Goal: Task Accomplishment & Management: Use online tool/utility

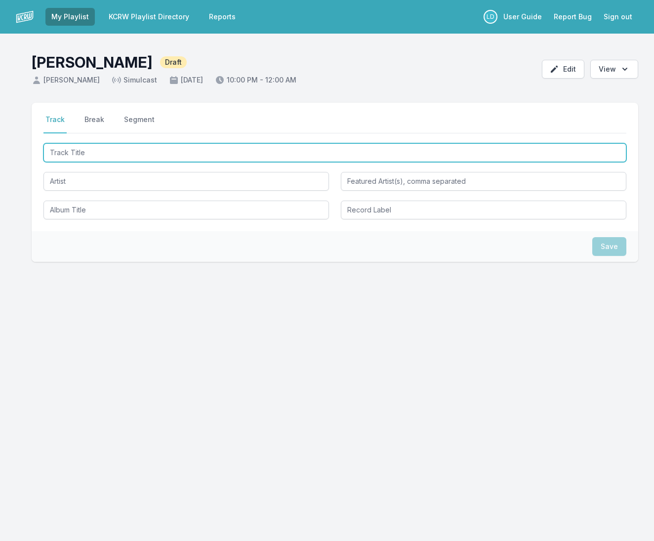
click at [122, 153] on input "Track Title" at bounding box center [334, 152] width 582 height 19
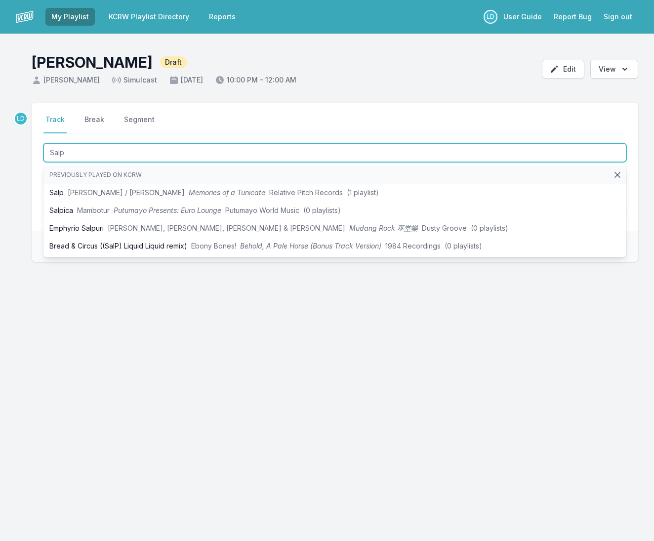
type input "Sale"
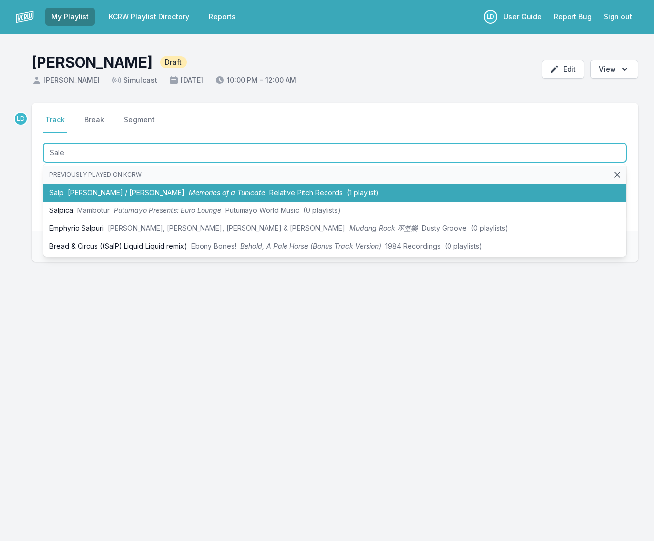
drag, startPoint x: 77, startPoint y: 162, endPoint x: 97, endPoint y: 194, distance: 37.5
click at [97, 194] on span "[PERSON_NAME] / [PERSON_NAME]" at bounding box center [126, 192] width 117 height 8
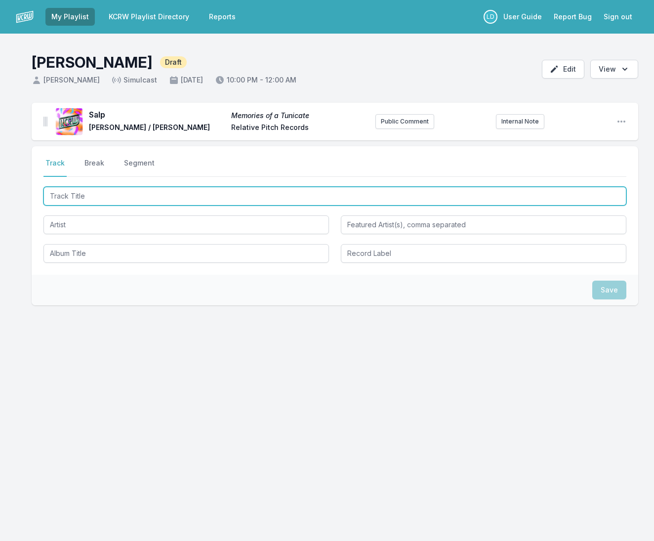
click at [105, 194] on input "Track Title" at bounding box center [334, 196] width 582 height 19
type input "New Age, Old Ways"
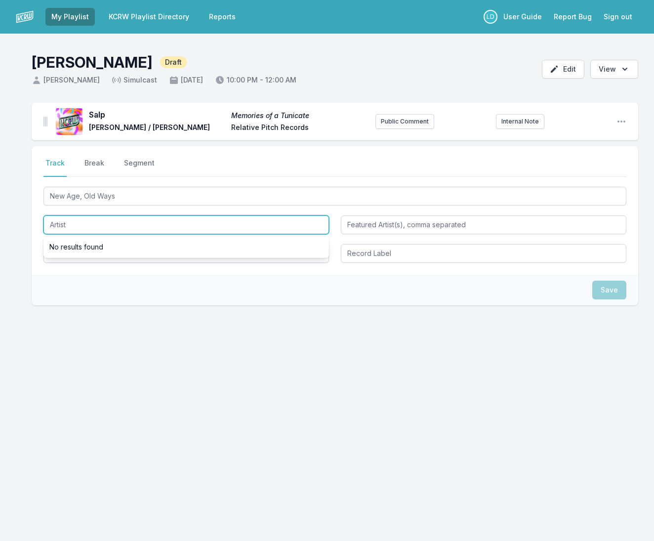
click at [91, 225] on input "Artist" at bounding box center [185, 224] width 285 height 19
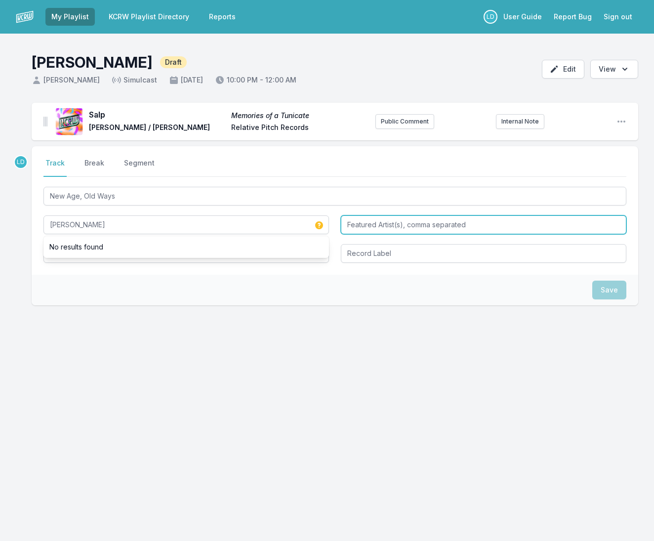
type input "[PERSON_NAME]"
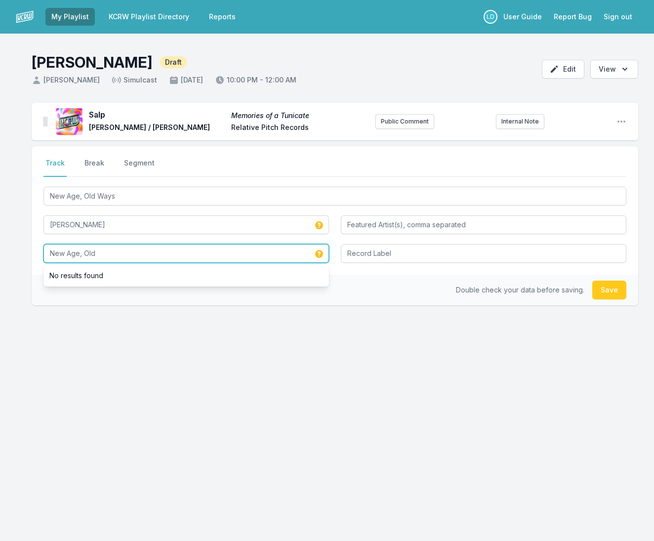
click at [122, 254] on input "New Age, Old" at bounding box center [185, 253] width 285 height 19
type input "New Age, Old Ways"
click at [229, 347] on div "Select a tab Track Break Segment Track Break Segment New Age, Old Ways [PERSON_…" at bounding box center [335, 257] width 606 height 222
click at [142, 254] on input "New Age, Old Ways" at bounding box center [185, 253] width 285 height 19
drag, startPoint x: 141, startPoint y: 254, endPoint x: 20, endPoint y: 242, distance: 121.5
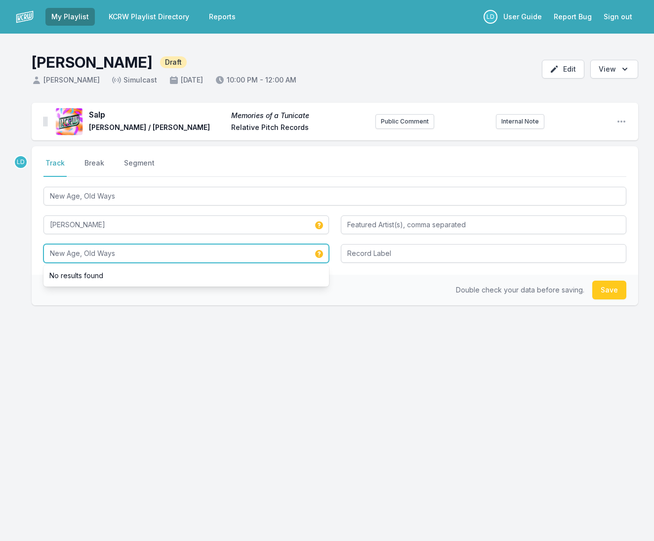
click at [20, 242] on div "Salp Memories of a Tunicate [PERSON_NAME] / [PERSON_NAME] Relative Pitch Record…" at bounding box center [327, 251] width 654 height 297
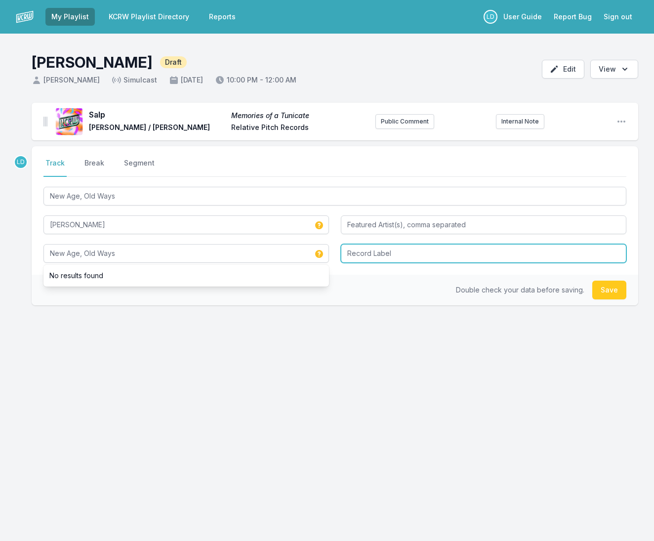
click at [477, 253] on input "Record Label" at bounding box center [483, 253] width 285 height 19
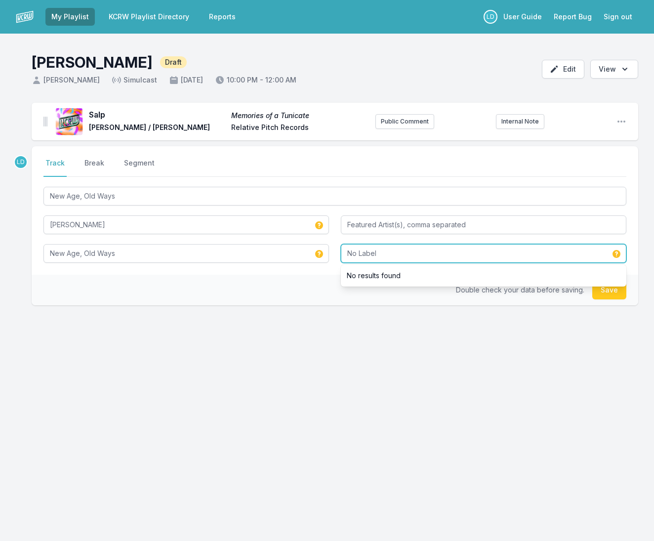
type input "No Label"
click at [615, 290] on button "Save" at bounding box center [609, 289] width 34 height 19
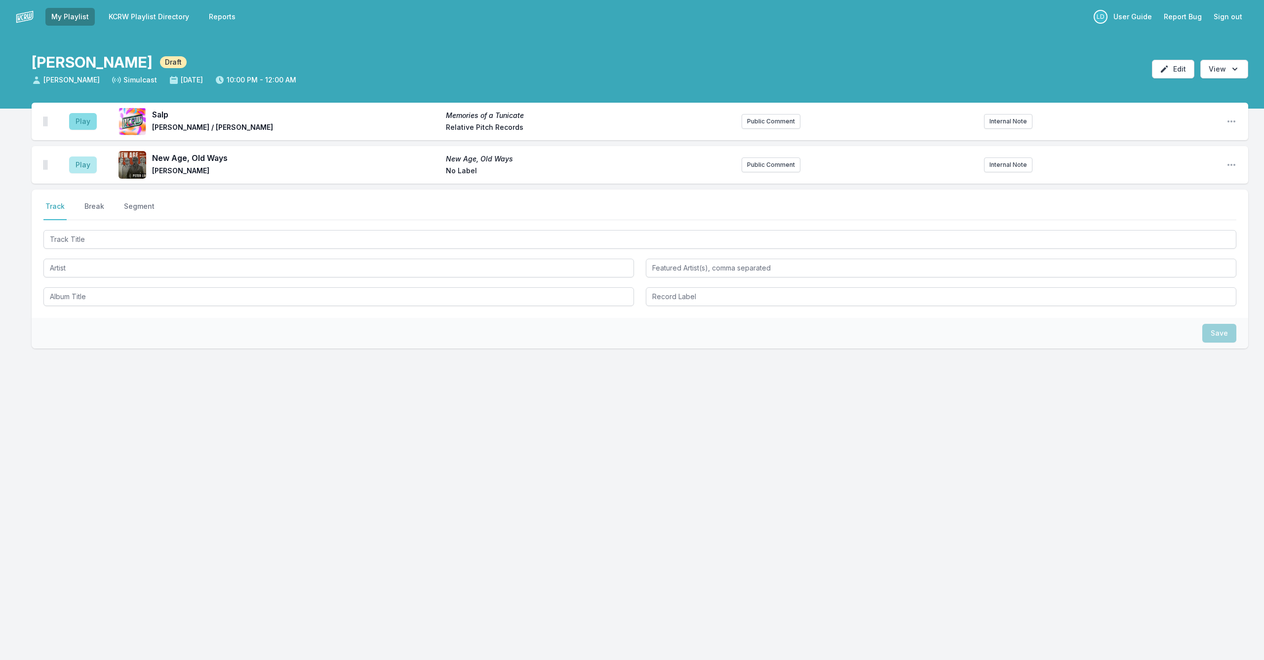
click at [86, 121] on button "Play" at bounding box center [83, 121] width 28 height 17
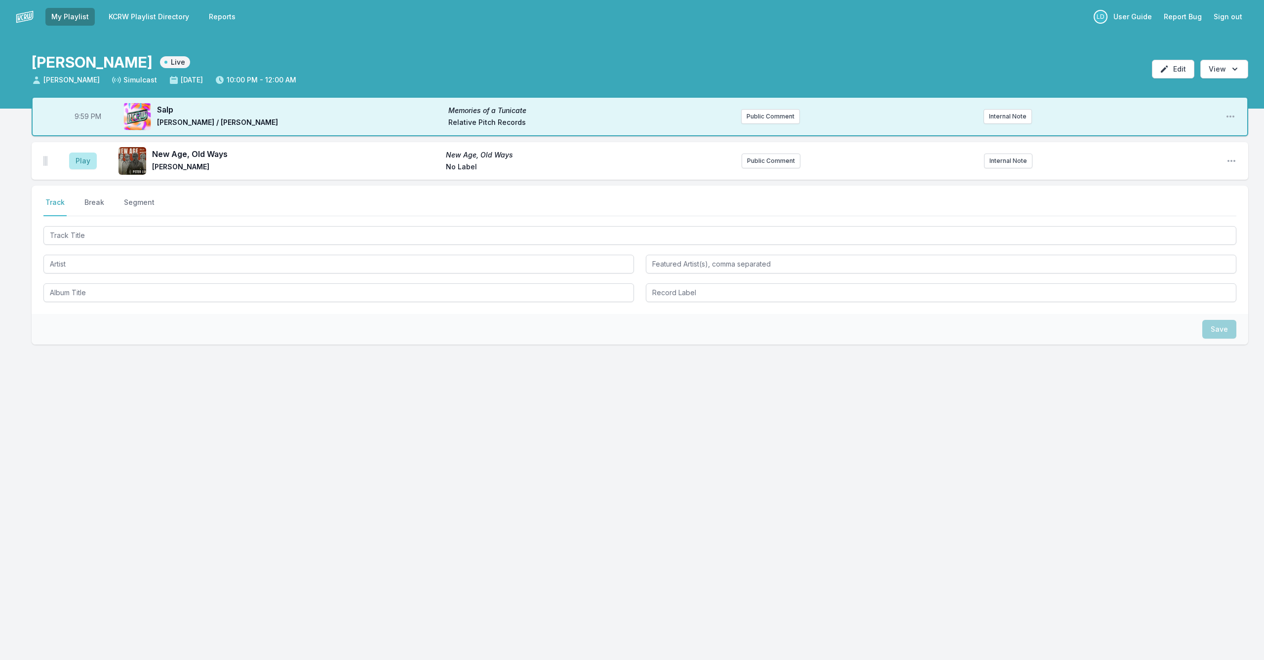
drag, startPoint x: 78, startPoint y: 160, endPoint x: 105, endPoint y: 165, distance: 27.1
click at [80, 160] on button "Play" at bounding box center [83, 161] width 28 height 17
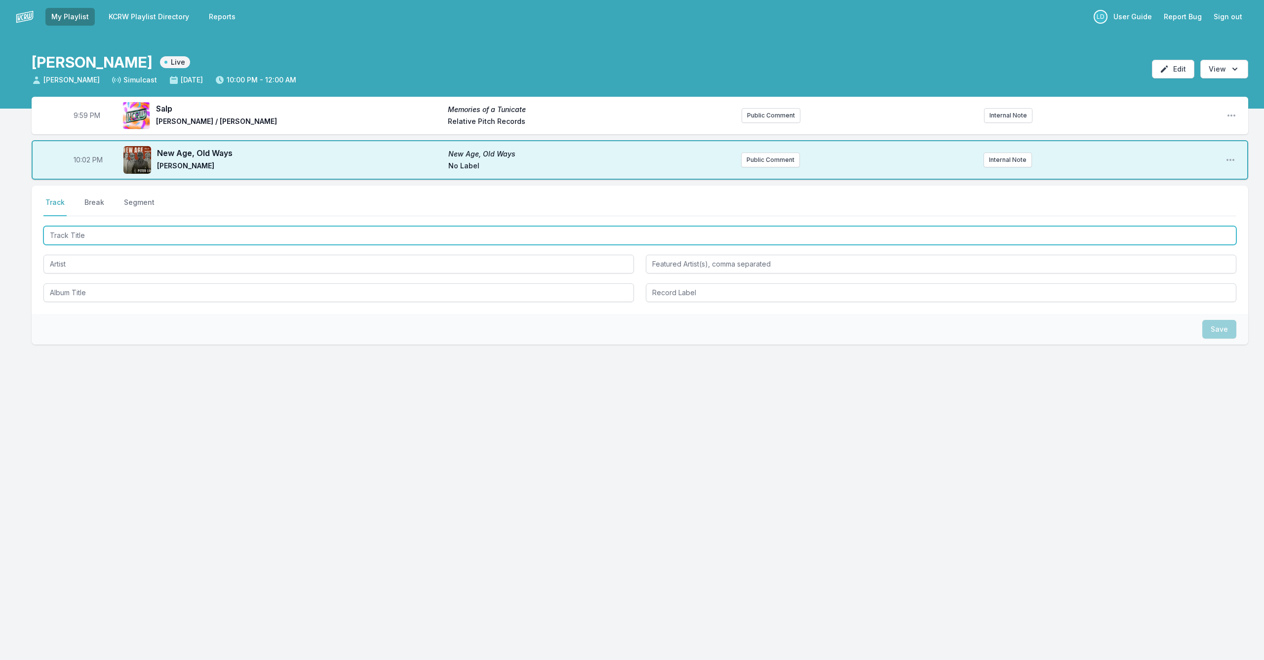
click at [234, 234] on input "Track Title" at bounding box center [639, 235] width 1193 height 19
click at [232, 232] on input "Track Title" at bounding box center [639, 235] width 1193 height 19
type input "Dogon"
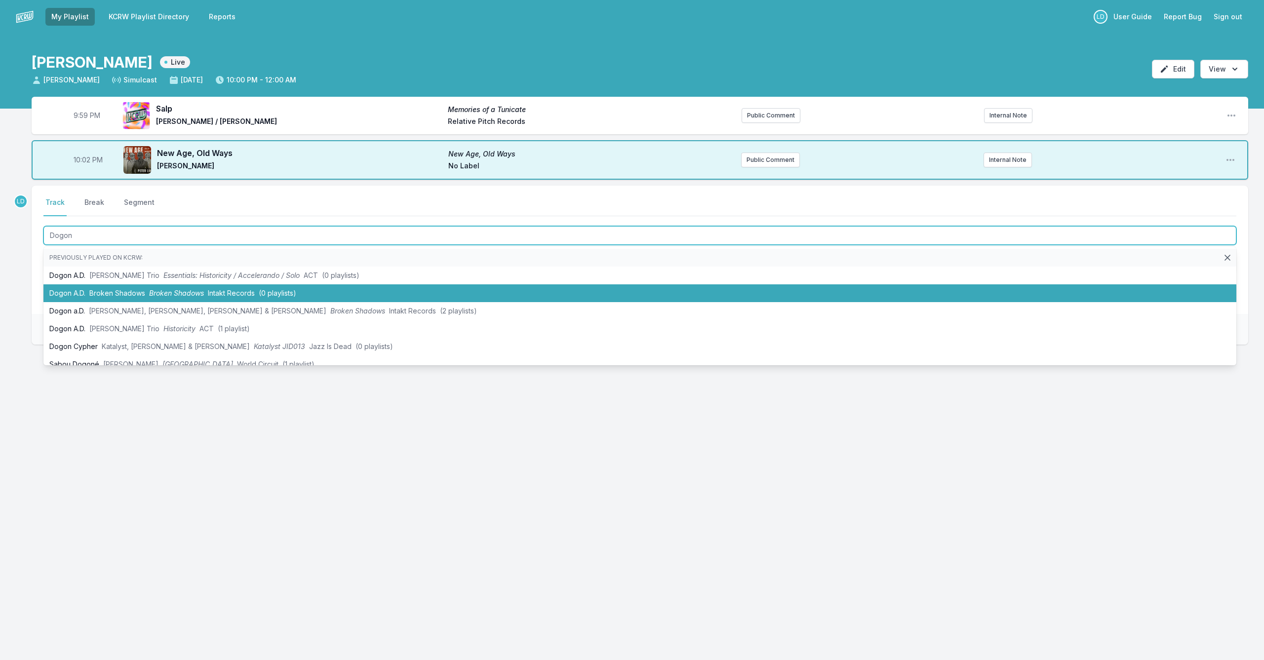
click at [254, 292] on span "Intakt Records" at bounding box center [231, 293] width 47 height 8
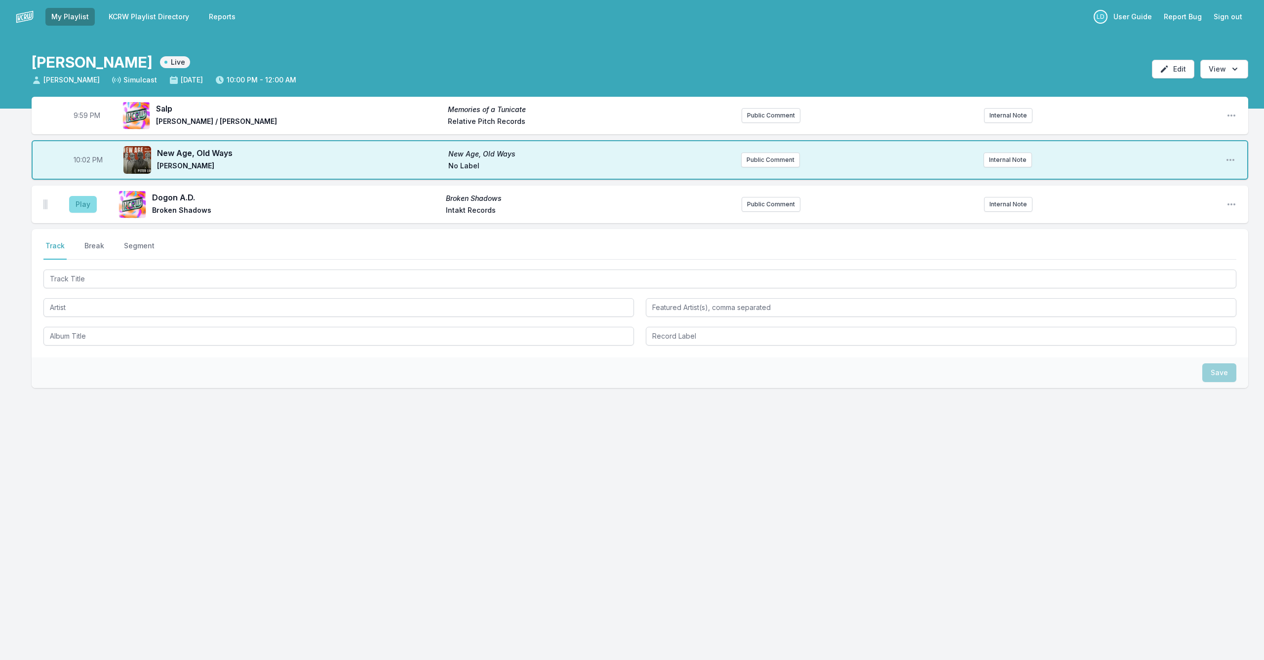
click at [84, 203] on button "Play" at bounding box center [83, 204] width 28 height 17
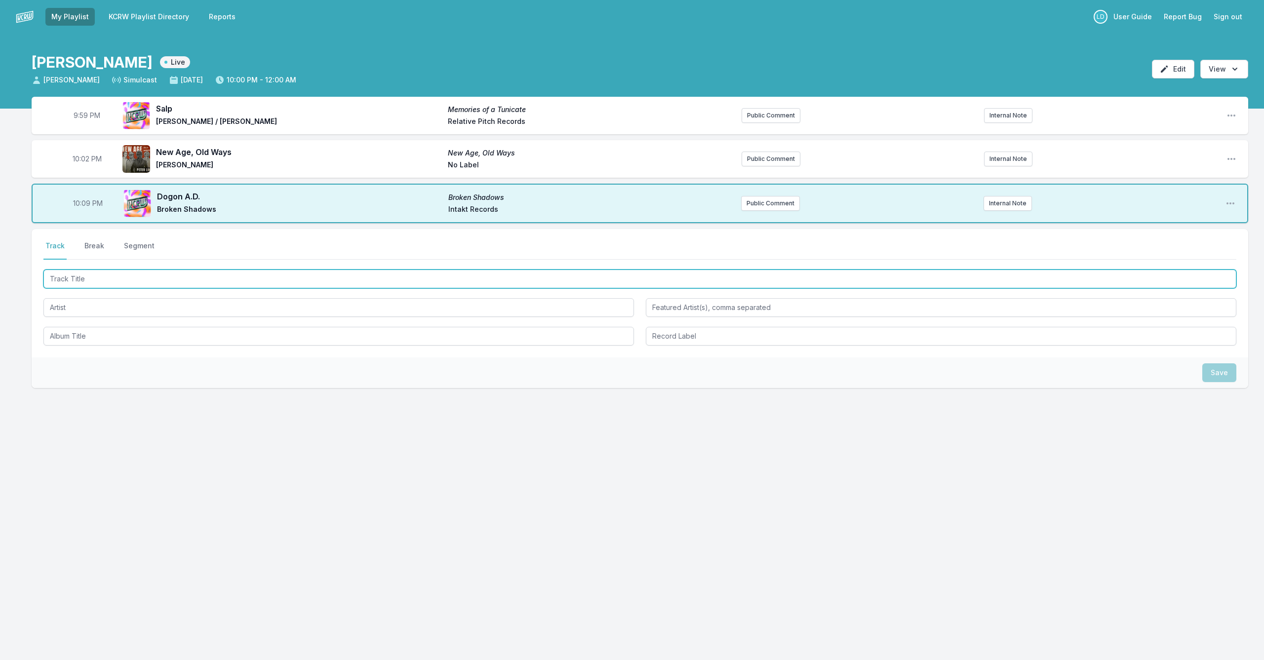
click at [90, 275] on input "Track Title" at bounding box center [639, 279] width 1193 height 19
type input "The Files"
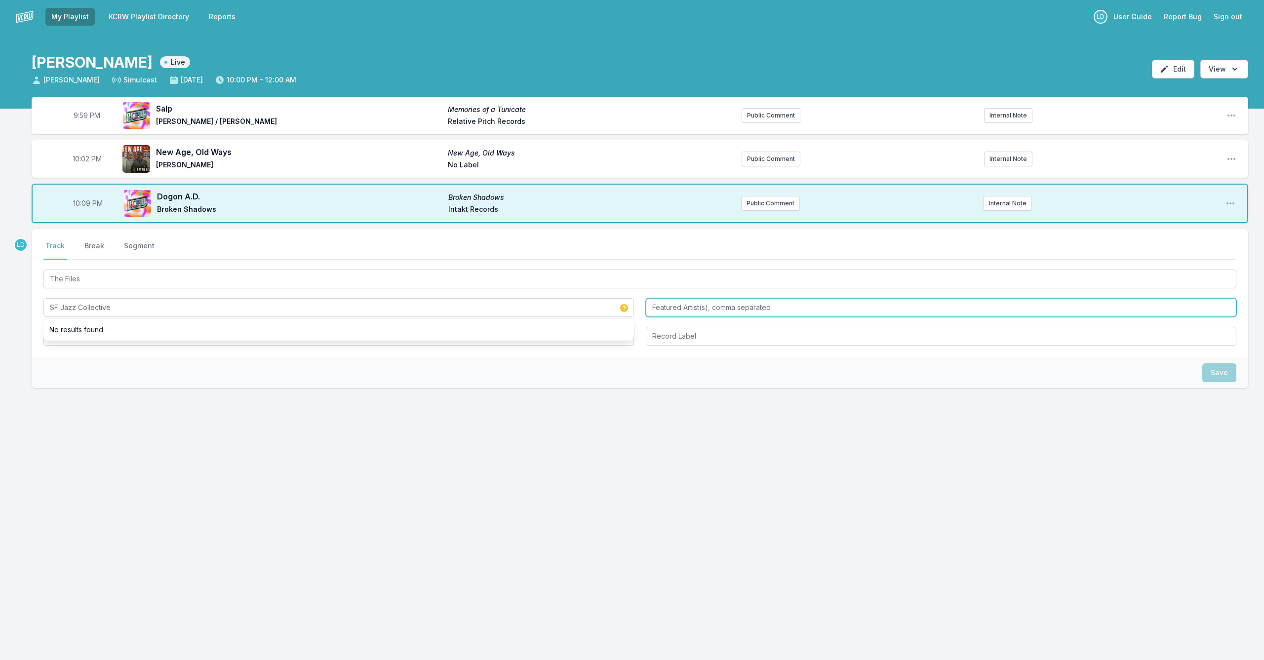
type input "SF Jazz Collective"
type input "[PERSON_NAME], [PERSON_NAME], [PERSON_NAME], [PERSON_NAME], [PERSON_NAME]"
click at [653, 338] on input "Record Label" at bounding box center [941, 336] width 590 height 19
type input "na"
drag, startPoint x: 1097, startPoint y: 408, endPoint x: 1104, endPoint y: 402, distance: 9.4
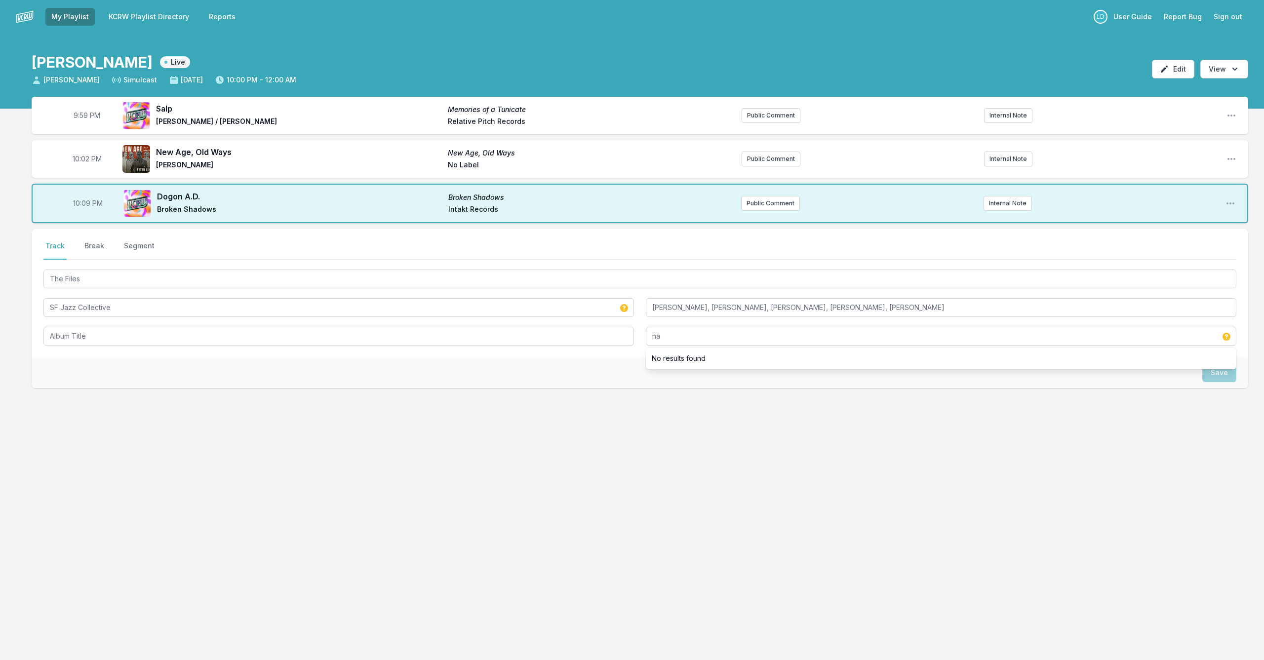
click at [653, 408] on div "Select a tab Track Break Segment Track Break Segment The Files SF Jazz Collecti…" at bounding box center [640, 340] width 1216 height 222
click at [653, 346] on div "Select a tab Track Break Segment Track Break Segment The Files SF Jazz Collecti…" at bounding box center [640, 293] width 1216 height 128
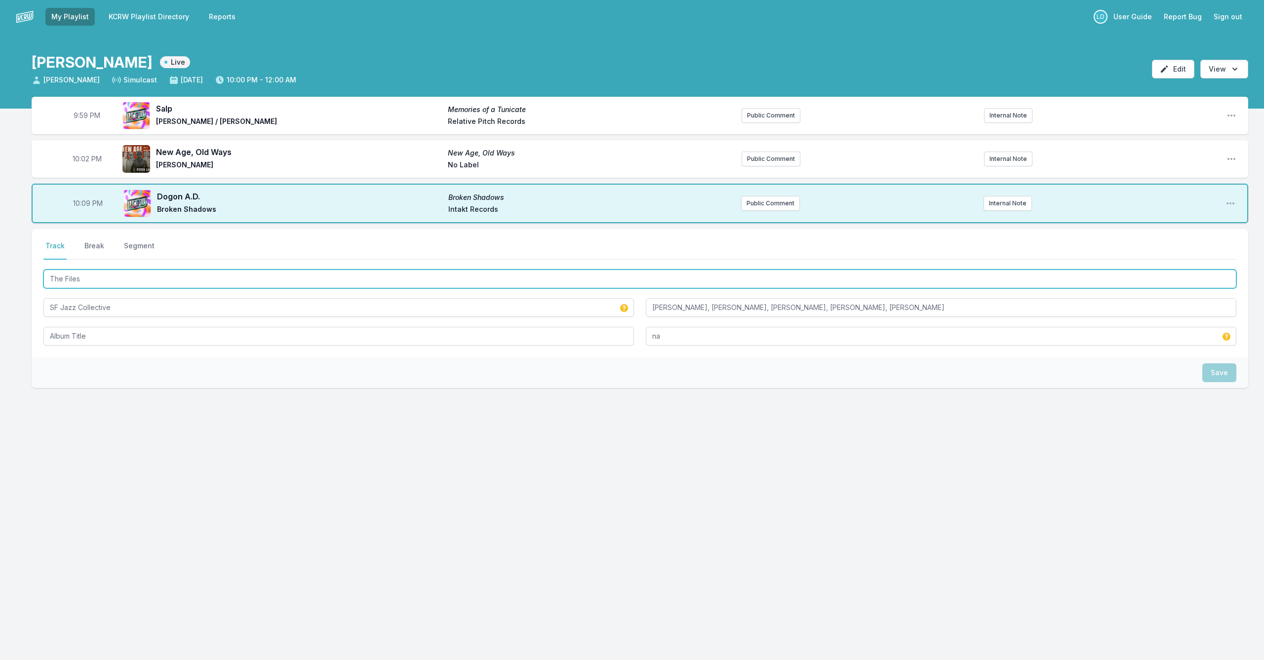
click at [448, 283] on input "The Files" at bounding box center [639, 279] width 1193 height 19
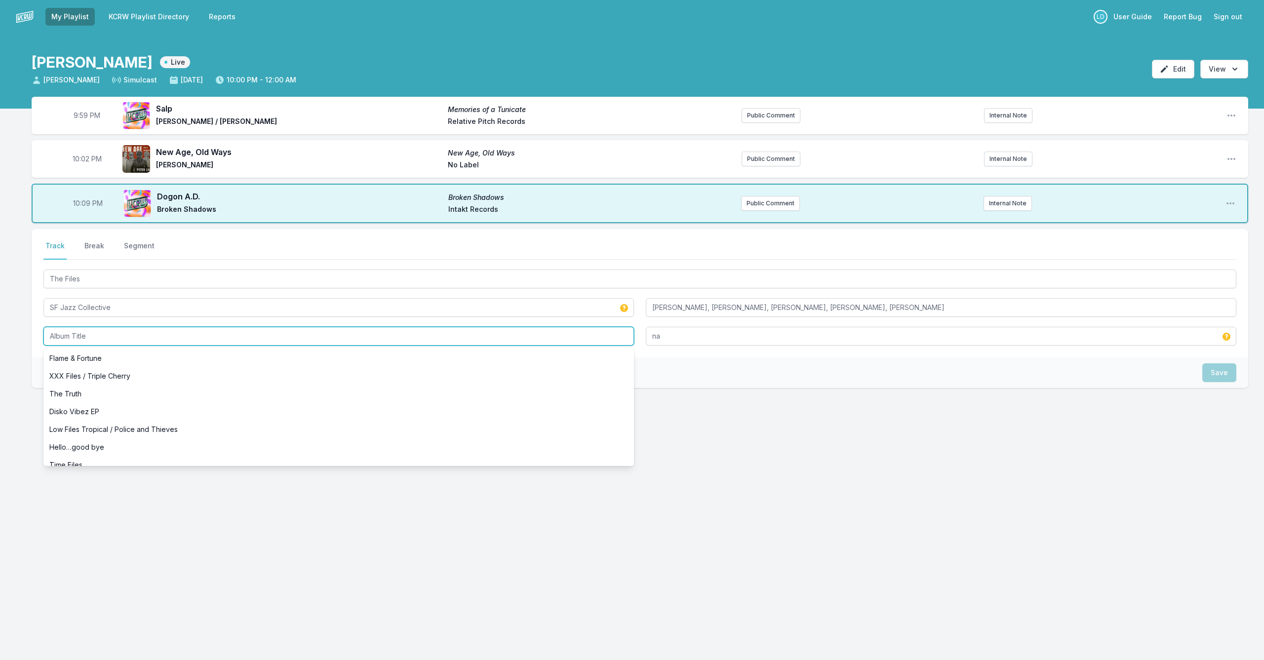
click at [462, 335] on input "Album Title" at bounding box center [338, 336] width 590 height 19
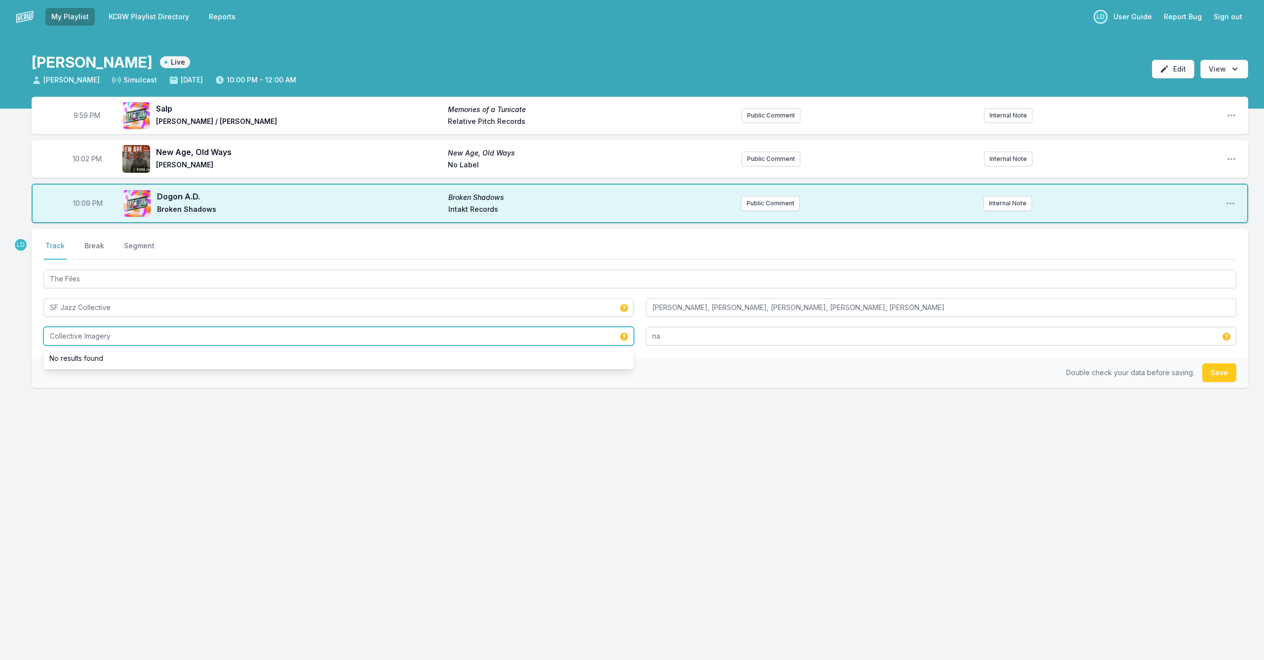
type input "Collective Imagery"
drag, startPoint x: 1219, startPoint y: 373, endPoint x: 1230, endPoint y: 380, distance: 12.9
click at [653, 373] on button "Save" at bounding box center [1219, 372] width 34 height 19
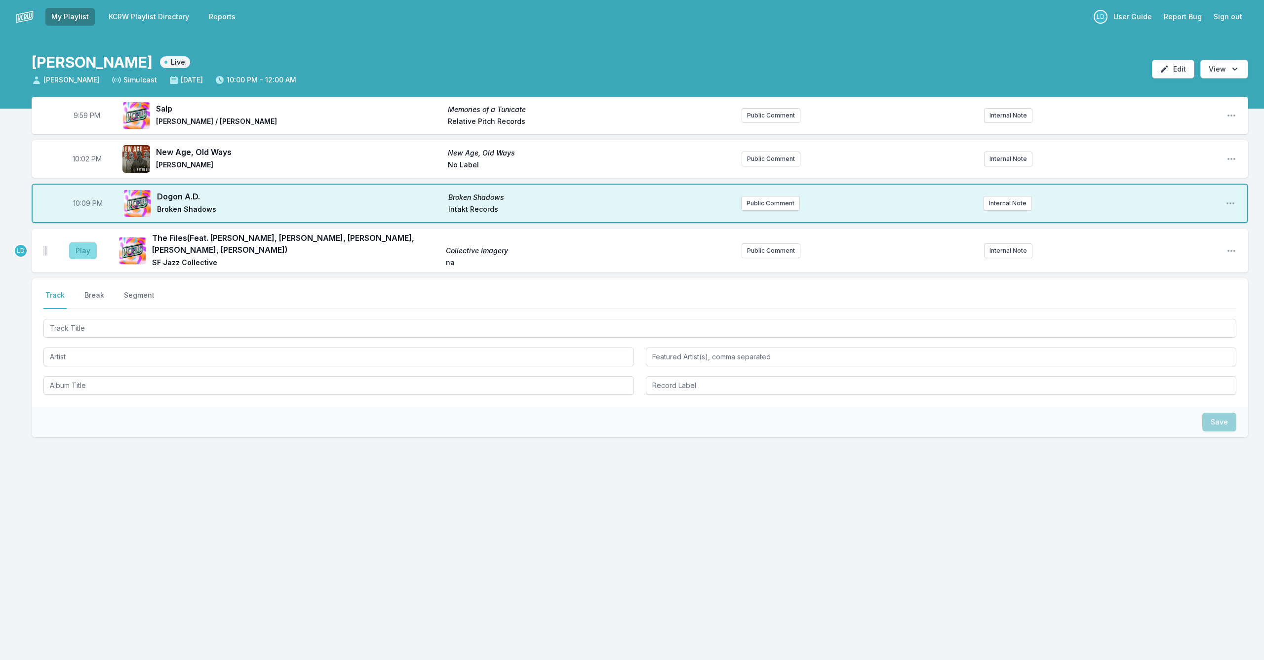
click at [83, 246] on button "Play" at bounding box center [83, 250] width 28 height 17
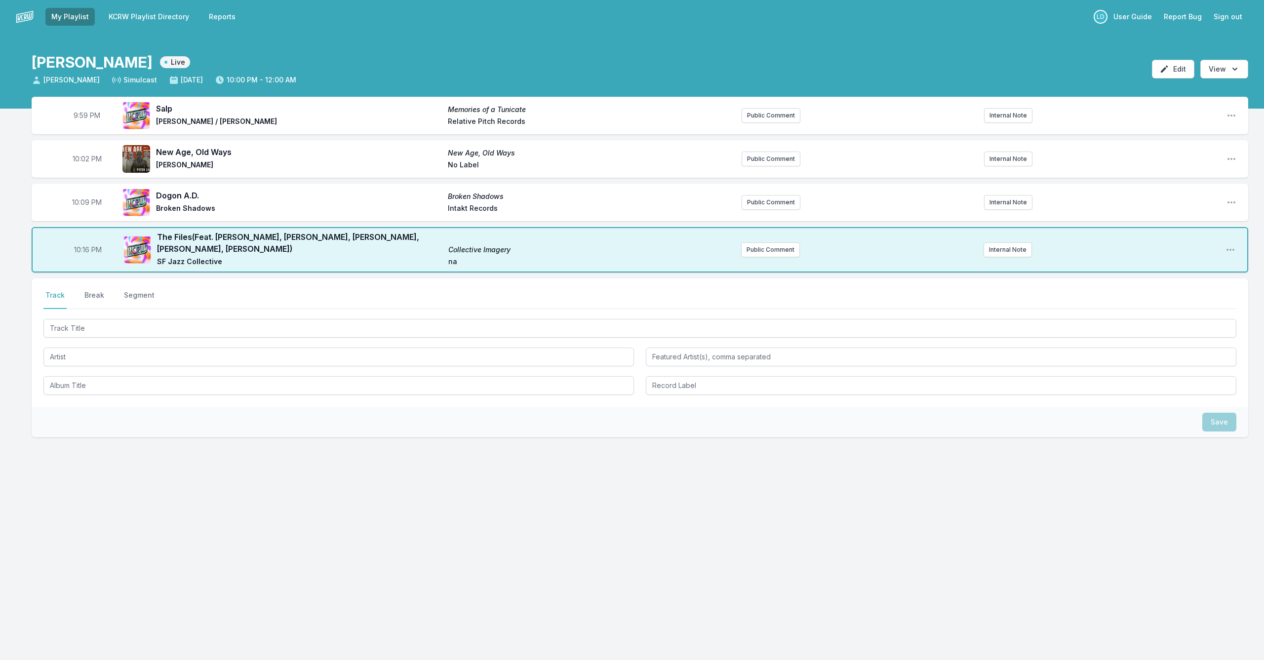
scroll to position [0, 0]
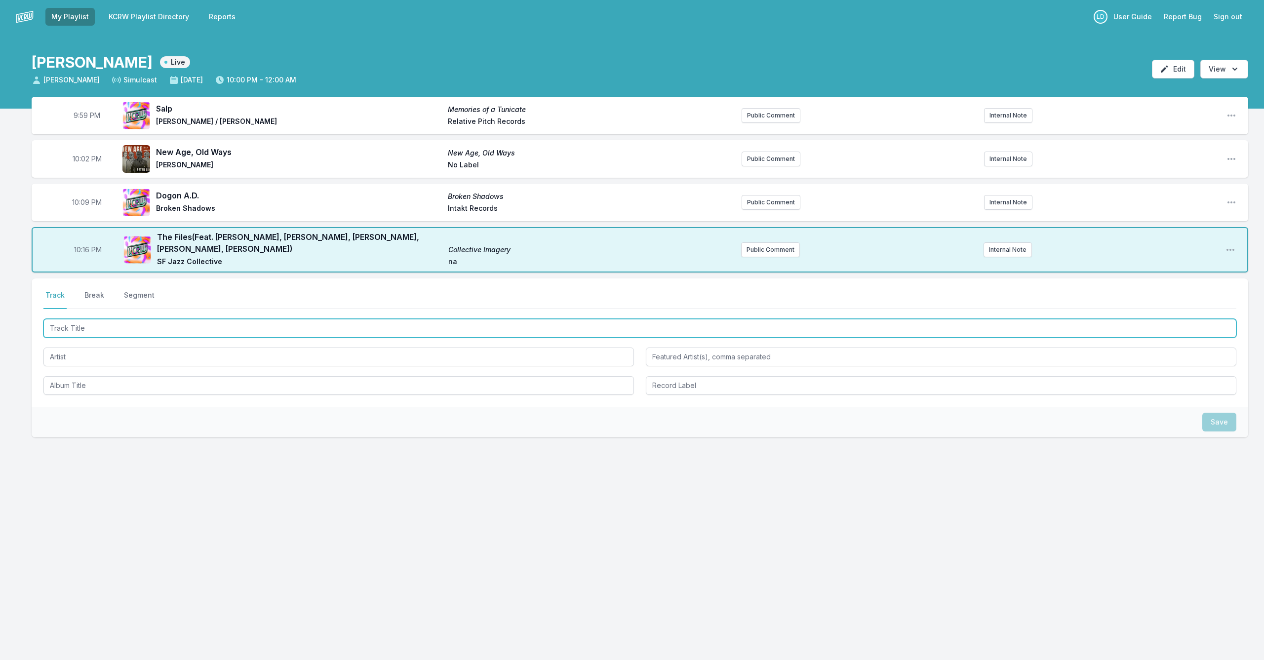
click at [218, 326] on input "Track Title" at bounding box center [639, 328] width 1193 height 19
type input "Desafios"
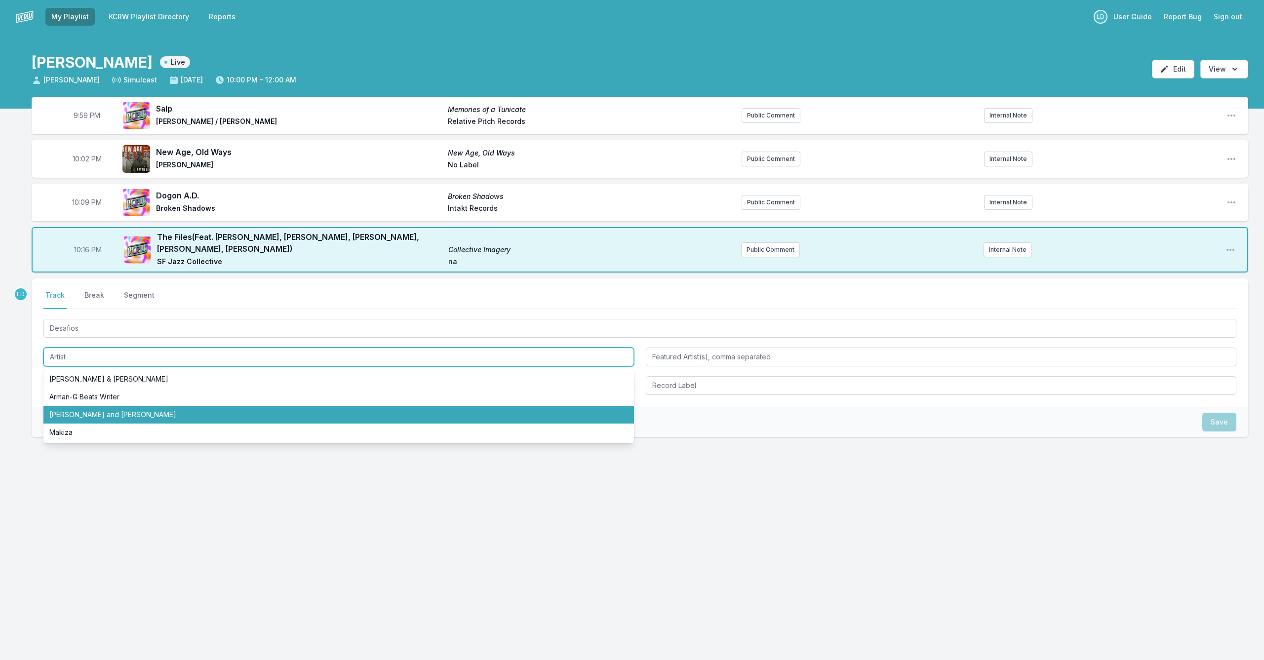
click at [175, 407] on li "[PERSON_NAME] and [PERSON_NAME]" at bounding box center [338, 415] width 590 height 18
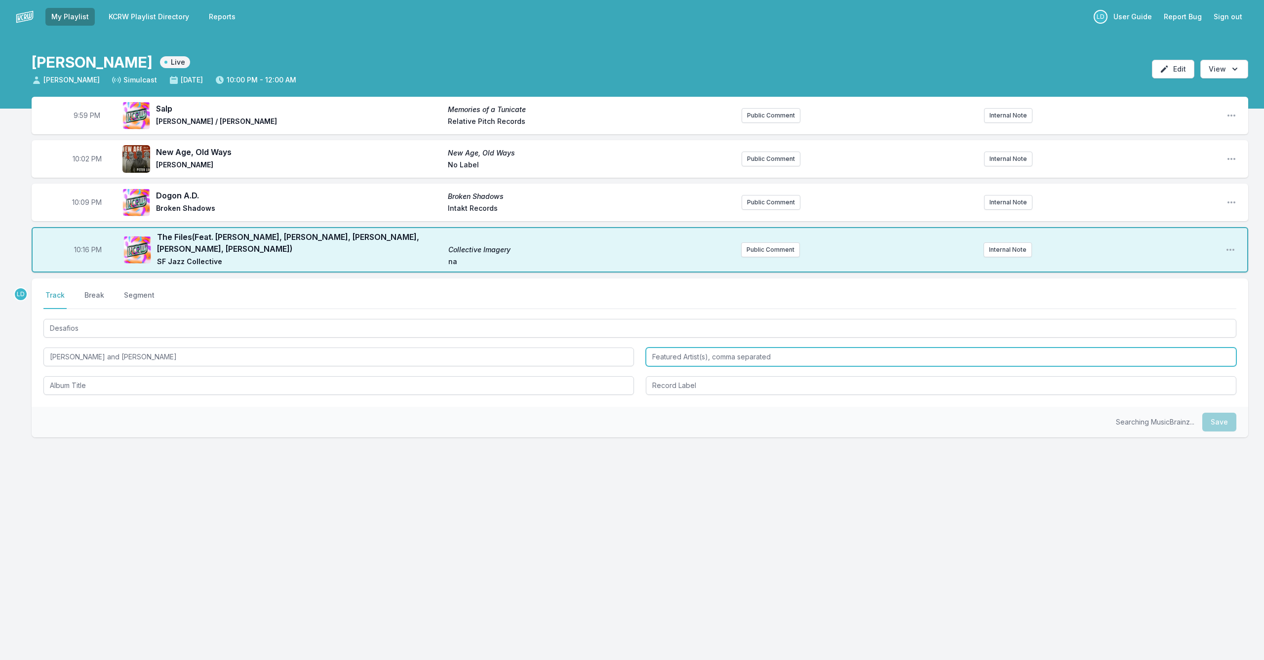
type input "[PERSON_NAME] and [PERSON_NAME]"
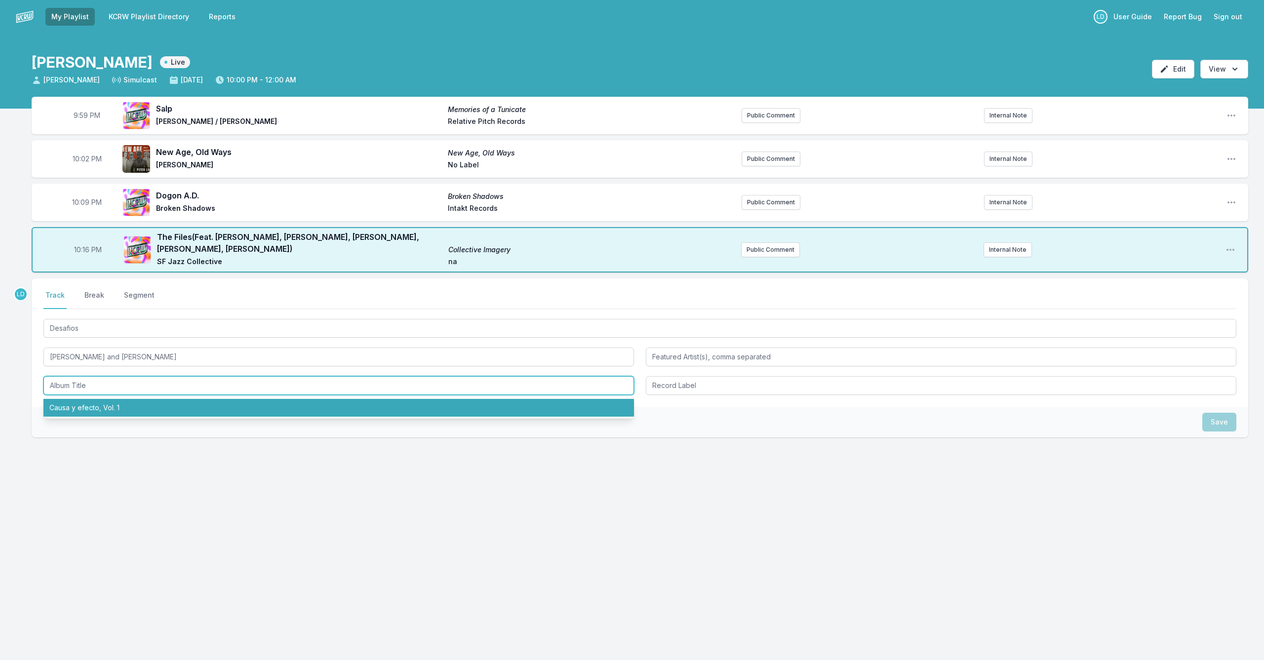
click at [176, 413] on li "Causa y efecto, Vol. 1" at bounding box center [338, 408] width 590 height 18
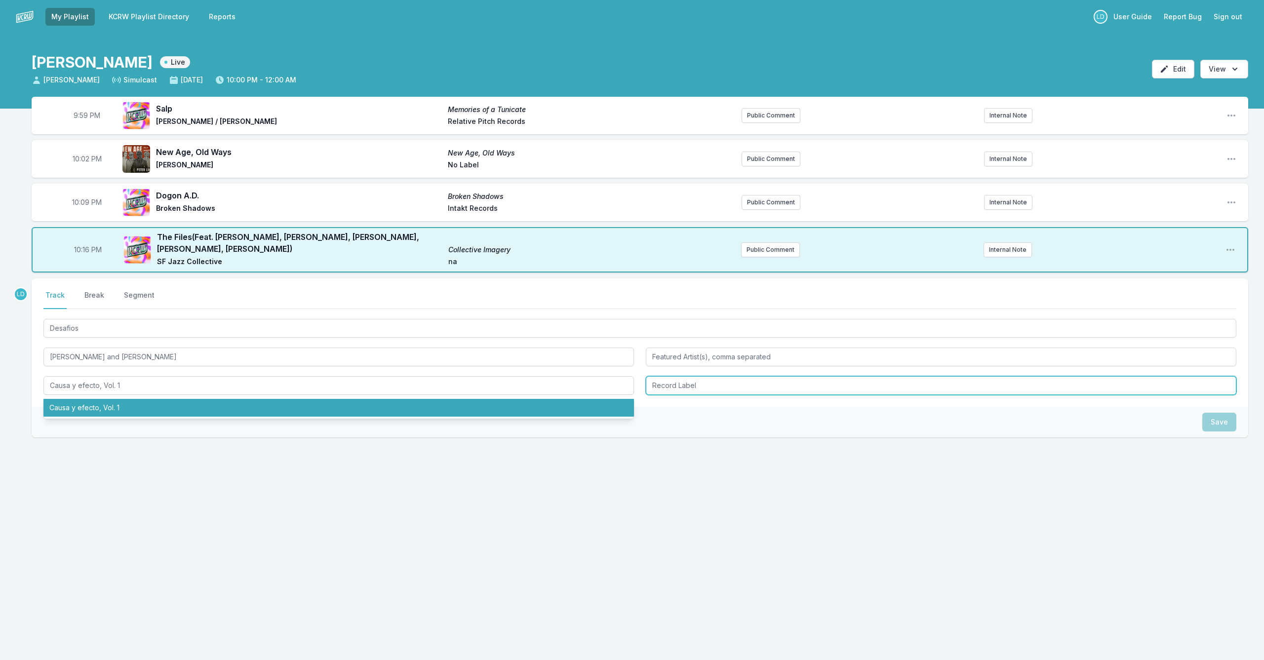
type input "Causa y efecto, Vol. 1"
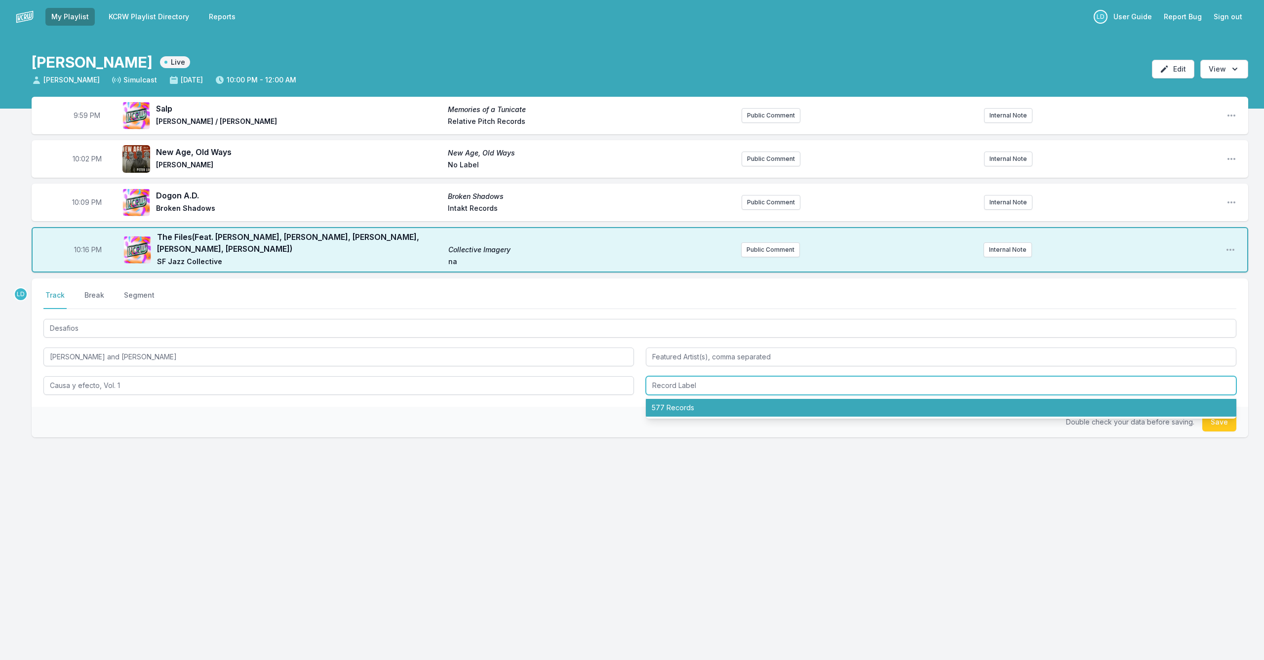
drag, startPoint x: 670, startPoint y: 408, endPoint x: 671, endPoint y: 416, distance: 7.9
click at [653, 408] on li "577 Records" at bounding box center [941, 408] width 590 height 18
type input "577 Records"
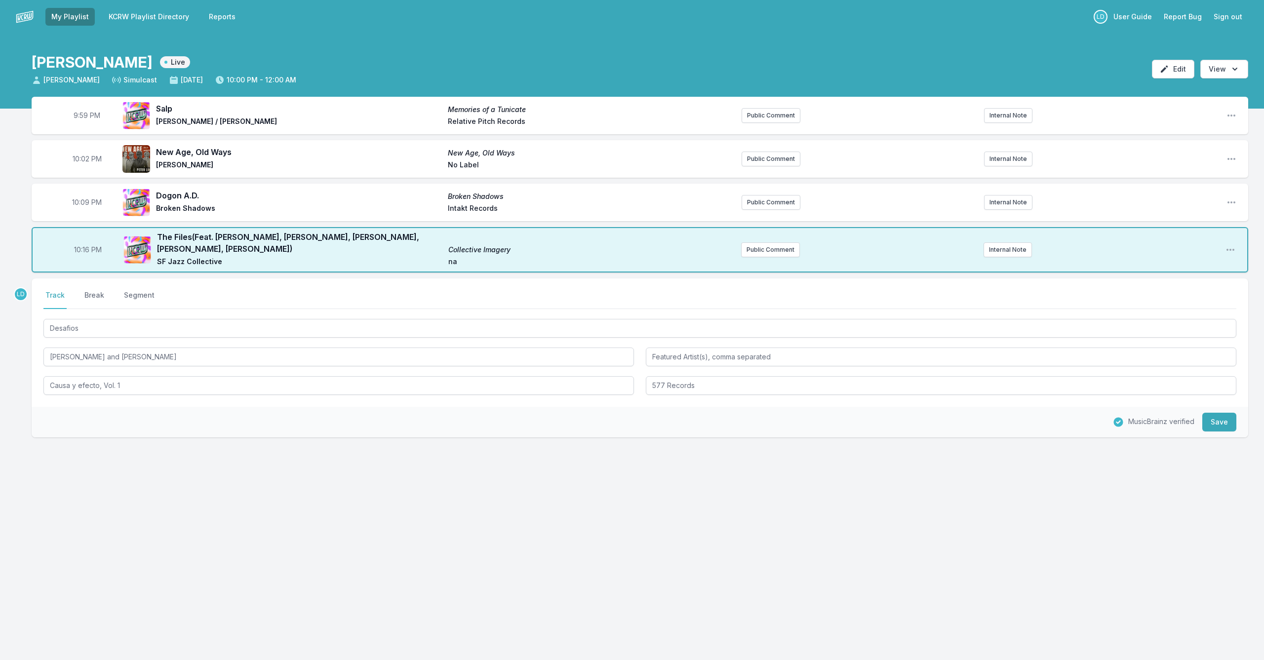
click at [601, 435] on div "LD Select a tab Track Break Segment Track Break Segment Desafios [PERSON_NAME] …" at bounding box center [640, 389] width 1216 height 222
click at [481, 265] on span "na" at bounding box center [590, 263] width 285 height 12
click at [653, 248] on icon "Open playlist item options" at bounding box center [1230, 250] width 10 height 10
drag, startPoint x: 1147, startPoint y: 287, endPoint x: 1135, endPoint y: 287, distance: 11.8
click at [653, 287] on button "Edit Track Details" at bounding box center [1179, 287] width 111 height 18
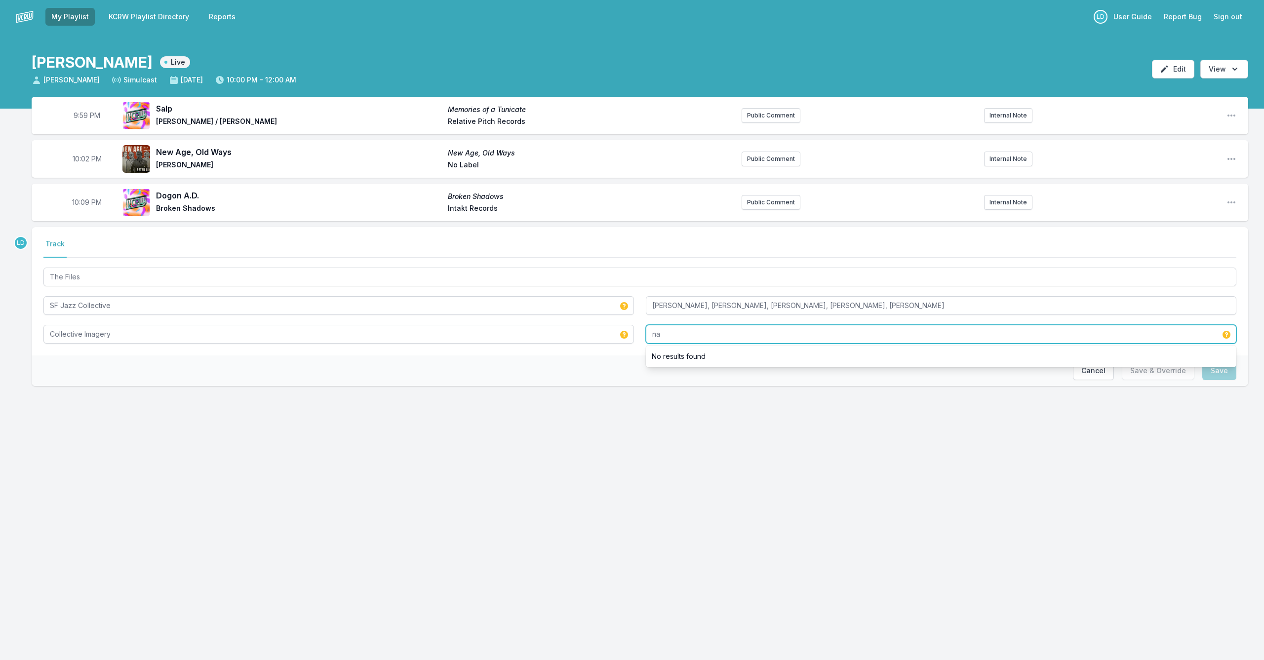
drag, startPoint x: 675, startPoint y: 336, endPoint x: 603, endPoint y: 327, distance: 72.1
click at [608, 328] on div "The Files SF Jazz Collective [PERSON_NAME], [PERSON_NAME], [PERSON_NAME], [PERS…" at bounding box center [639, 305] width 1193 height 78
type input "SF Jazz"
click at [653, 483] on div "My Playlist KCRW Playlist Directory Reports LD User Guide Report Bug Sign out […" at bounding box center [632, 330] width 1264 height 660
click at [653, 305] on input "[PERSON_NAME], [PERSON_NAME], [PERSON_NAME], [PERSON_NAME], [PERSON_NAME]" at bounding box center [941, 305] width 590 height 19
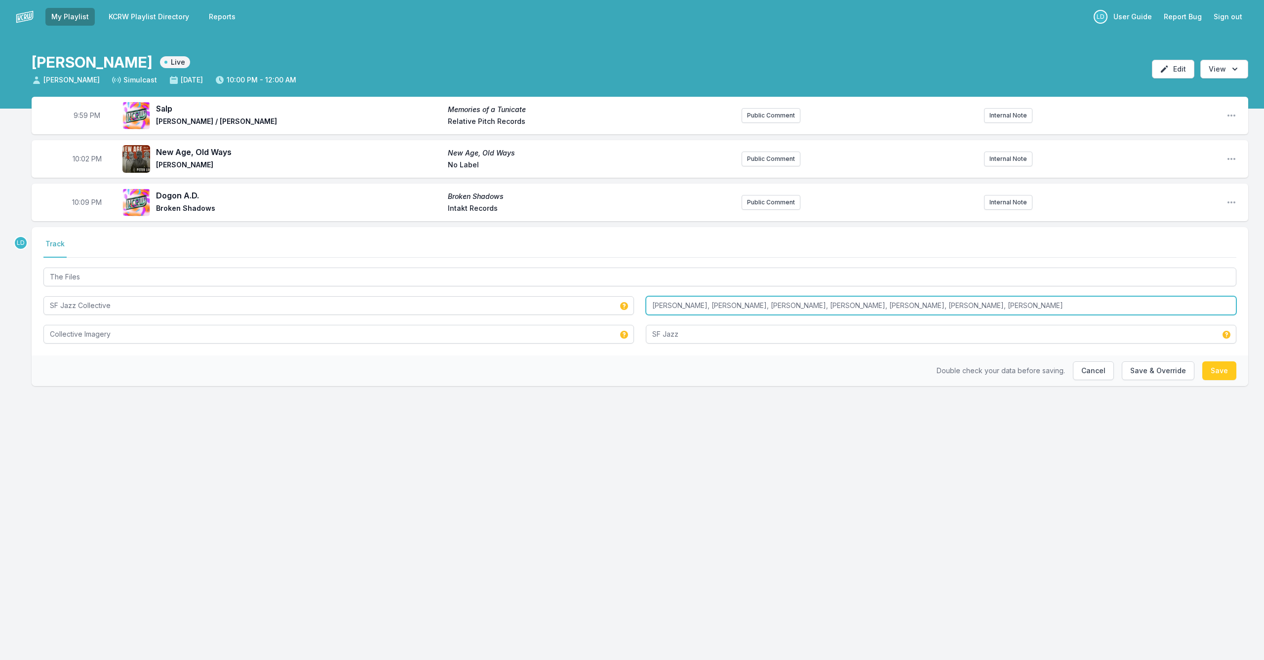
click at [653, 307] on input "[PERSON_NAME], [PERSON_NAME], [PERSON_NAME], [PERSON_NAME], [PERSON_NAME], [PER…" at bounding box center [941, 305] width 590 height 19
click at [653, 306] on input "[PERSON_NAME], [PERSON_NAME], [PERSON_NAME], [PERSON_NAME], [PERSON_NAME], [PER…" at bounding box center [941, 305] width 590 height 19
click at [653, 375] on button "Save & Override" at bounding box center [1158, 370] width 73 height 19
type input "[PERSON_NAME], [PERSON_NAME], [PERSON_NAME], [PERSON_NAME], [PERSON_NAME]"
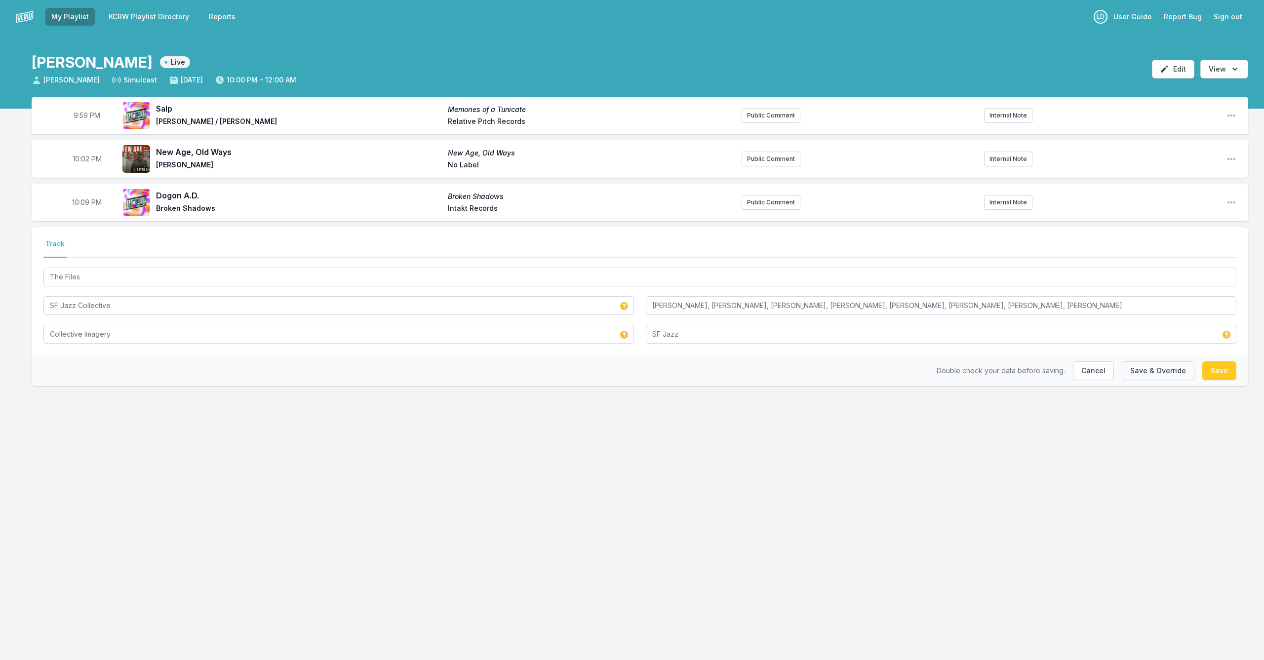
type input "na"
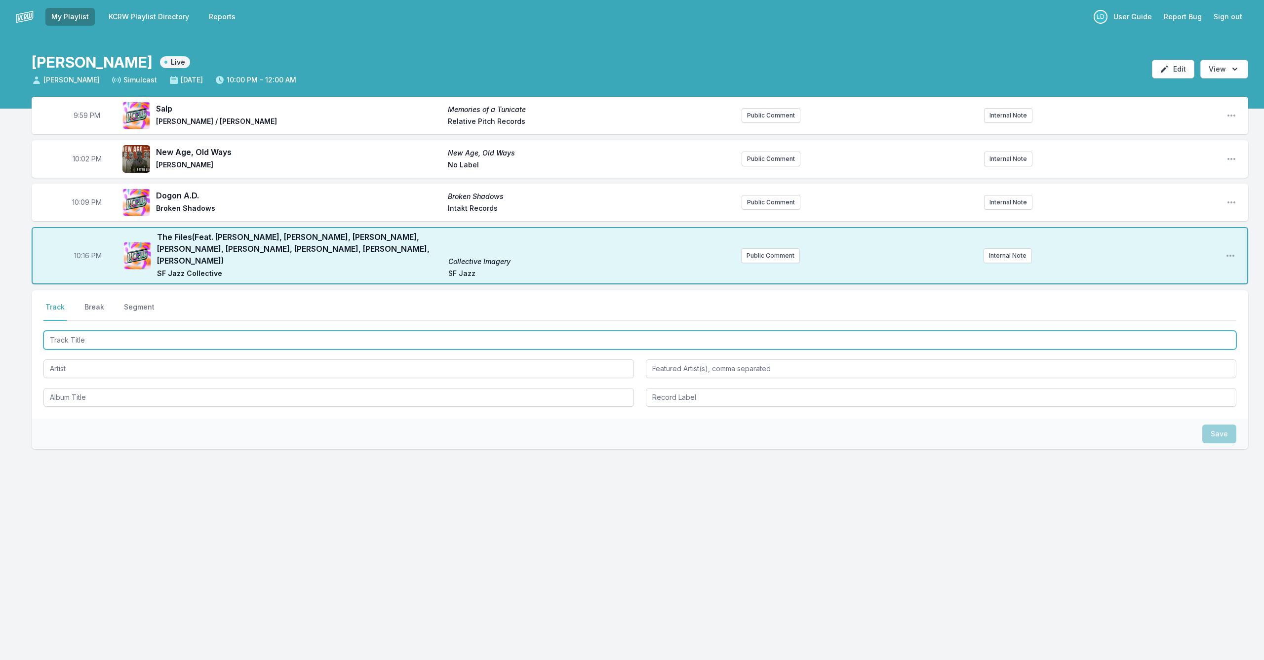
click at [445, 331] on input "Track Title" at bounding box center [639, 340] width 1193 height 19
type input "Desafios"
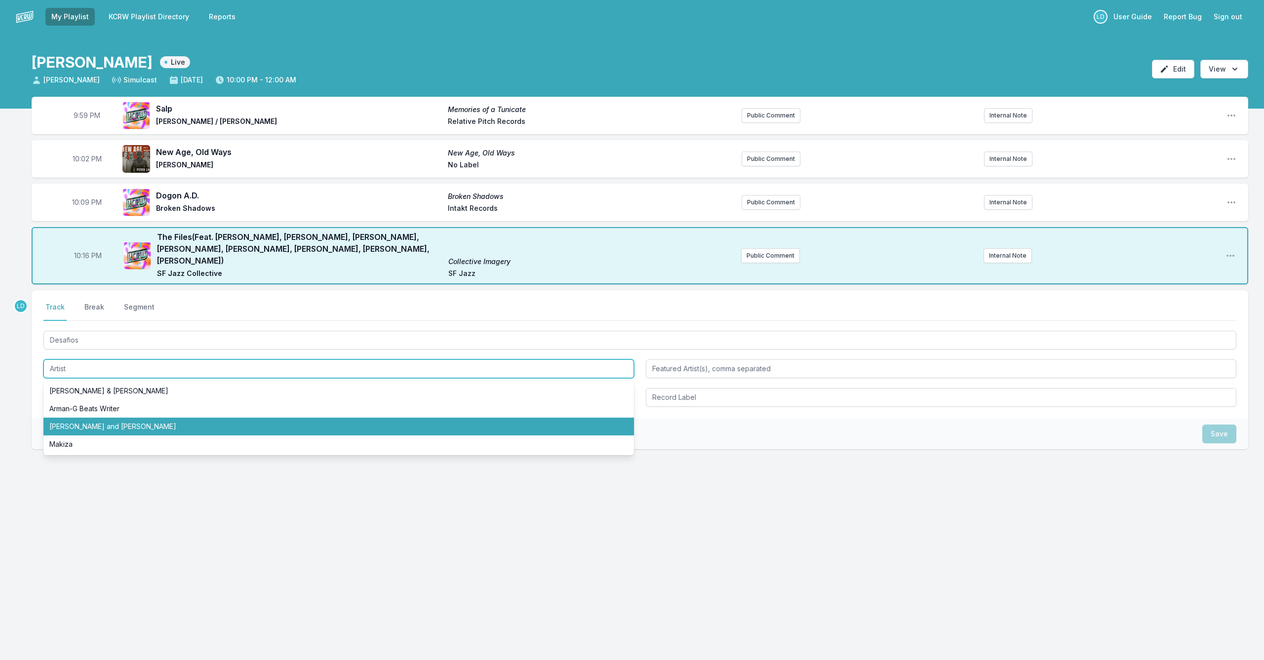
click at [234, 418] on li "[PERSON_NAME] and [PERSON_NAME]" at bounding box center [338, 427] width 590 height 18
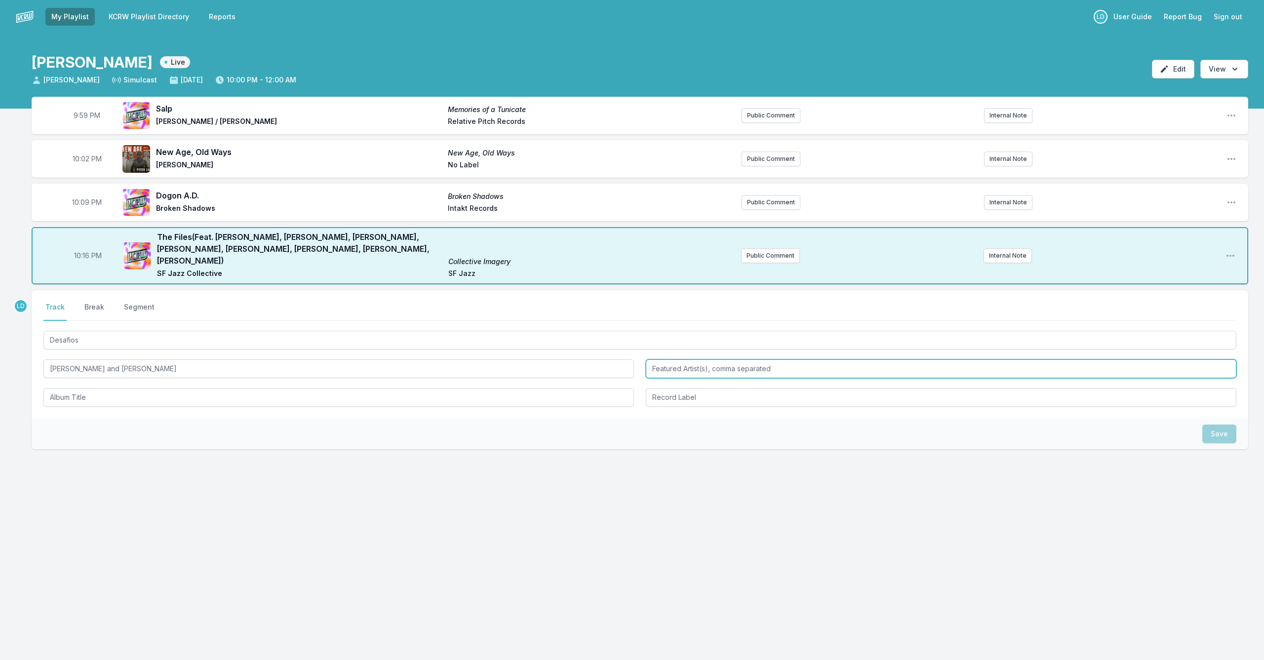
type input "[PERSON_NAME] and [PERSON_NAME]"
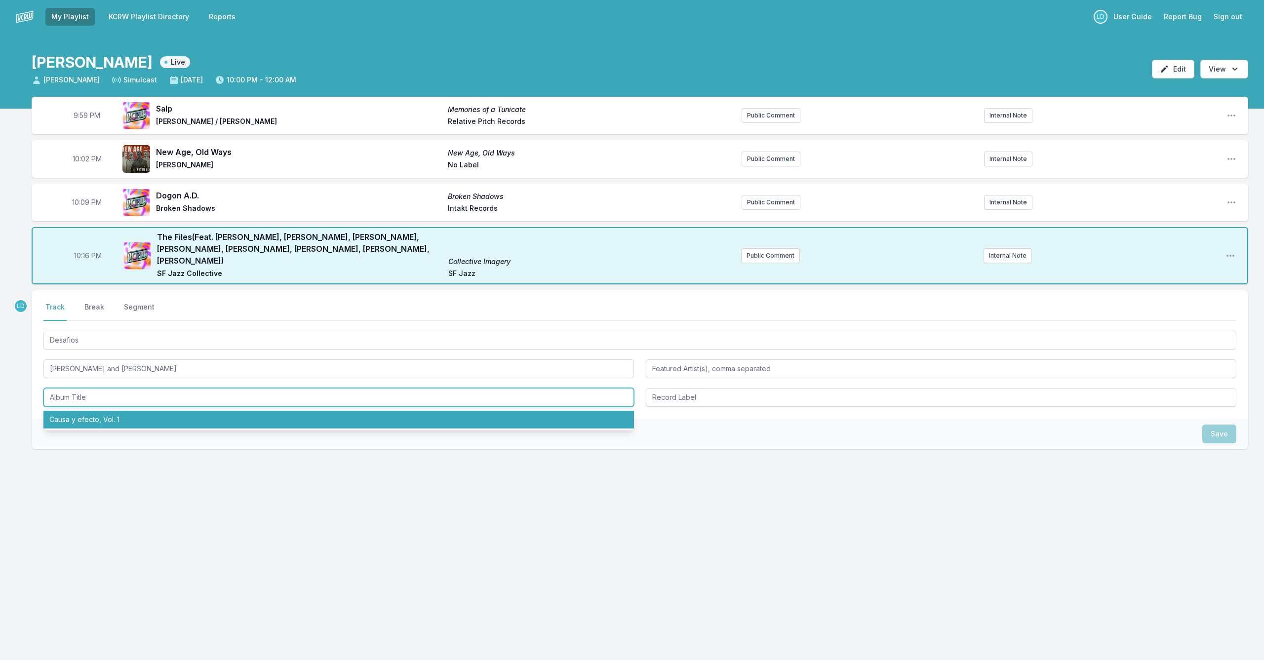
click at [479, 411] on li "Causa y efecto, Vol. 1" at bounding box center [338, 420] width 590 height 18
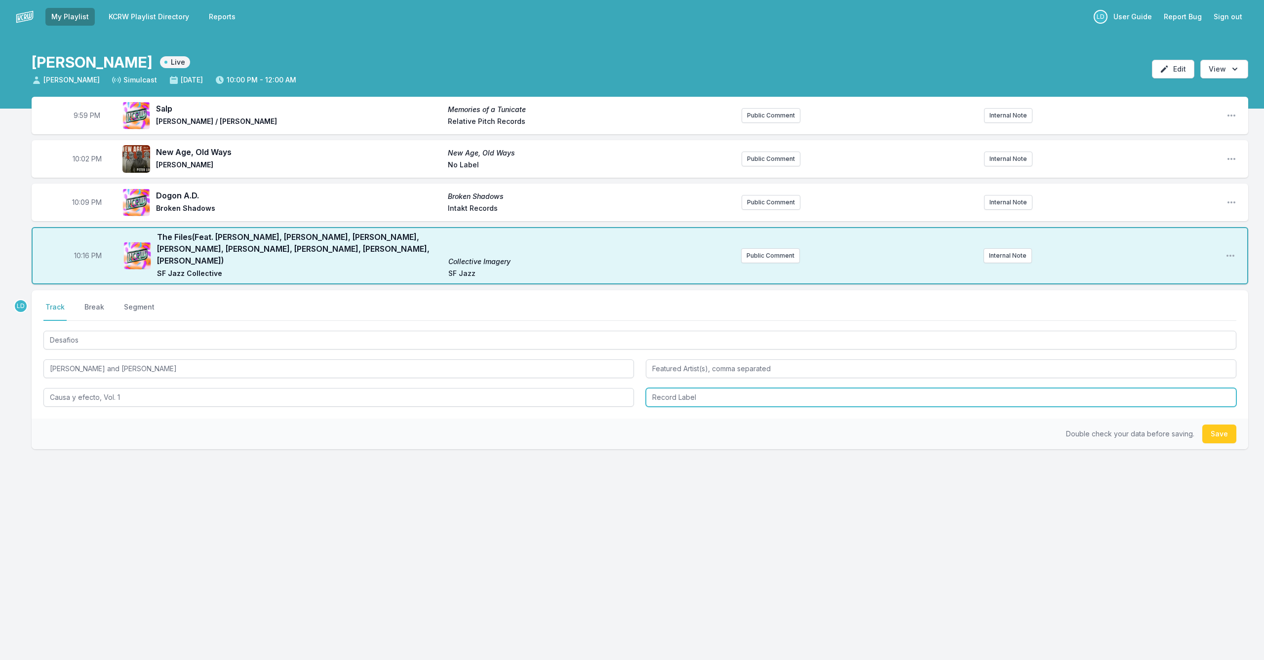
type input "Causa y efecto, Vol. 1"
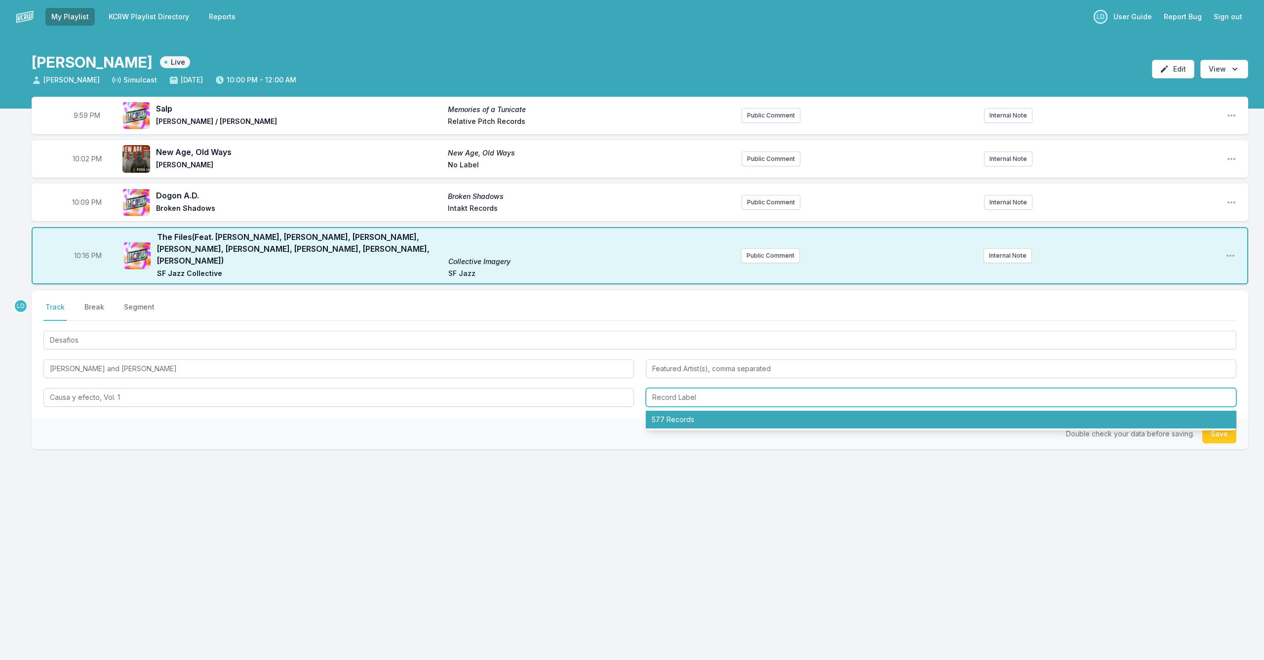
drag, startPoint x: 881, startPoint y: 401, endPoint x: 887, endPoint y: 404, distance: 6.4
click at [653, 411] on li "577 Records" at bounding box center [941, 420] width 590 height 18
type input "577 Records"
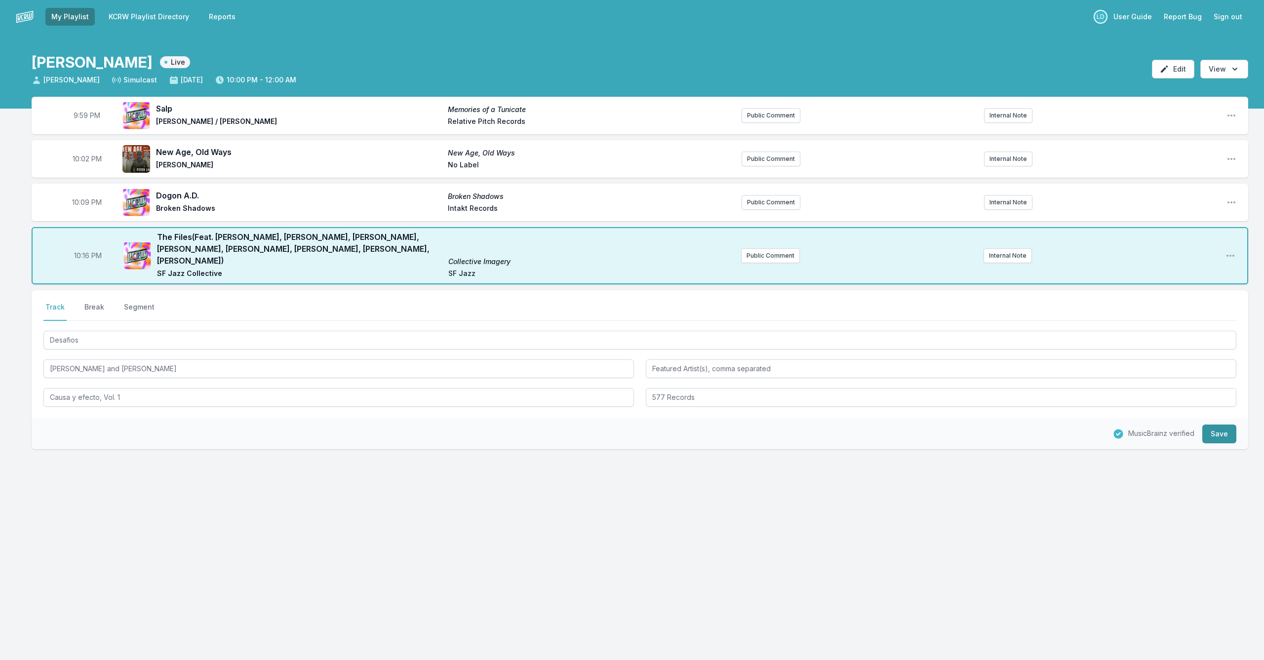
click at [653, 425] on button "Save" at bounding box center [1219, 434] width 34 height 19
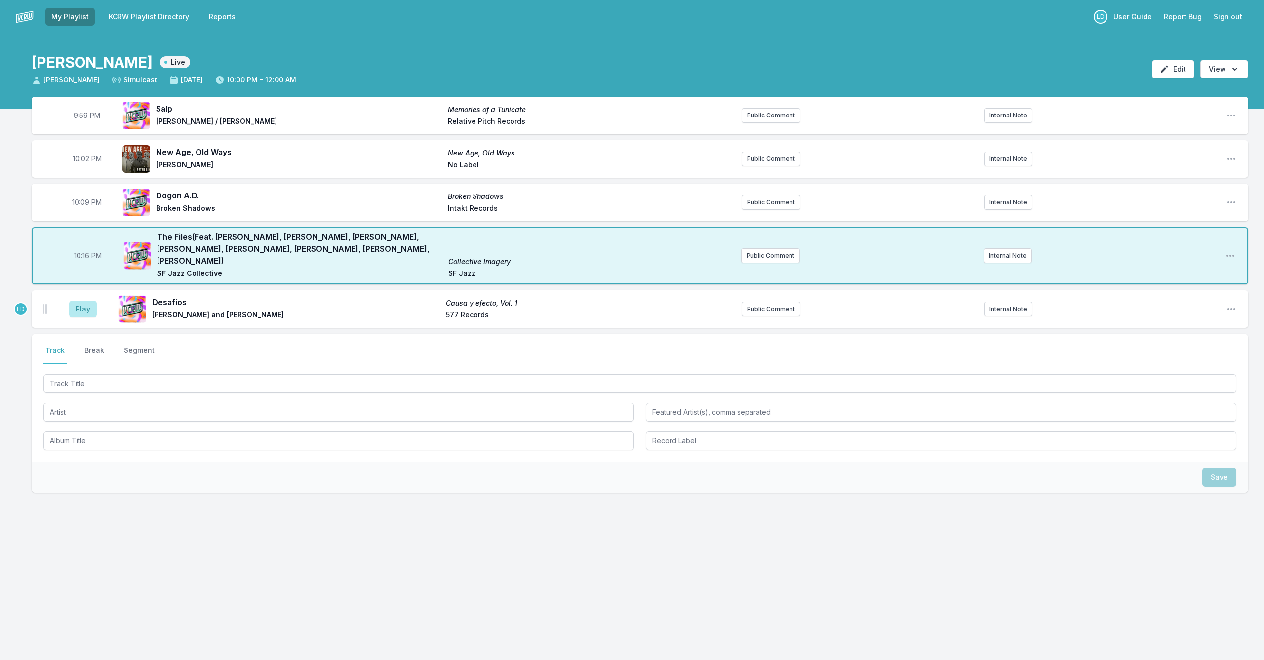
drag, startPoint x: 86, startPoint y: 296, endPoint x: 213, endPoint y: 335, distance: 132.7
click at [92, 301] on button "Play" at bounding box center [83, 309] width 28 height 17
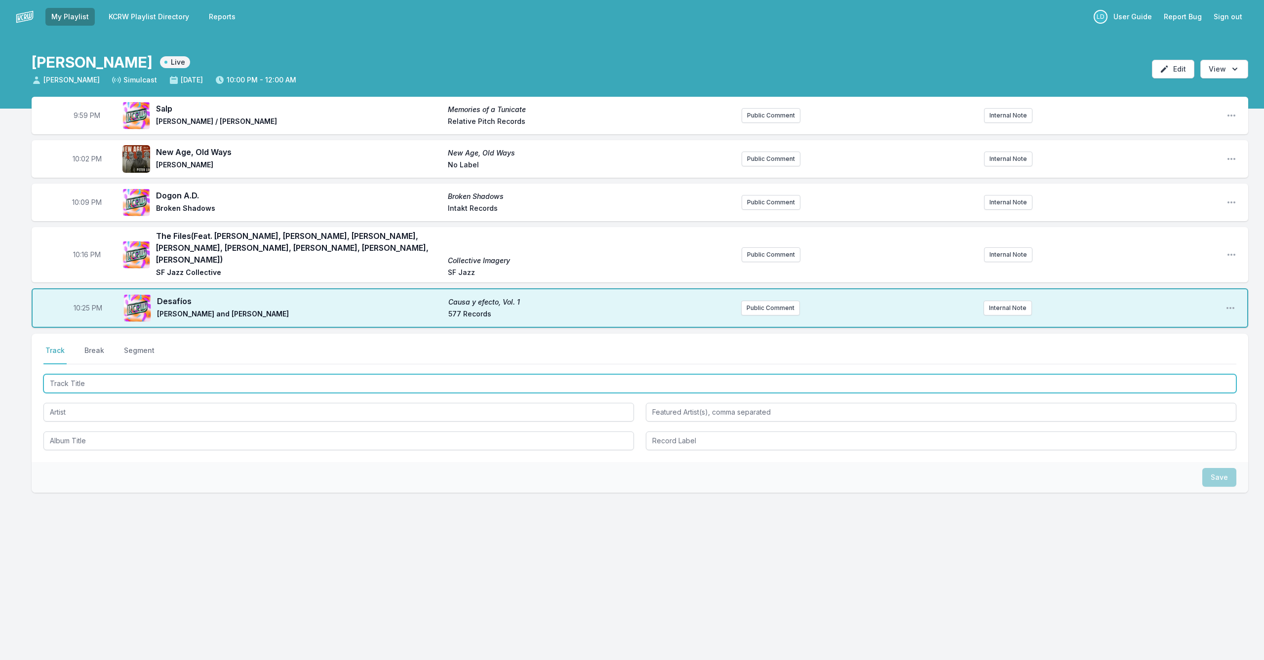
click at [335, 374] on input "Track Title" at bounding box center [639, 383] width 1193 height 19
type input "Rozpacz"
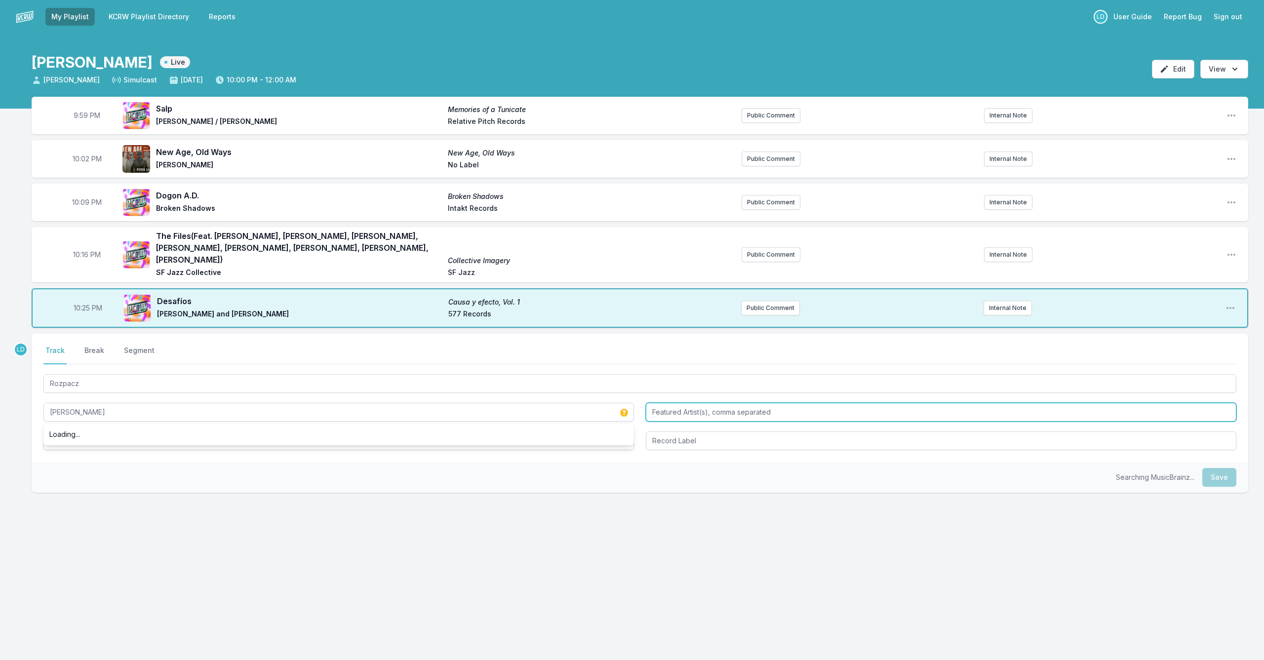
type input "[PERSON_NAME]"
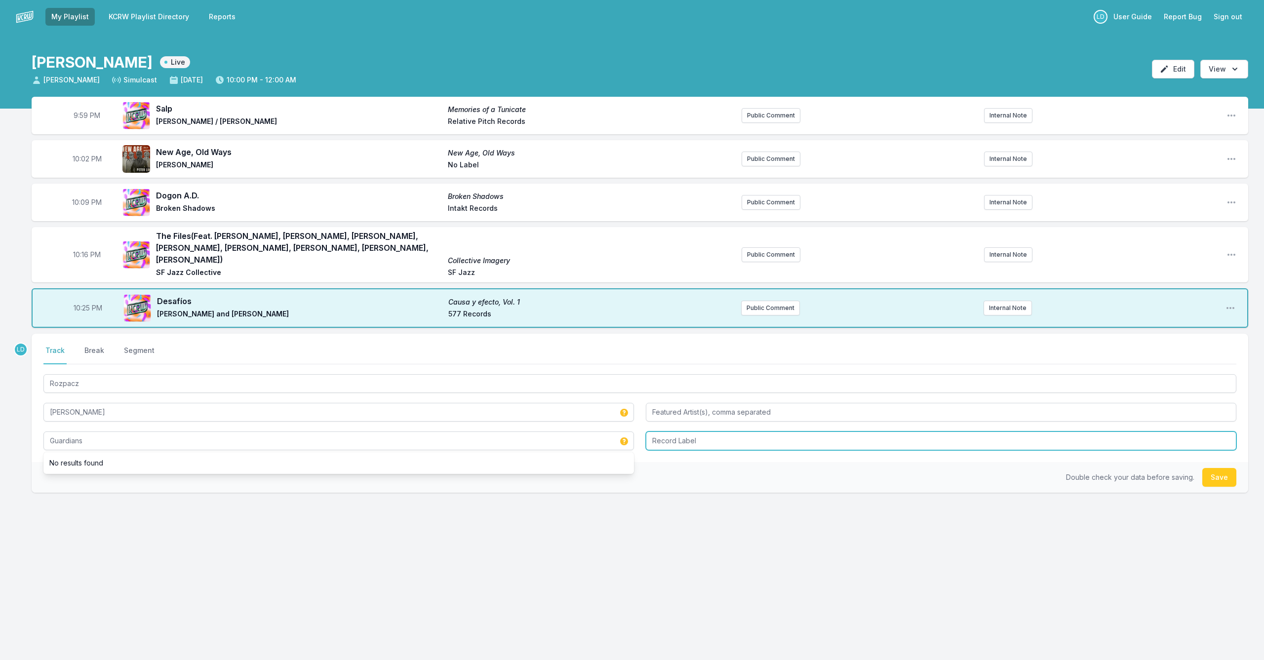
type input "Guardians"
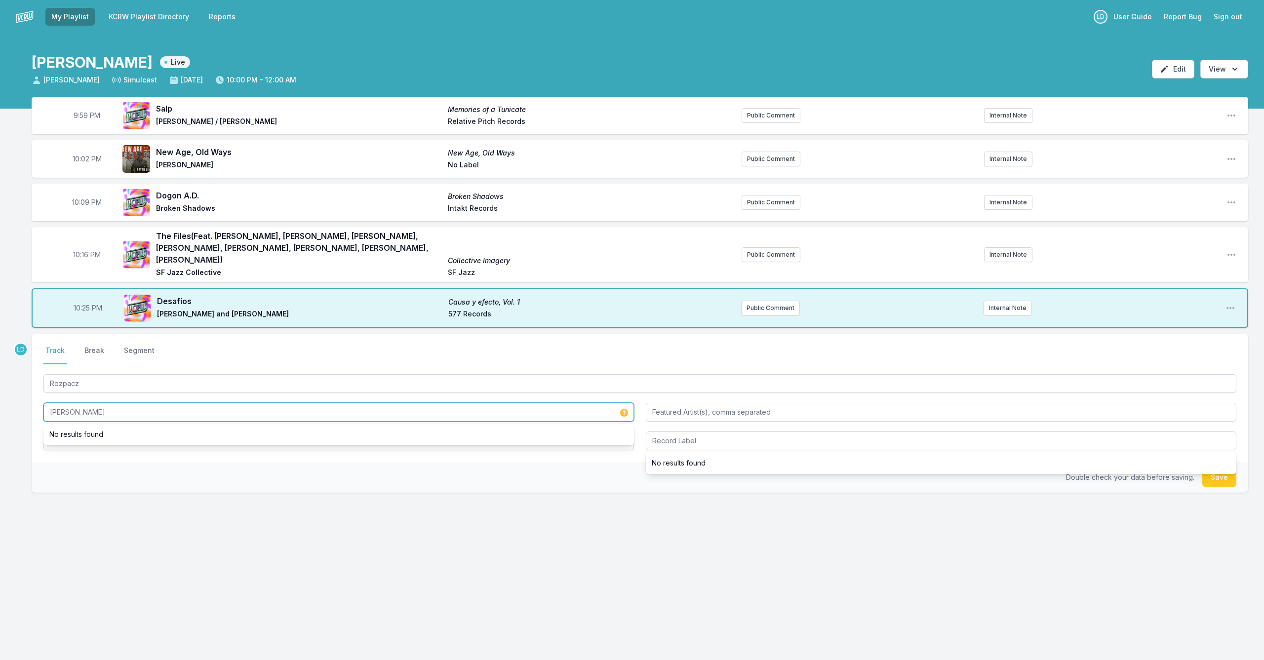
drag, startPoint x: 110, startPoint y: 407, endPoint x: 25, endPoint y: 395, distance: 85.7
click at [25, 395] on div "9:59 PM Salp Memories of a Tunicate [PERSON_NAME] / [PERSON_NAME] Relative Pitc…" at bounding box center [632, 342] width 1264 height 491
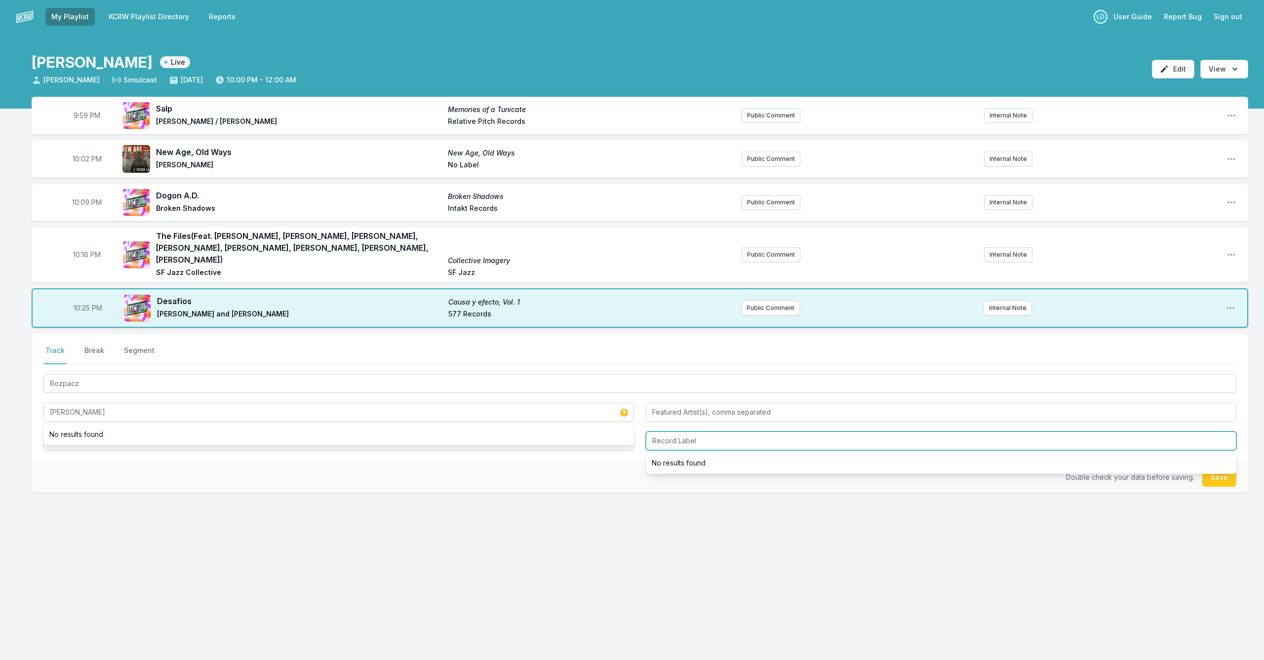
click at [653, 431] on input "Record Label" at bounding box center [941, 440] width 590 height 19
type input "JZ Music Group"
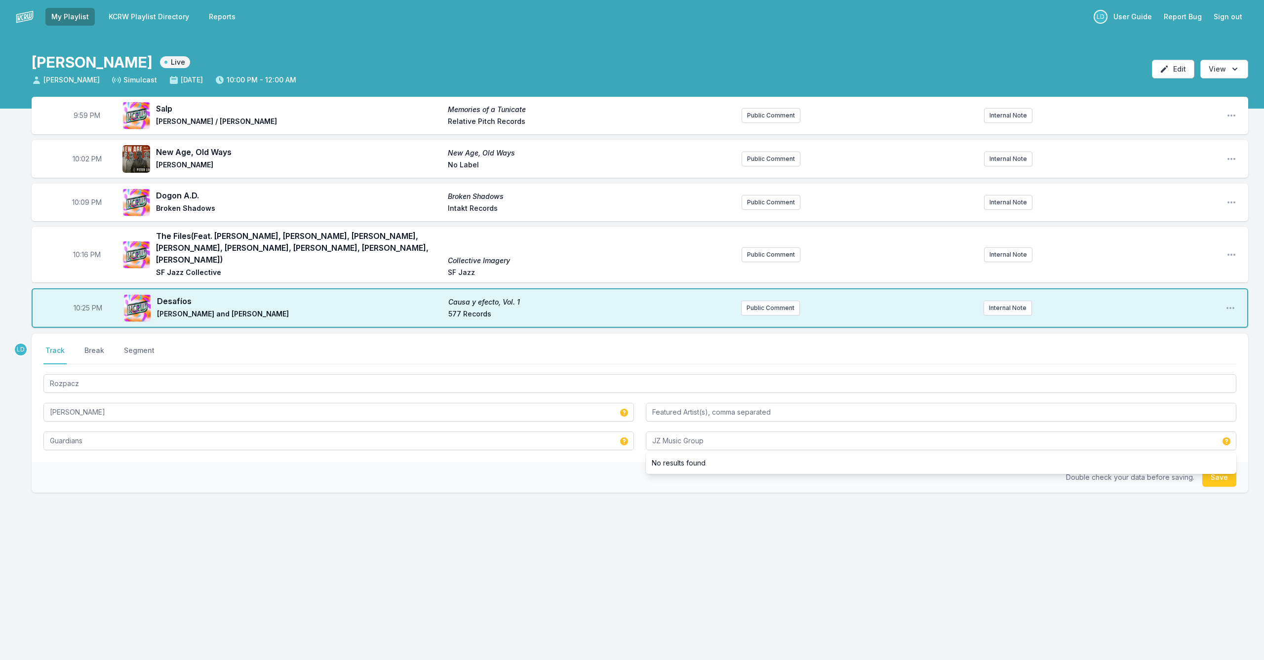
drag, startPoint x: 1222, startPoint y: 468, endPoint x: 1243, endPoint y: 471, distance: 21.4
click at [653, 468] on button "Save" at bounding box center [1219, 477] width 34 height 19
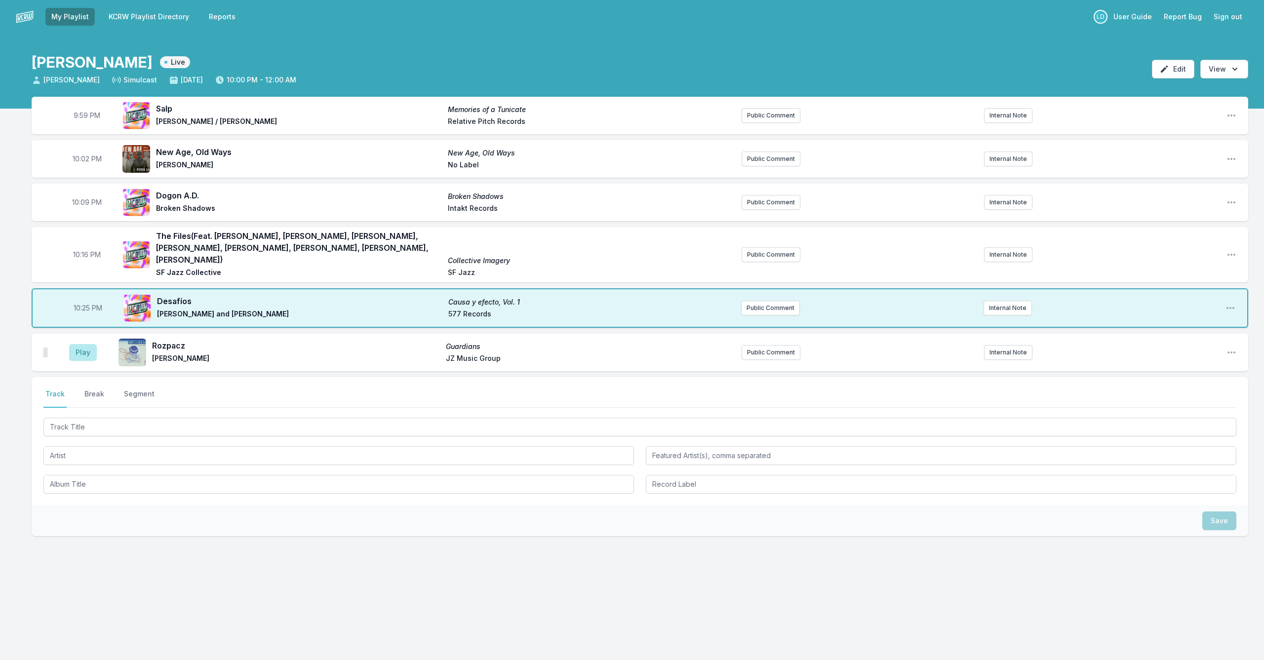
click at [653, 426] on div at bounding box center [639, 455] width 1193 height 78
click at [77, 344] on button "Play" at bounding box center [83, 352] width 28 height 17
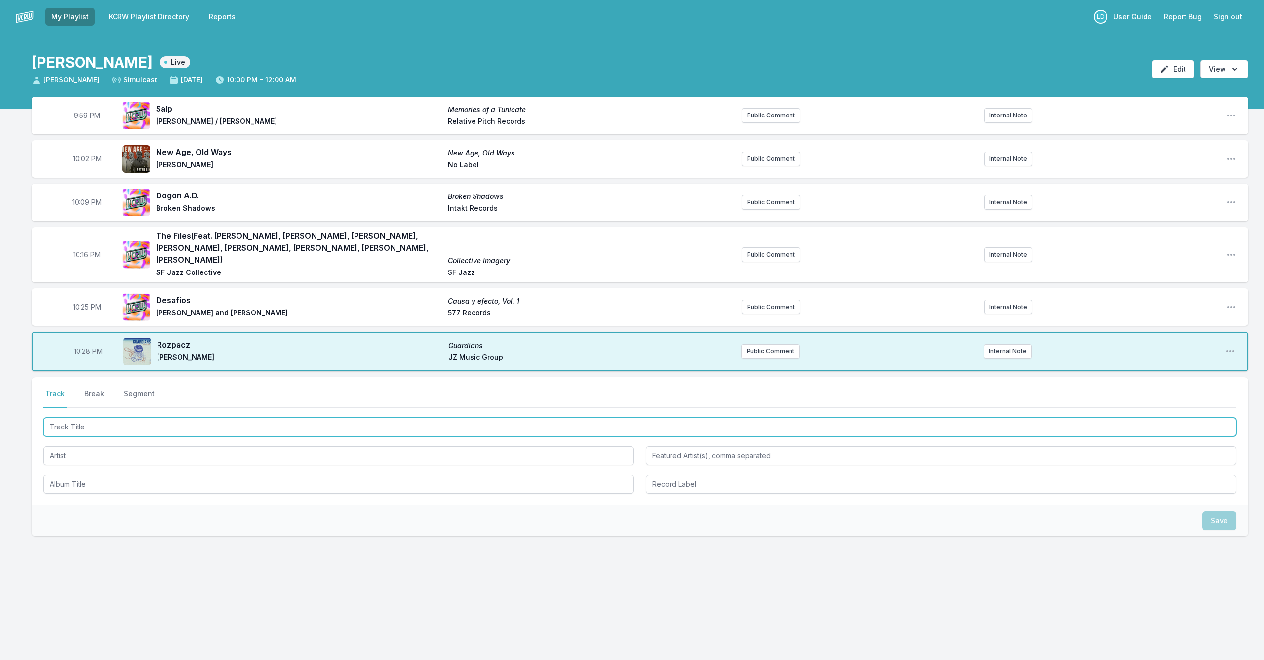
click at [235, 418] on input "Track Title" at bounding box center [639, 427] width 1193 height 19
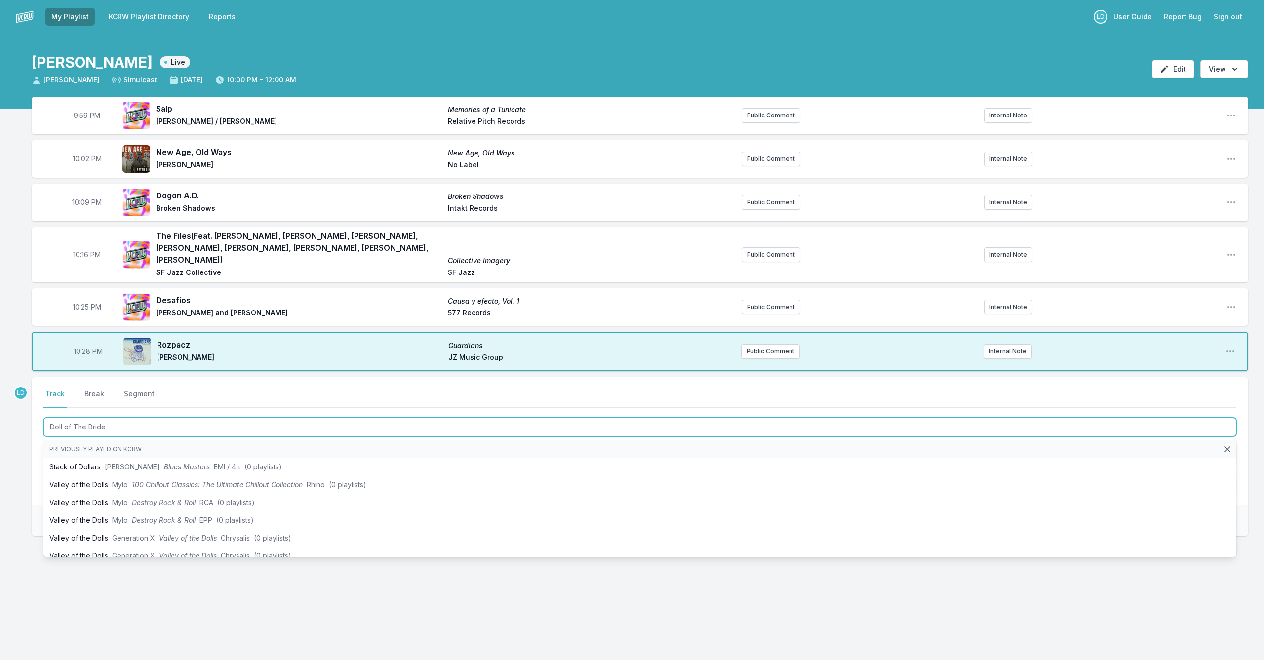
type input "Doll of The Bride"
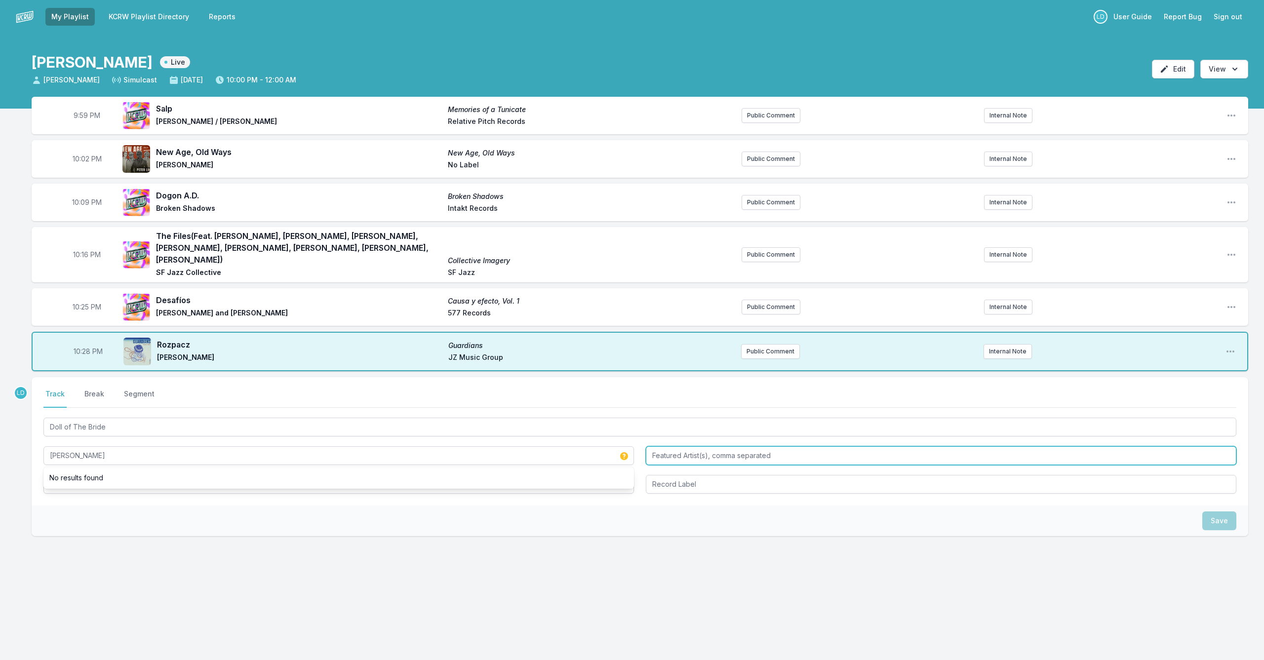
type input "[PERSON_NAME]"
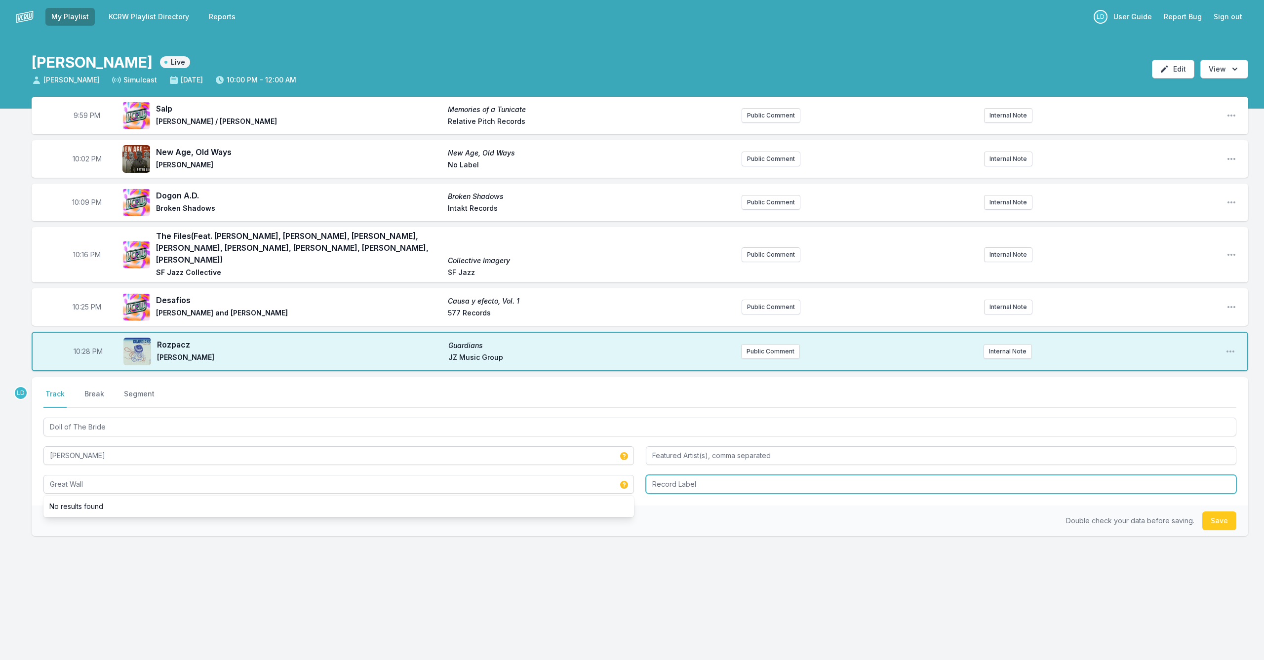
type input "Great Wall"
type input "Asian Improv Arts"
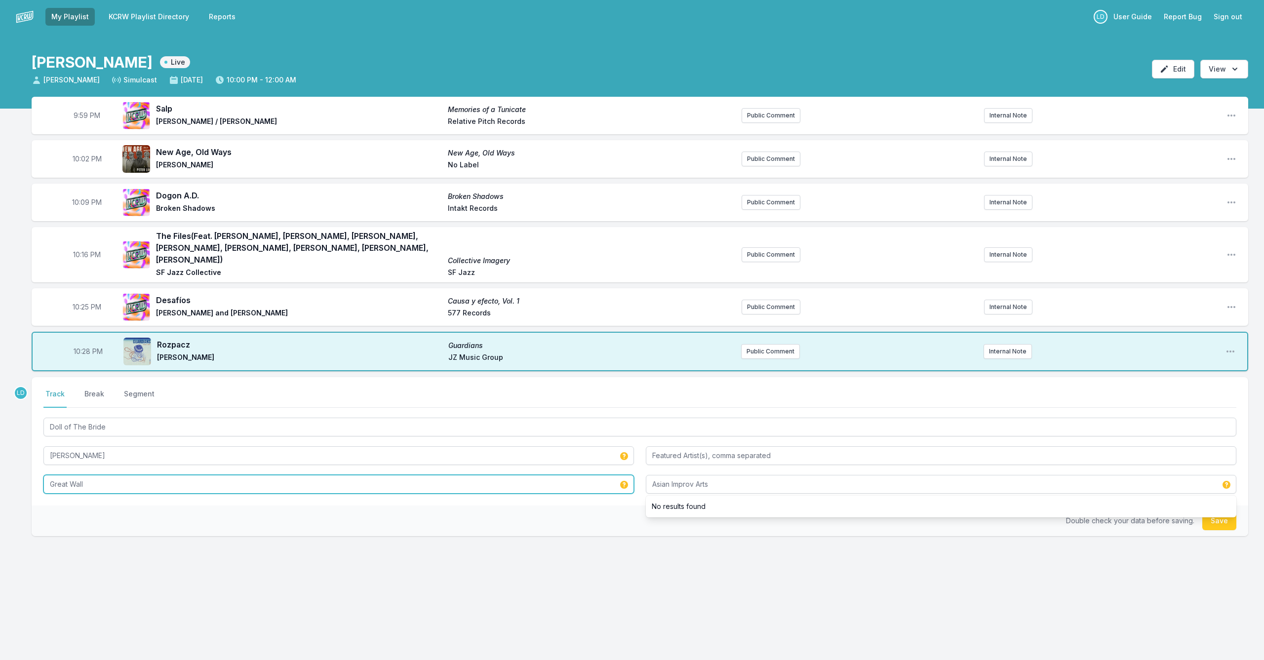
click at [410, 461] on div "Doll of The Bride [PERSON_NAME] Great Wall Asian Improv Arts No results found" at bounding box center [639, 455] width 1193 height 78
drag, startPoint x: 1218, startPoint y: 507, endPoint x: 1144, endPoint y: 508, distance: 74.1
click at [653, 511] on button "Save" at bounding box center [1219, 520] width 34 height 19
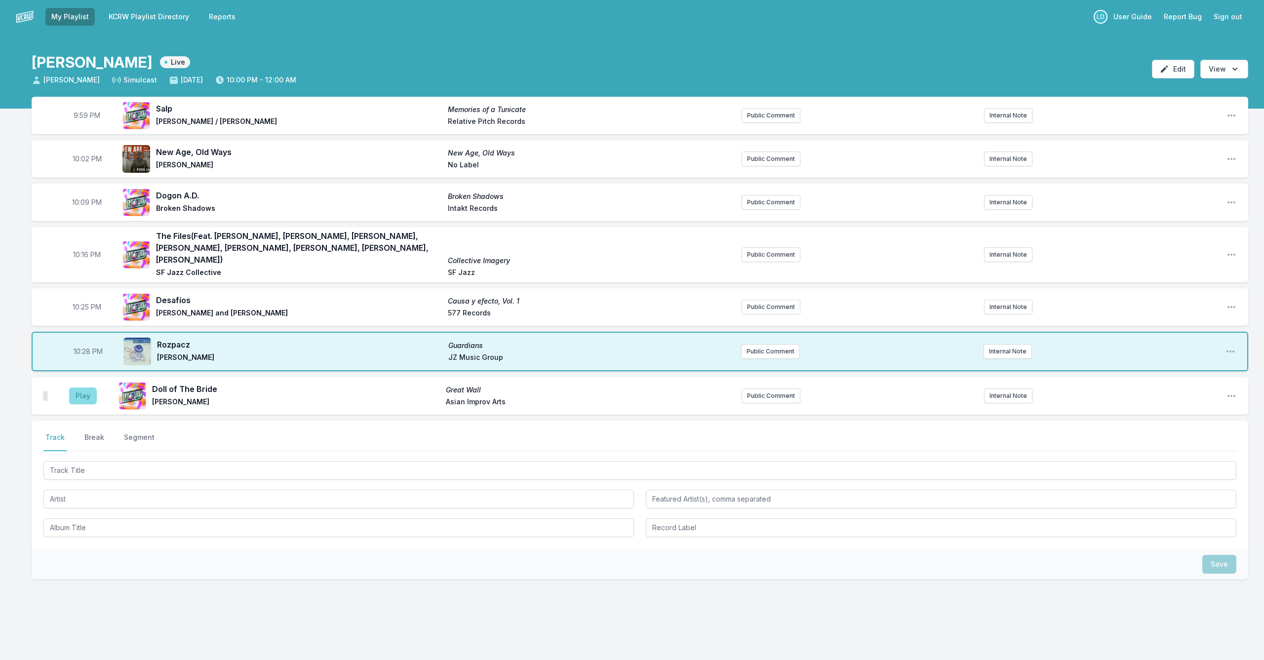
click at [83, 388] on button "Play" at bounding box center [83, 396] width 28 height 17
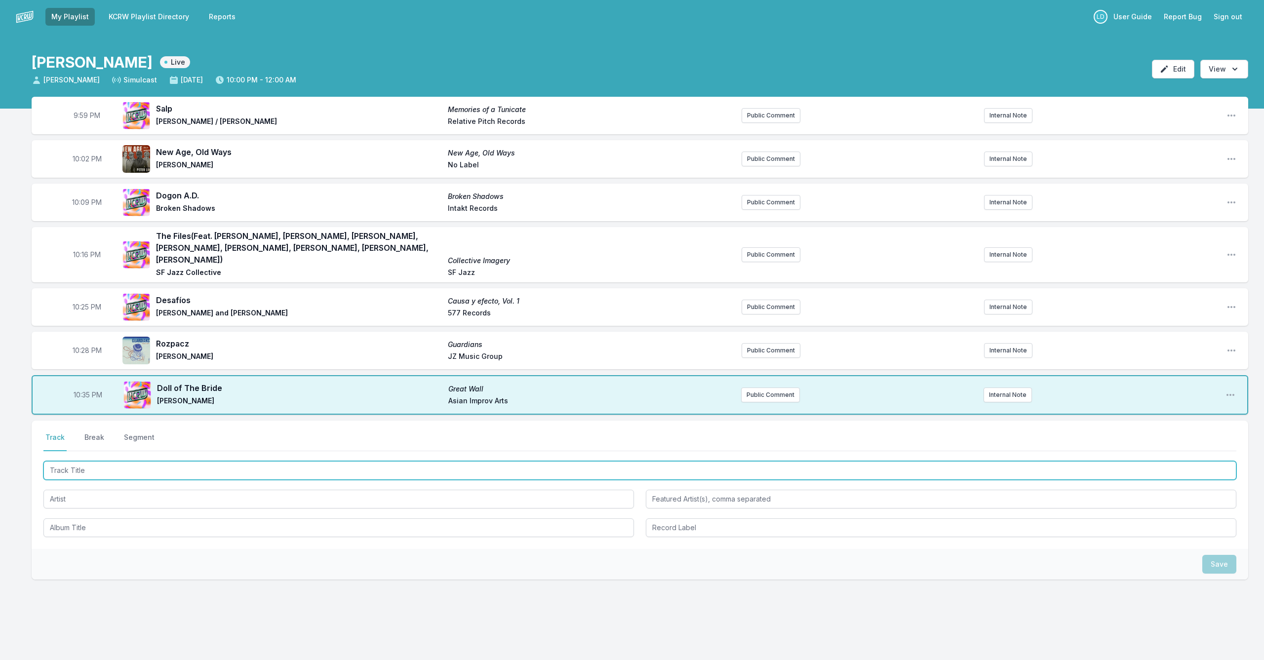
click at [309, 461] on input "Track Title" at bounding box center [639, 470] width 1193 height 19
type input "Spirits Entering"
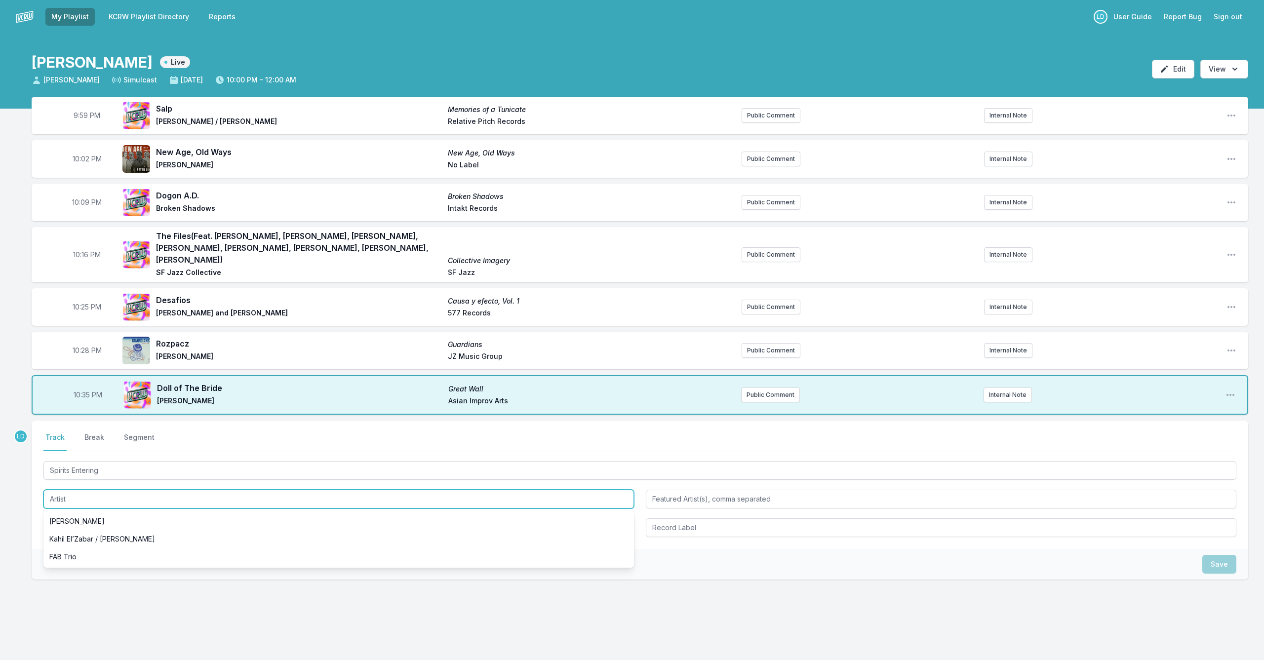
scroll to position [0, 0]
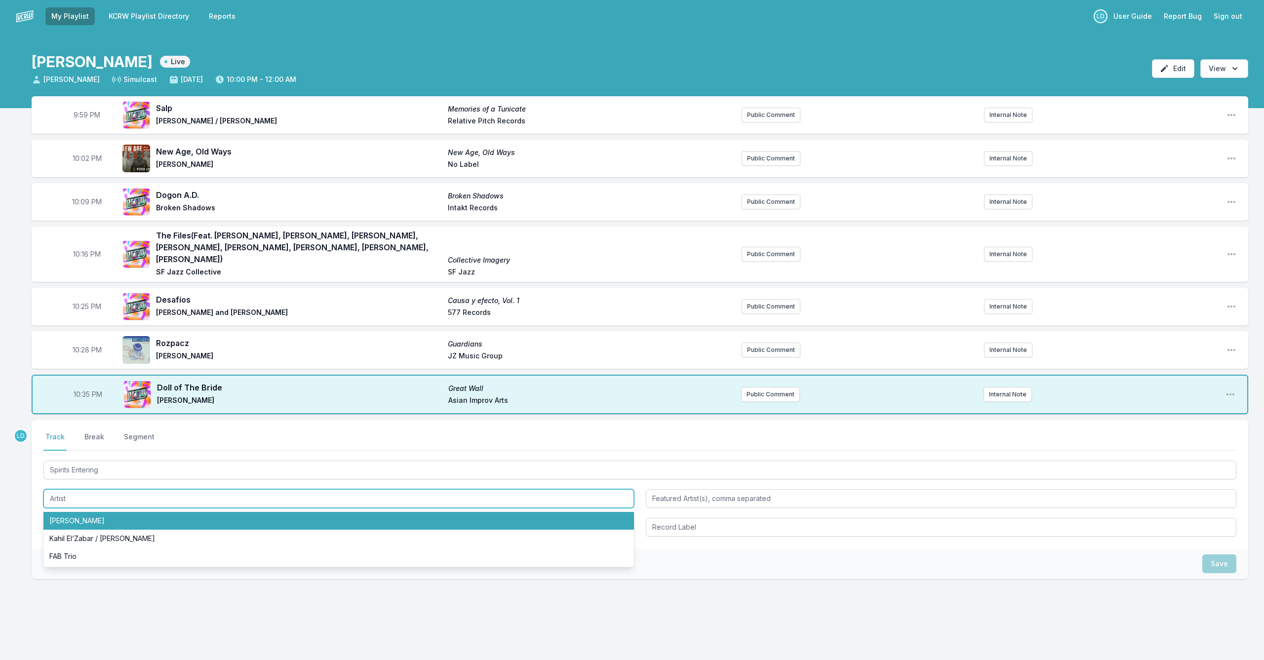
click at [268, 512] on li "[PERSON_NAME]" at bounding box center [338, 521] width 590 height 18
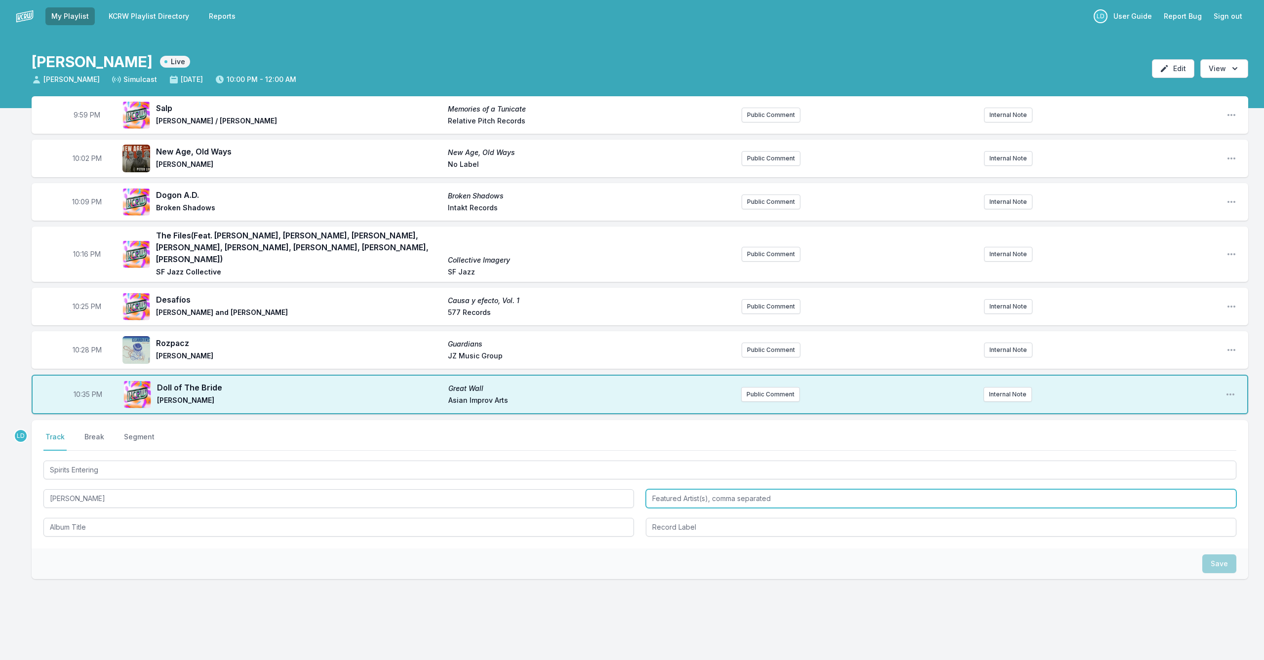
type input "[PERSON_NAME]"
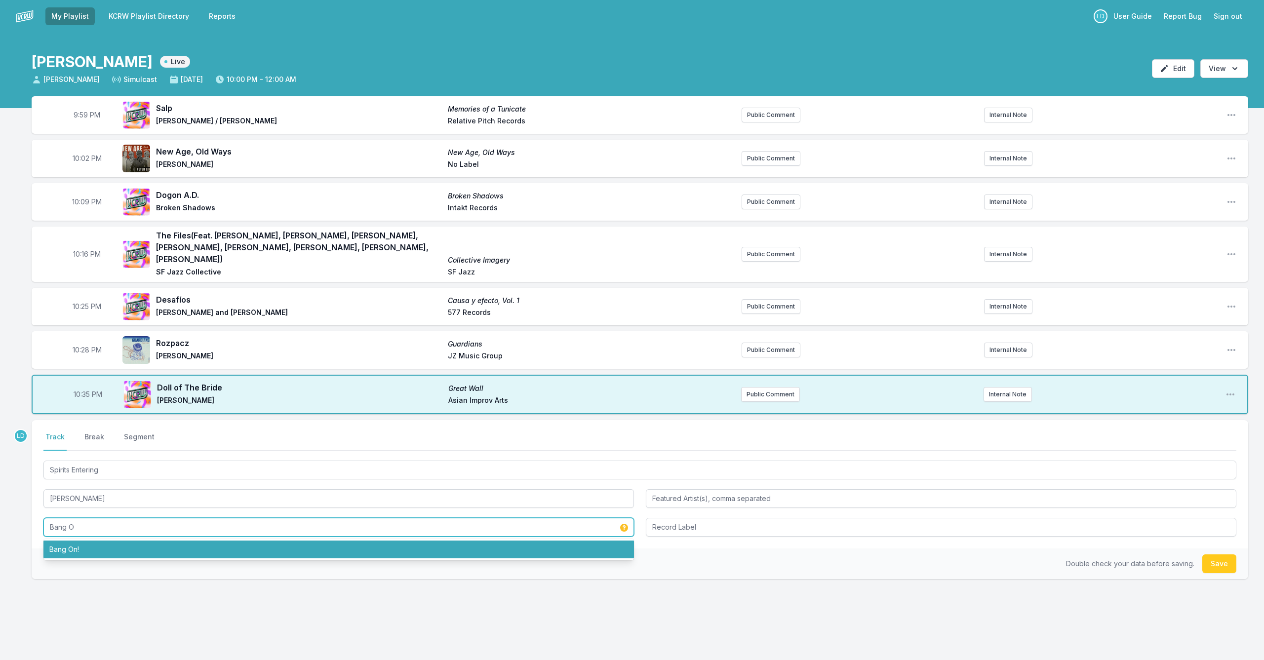
click at [236, 540] on li "Bang On!" at bounding box center [338, 550] width 590 height 18
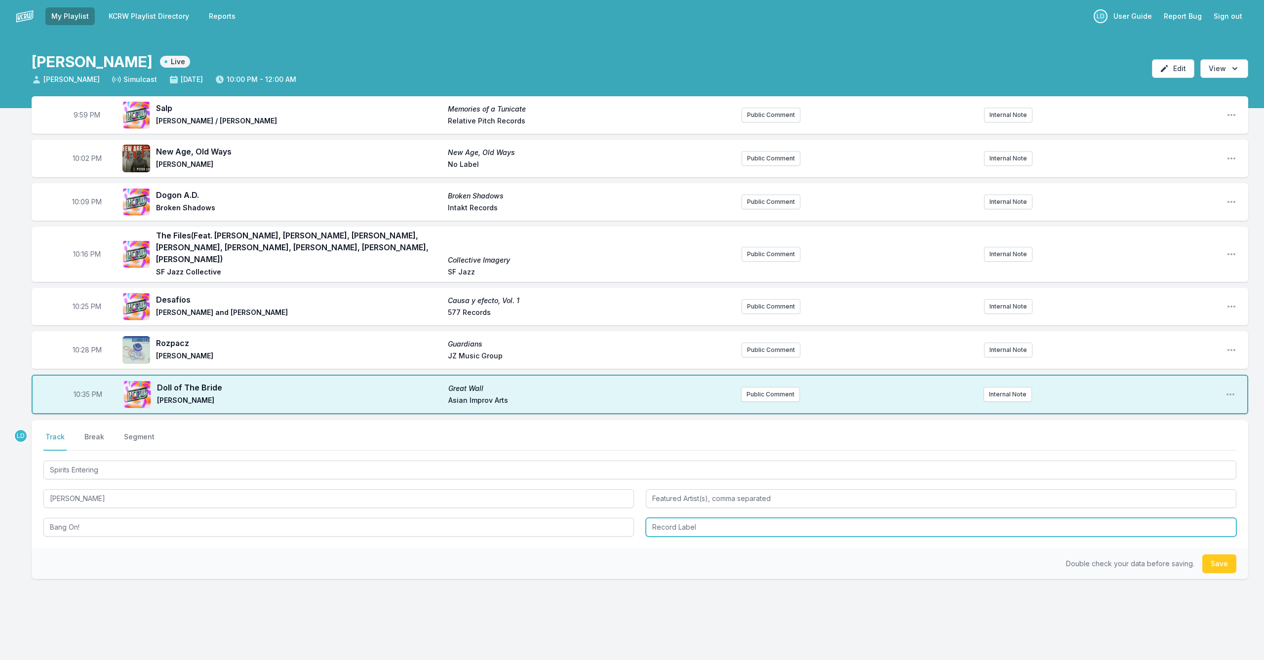
type input "Bang On!"
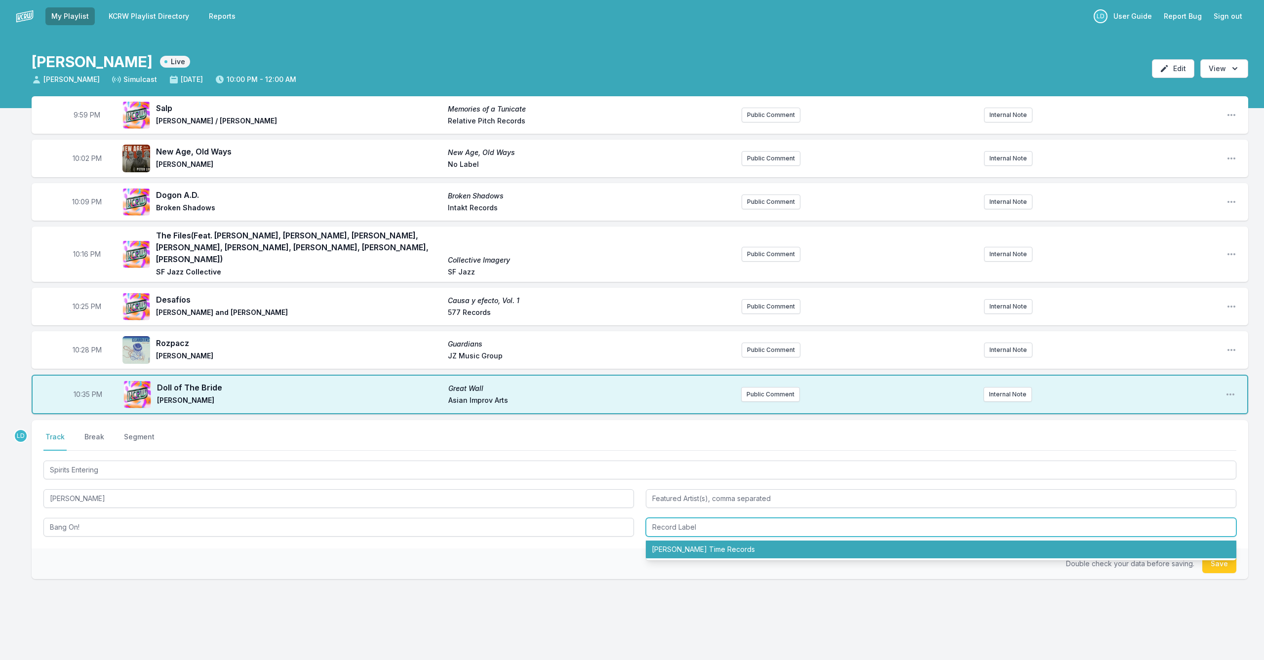
drag, startPoint x: 685, startPoint y: 542, endPoint x: 635, endPoint y: 576, distance: 60.7
click at [653, 540] on li "[PERSON_NAME] Time Records" at bounding box center [941, 550] width 590 height 18
type input "[PERSON_NAME] Time Records"
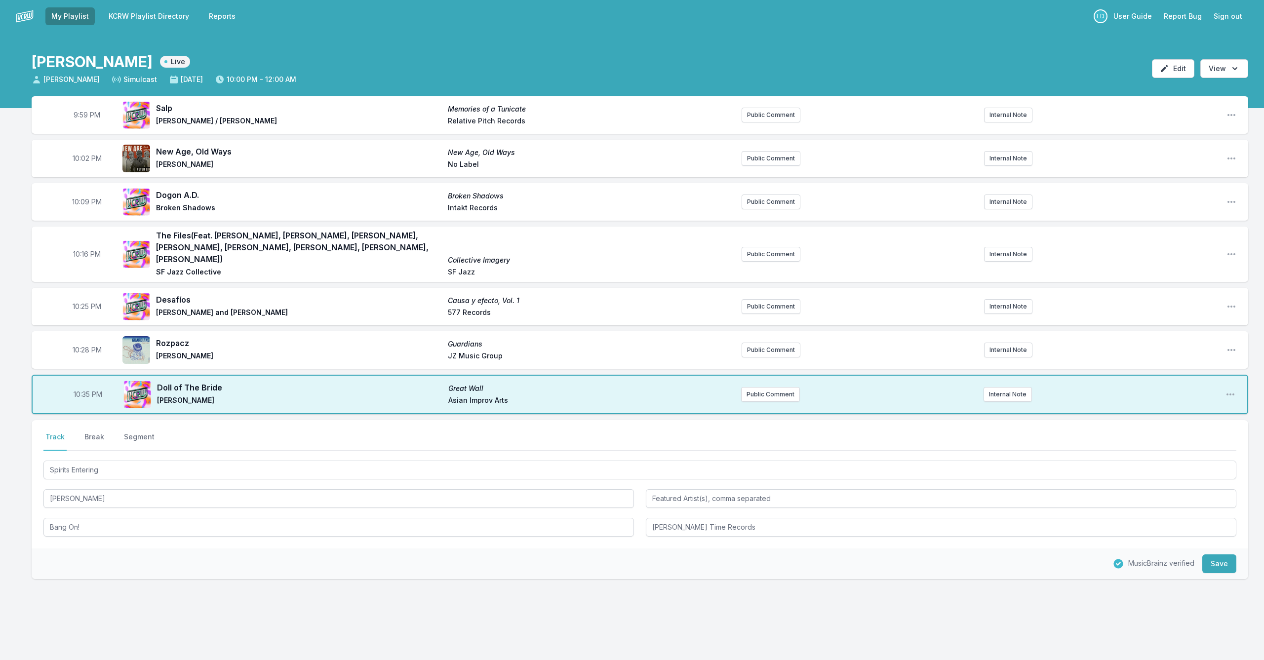
drag, startPoint x: 1218, startPoint y: 557, endPoint x: 1195, endPoint y: 567, distance: 25.4
click at [653, 540] on button "Save" at bounding box center [1219, 563] width 34 height 19
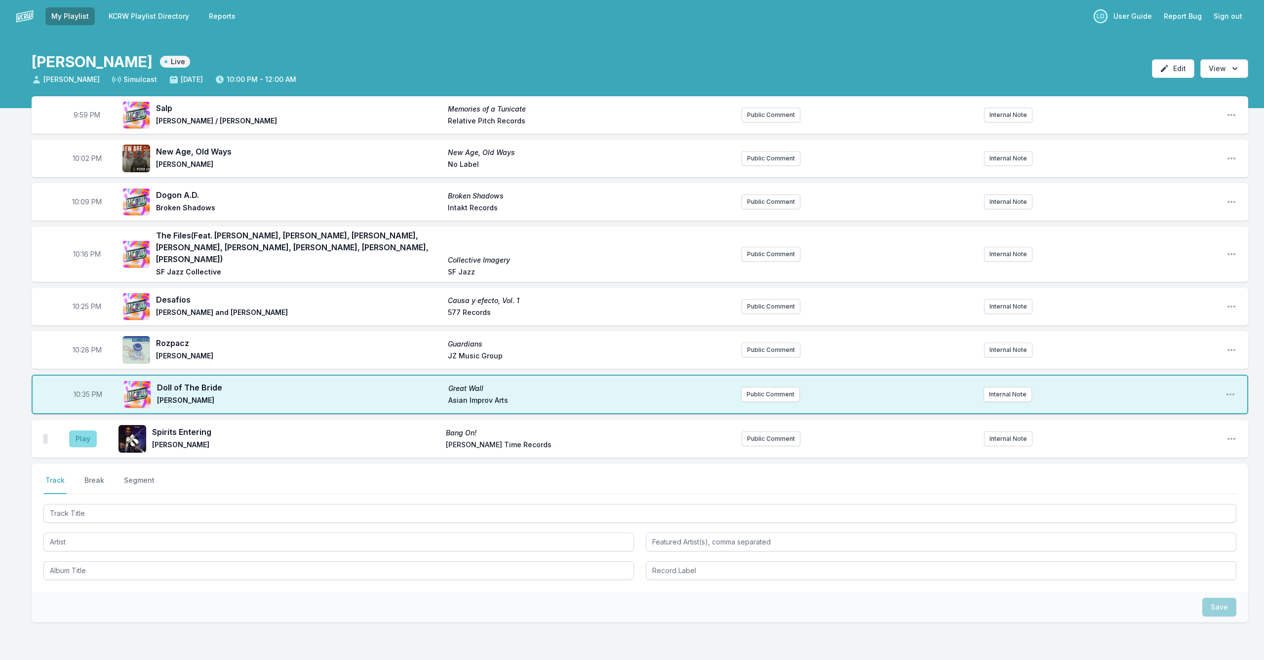
click at [85, 431] on button "Play" at bounding box center [83, 438] width 28 height 17
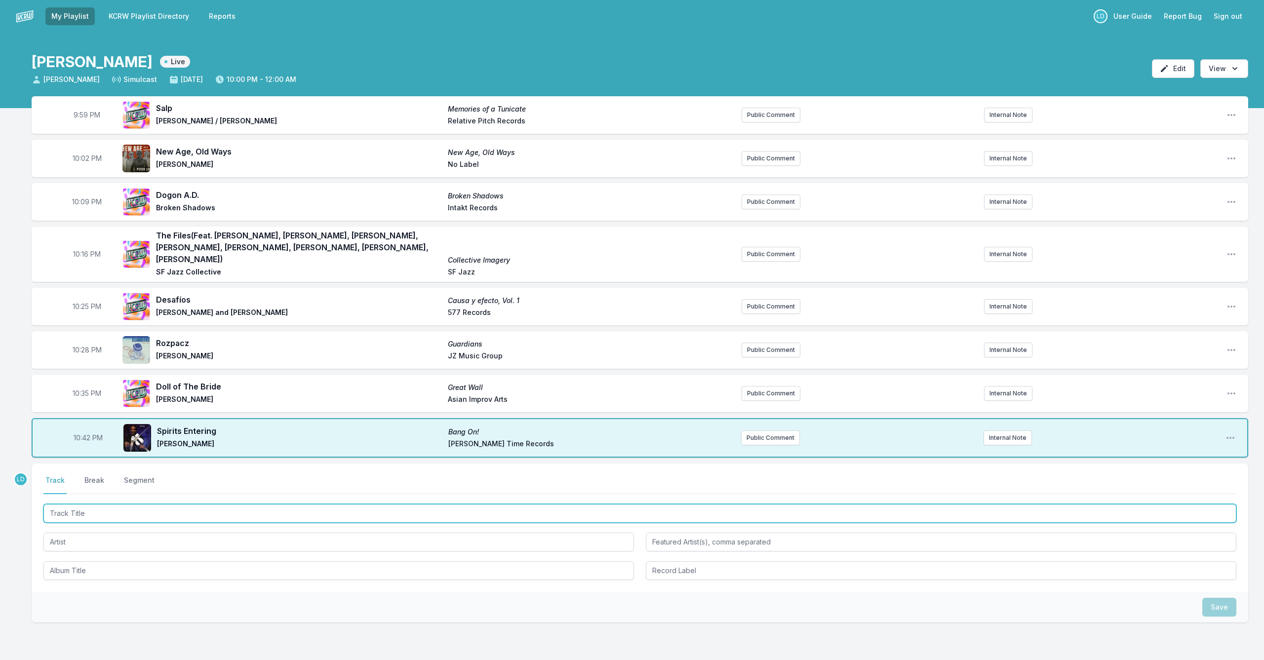
scroll to position [2, 0]
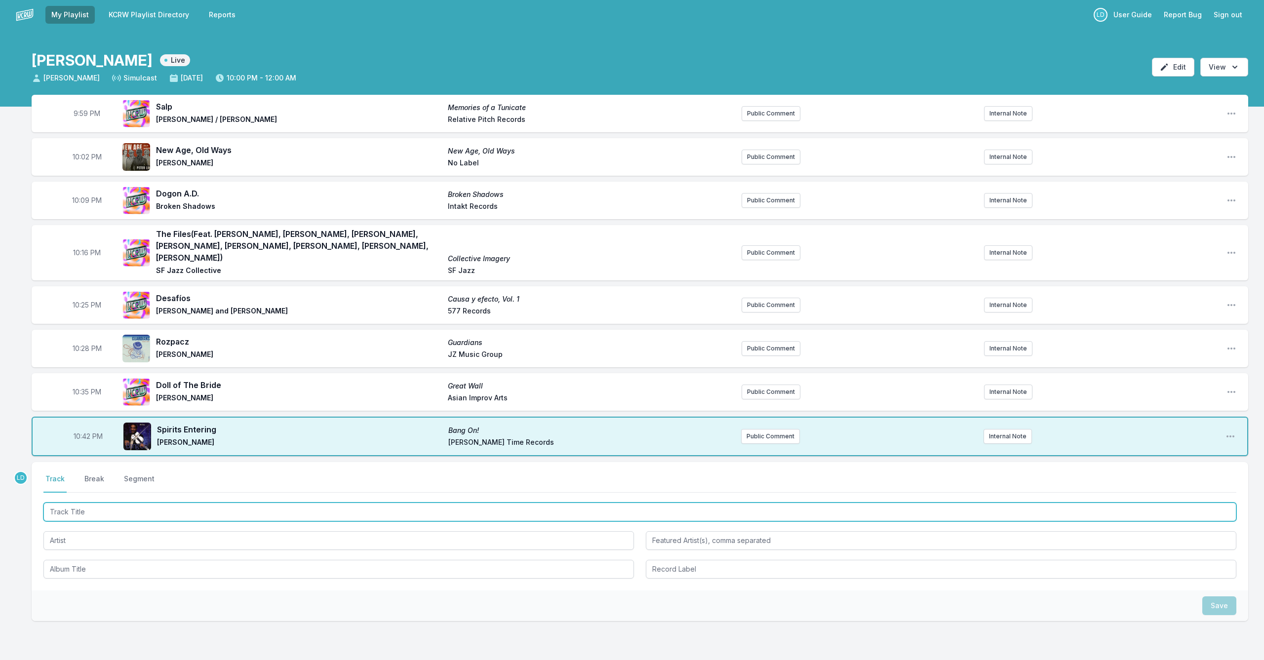
click at [191, 503] on input "Track Title" at bounding box center [639, 512] width 1193 height 19
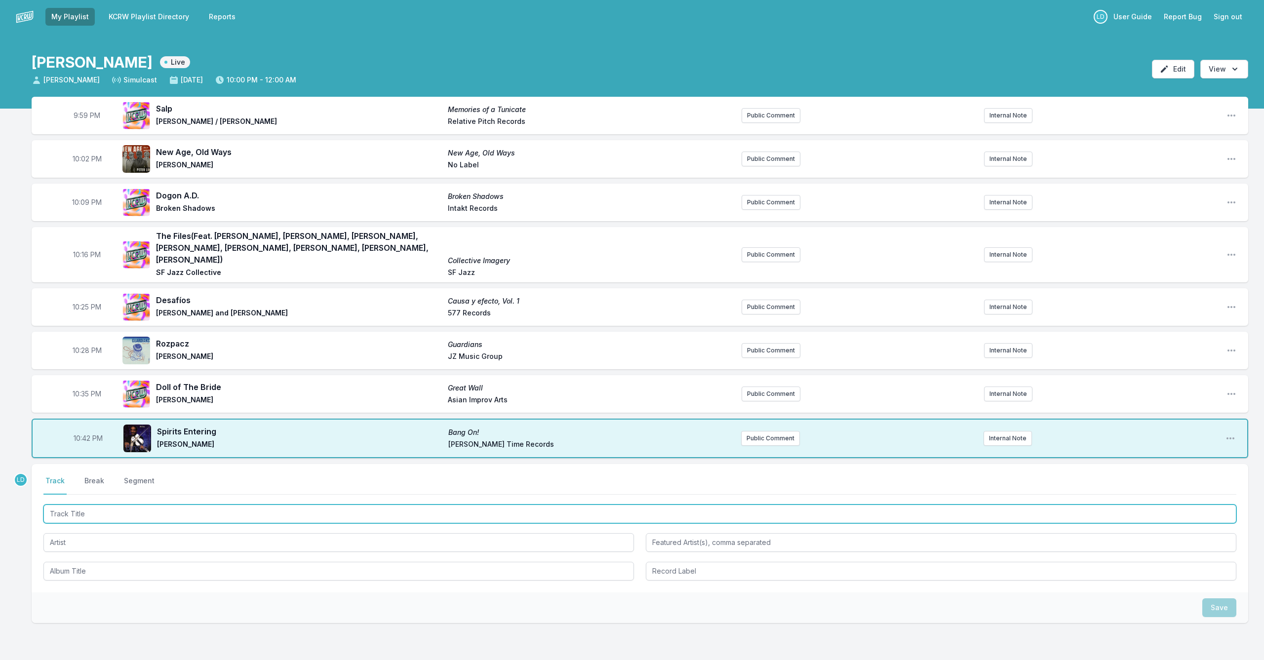
scroll to position [0, 0]
type input "Greek Suite, Part III: Tou Her; To Kastron"
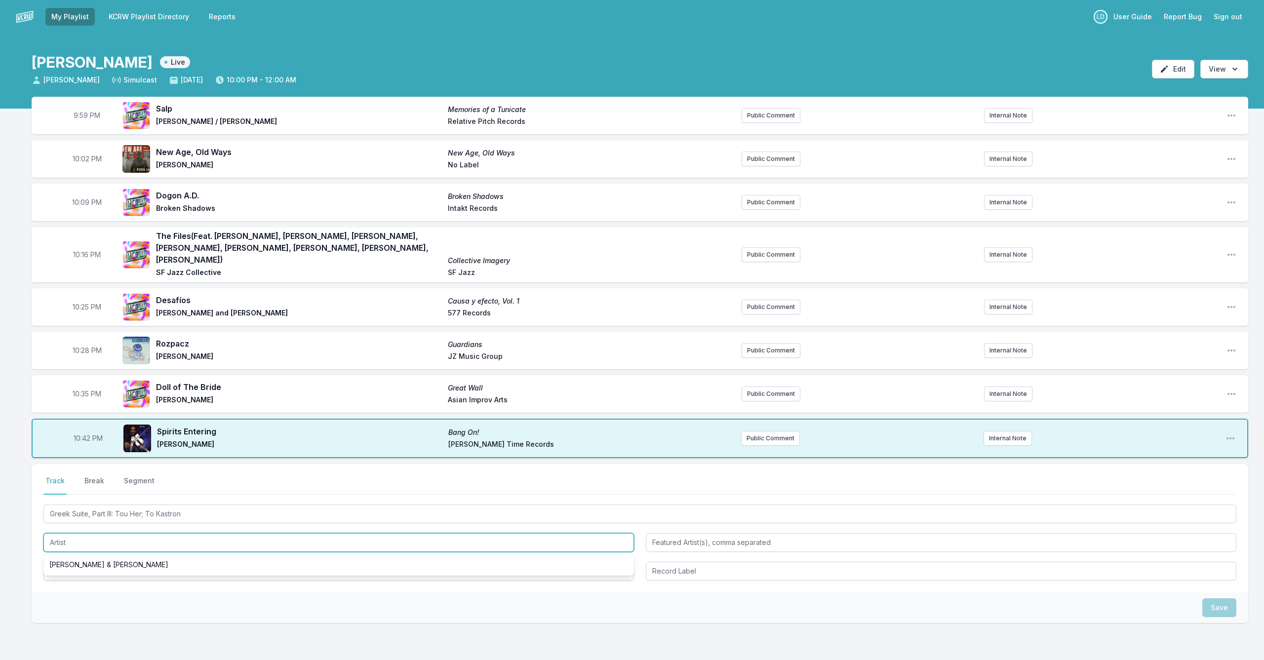
click at [88, 536] on input "Artist" at bounding box center [338, 542] width 590 height 19
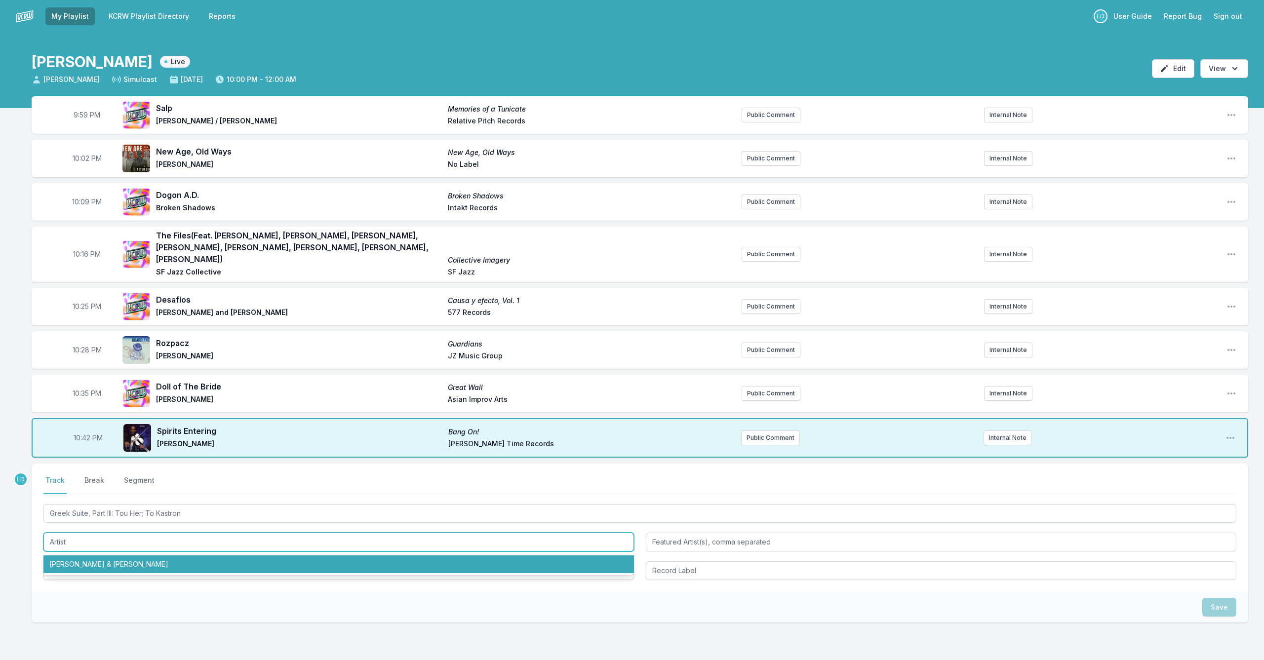
click at [93, 540] on li "[PERSON_NAME] & [PERSON_NAME]" at bounding box center [338, 564] width 590 height 18
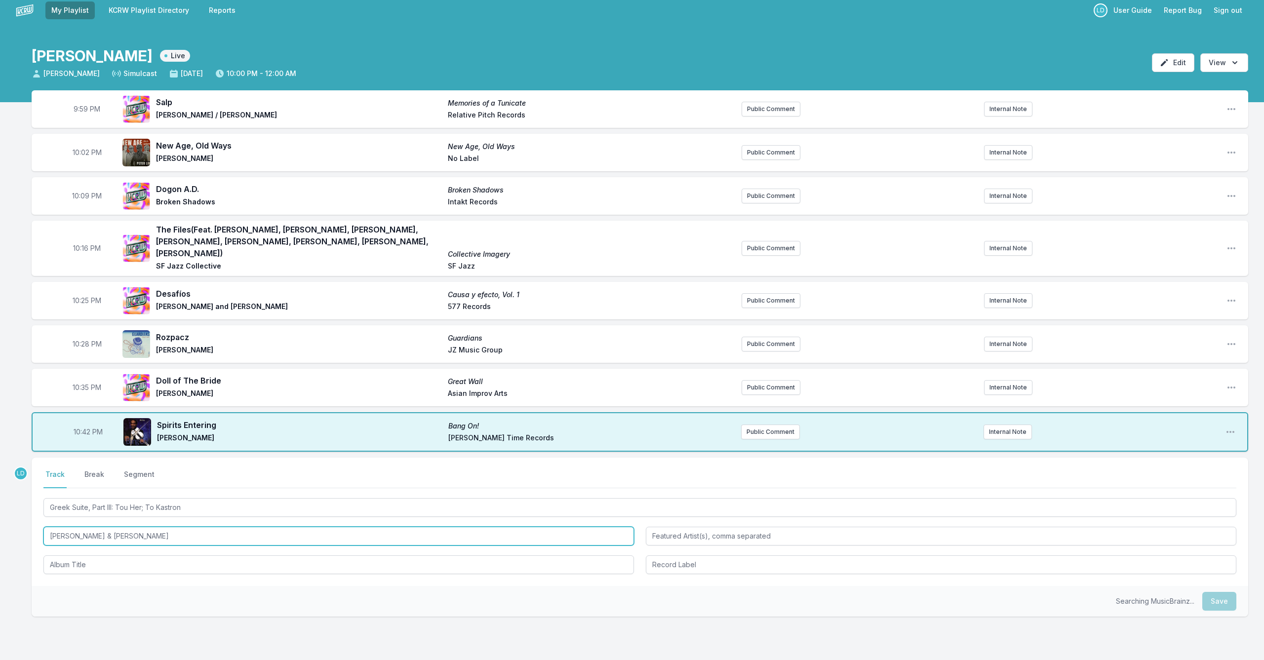
scroll to position [9, 0]
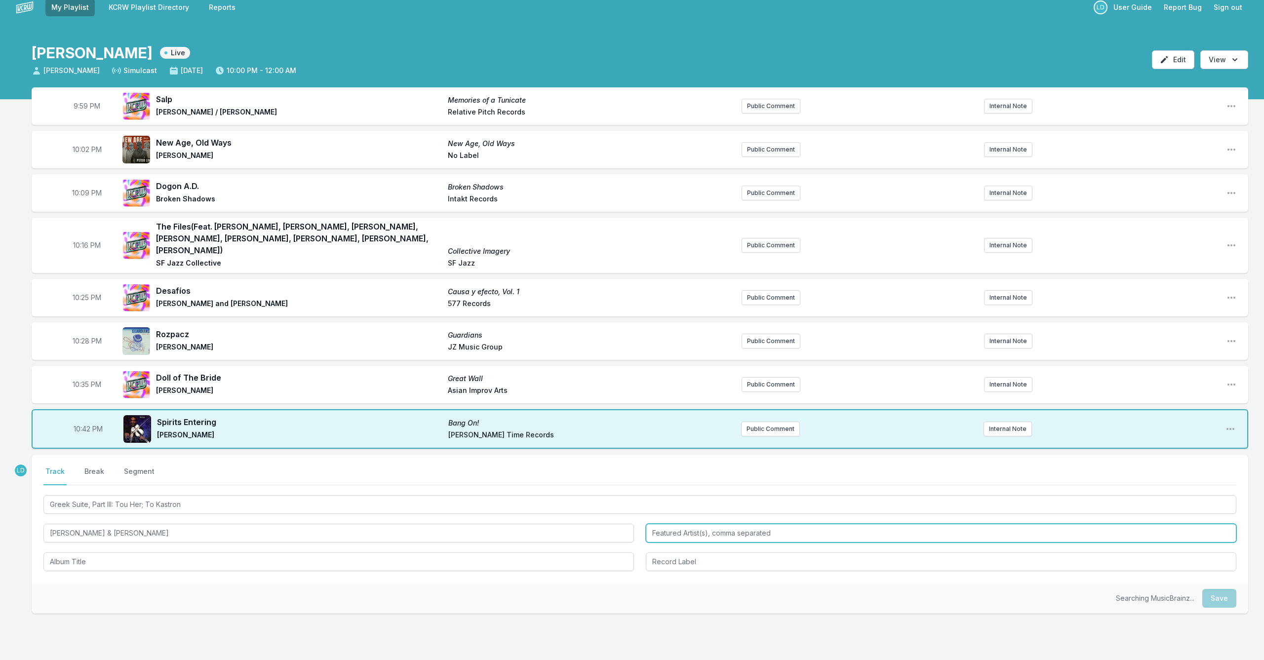
type input "[PERSON_NAME] & [PERSON_NAME]"
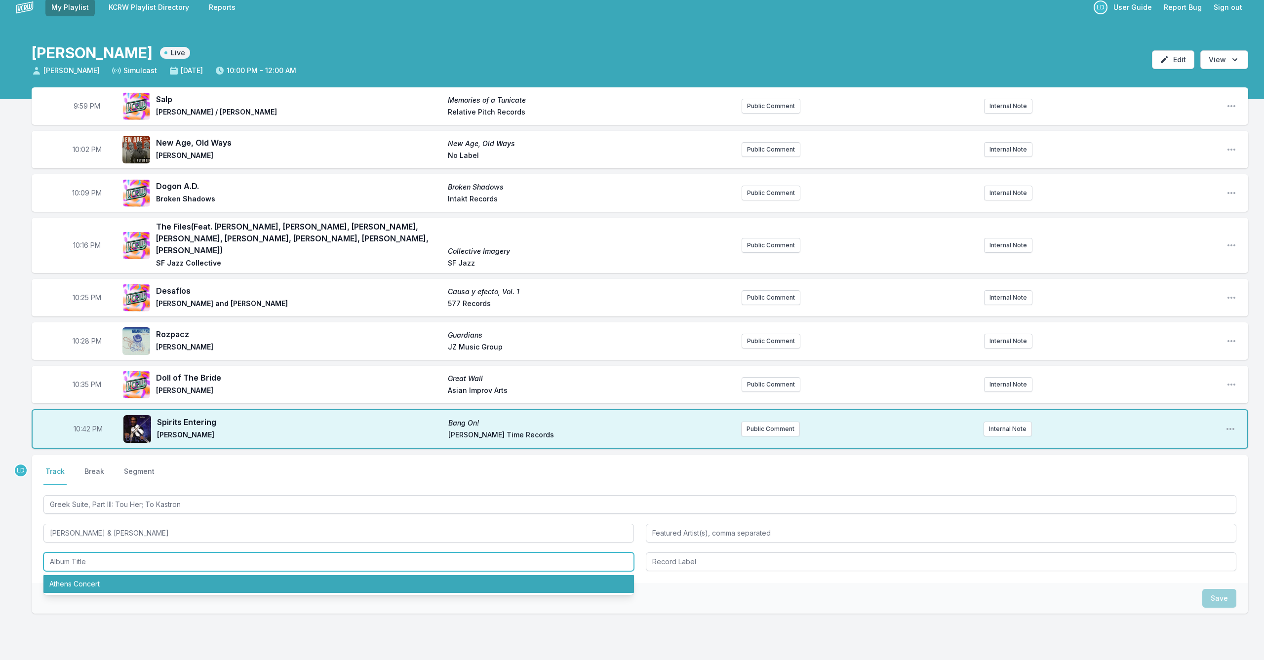
click at [119, 540] on li "Athens Concert" at bounding box center [338, 584] width 590 height 18
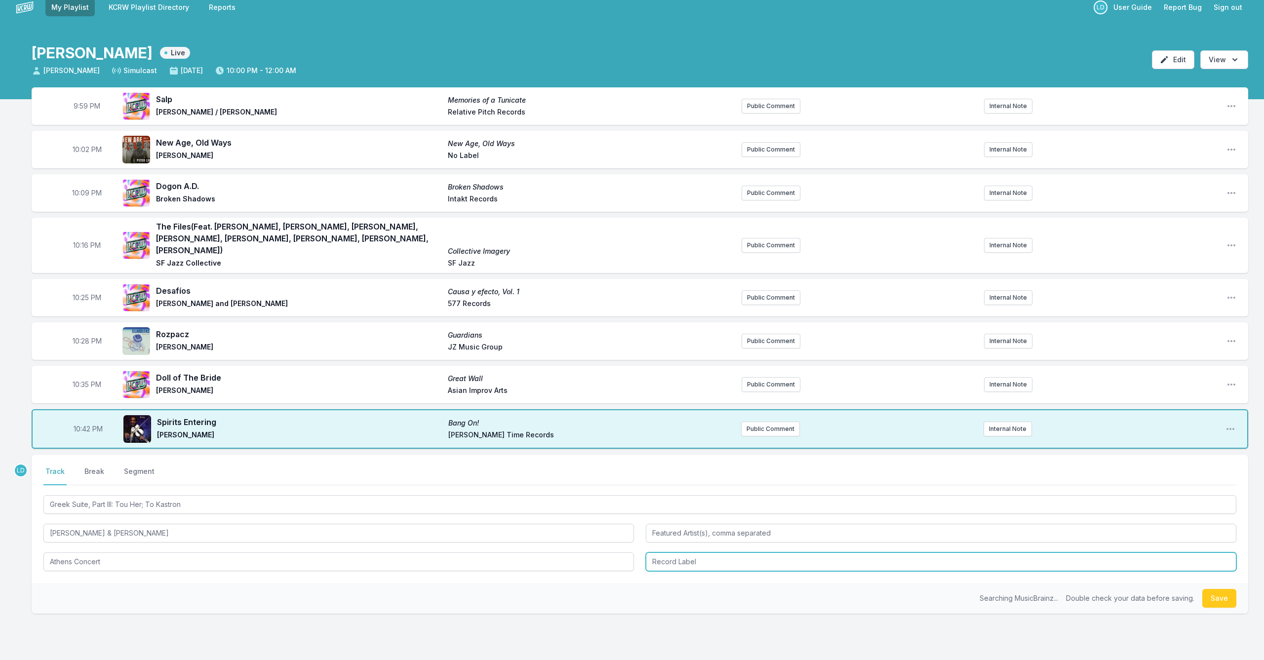
type input "Athens Concert"
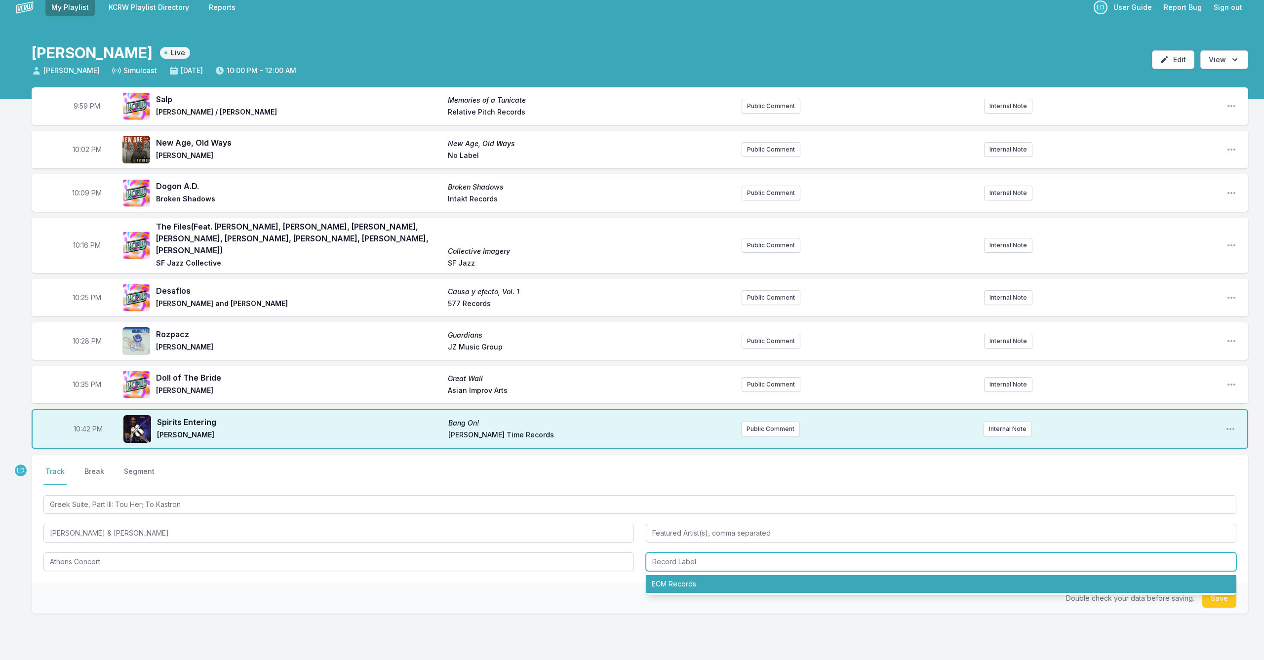
drag, startPoint x: 671, startPoint y: 578, endPoint x: 658, endPoint y: 583, distance: 13.9
click at [653, 540] on li "ECM Records" at bounding box center [941, 584] width 590 height 18
type input "ECM Records"
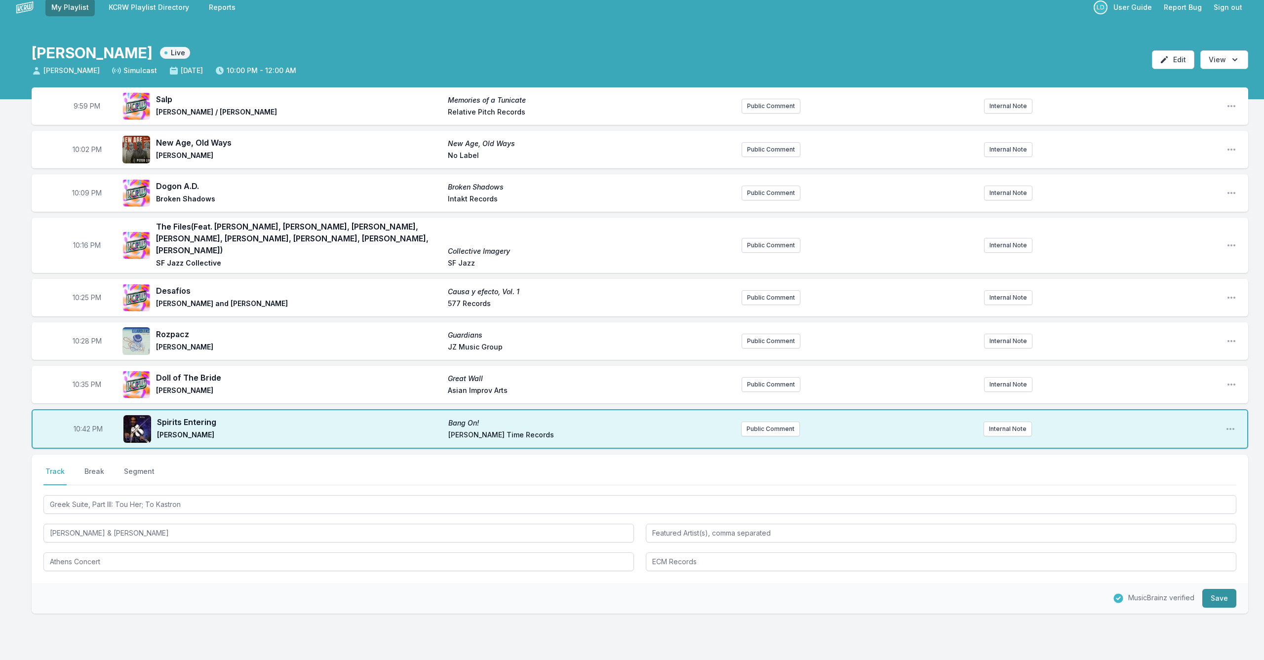
drag, startPoint x: 1221, startPoint y: 589, endPoint x: 1211, endPoint y: 590, distance: 10.4
click at [653, 540] on button "Save" at bounding box center [1219, 598] width 34 height 19
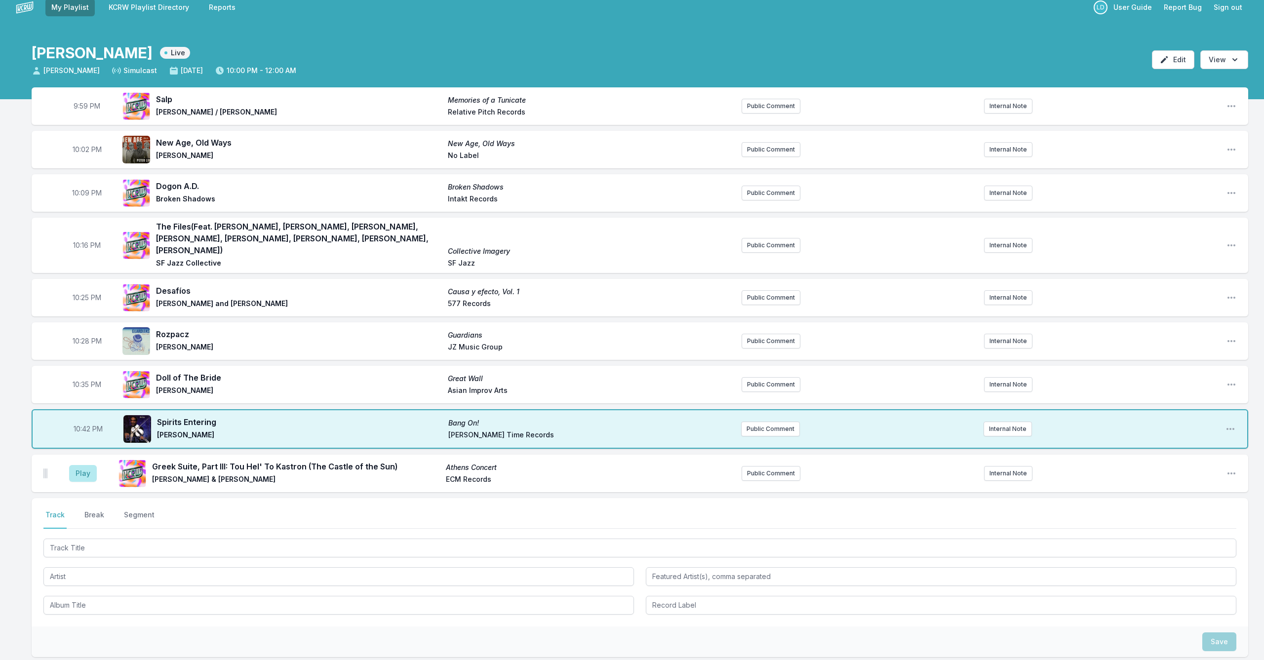
drag, startPoint x: 84, startPoint y: 466, endPoint x: 108, endPoint y: 472, distance: 24.9
click at [84, 466] on button "Play" at bounding box center [83, 473] width 28 height 17
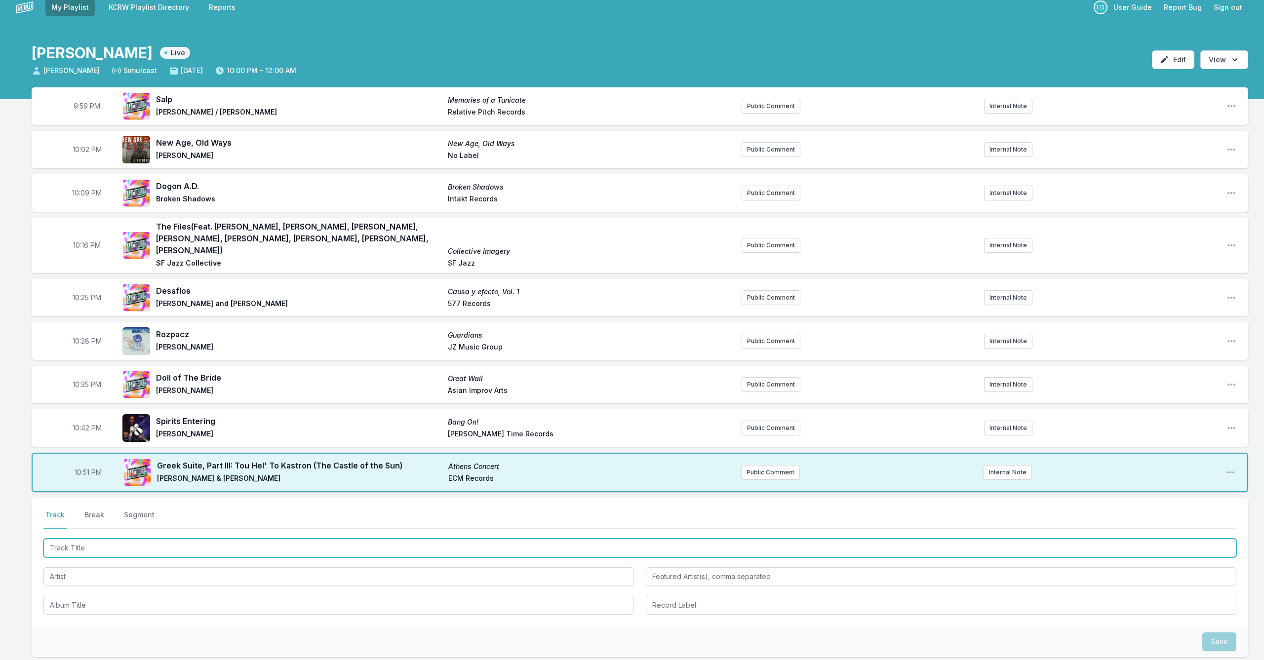
click at [271, 539] on input "Track Title" at bounding box center [639, 548] width 1193 height 19
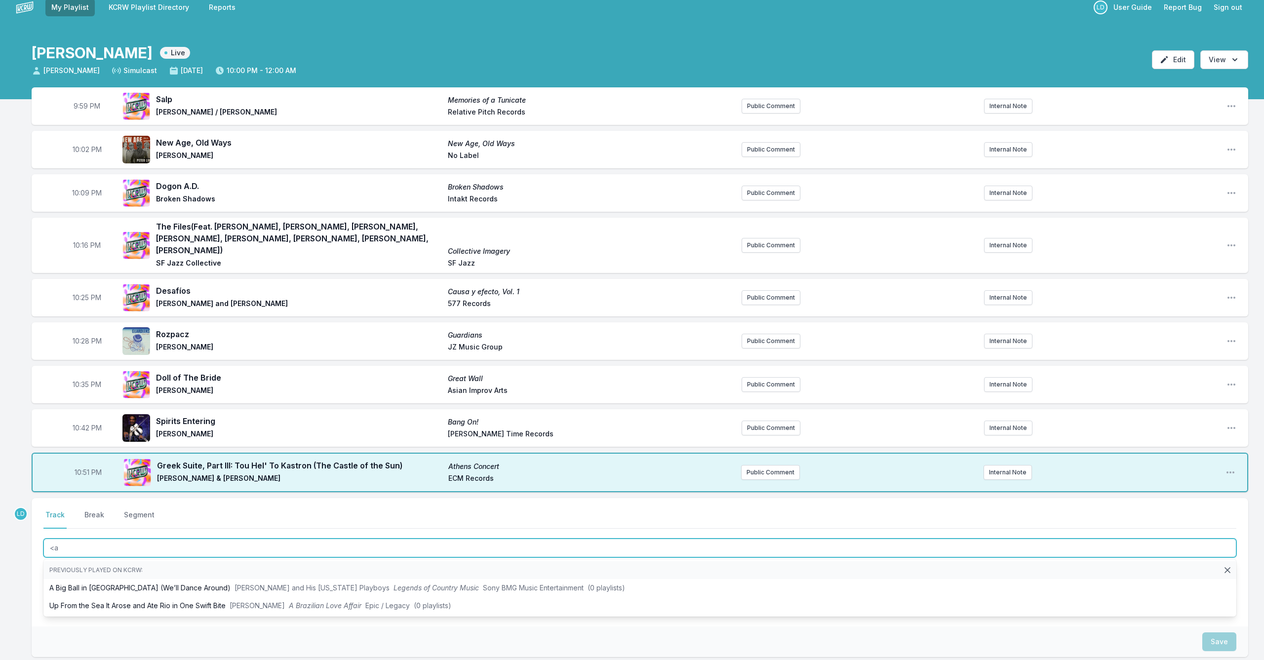
type input "<"
type input "Merimbula's Mood"
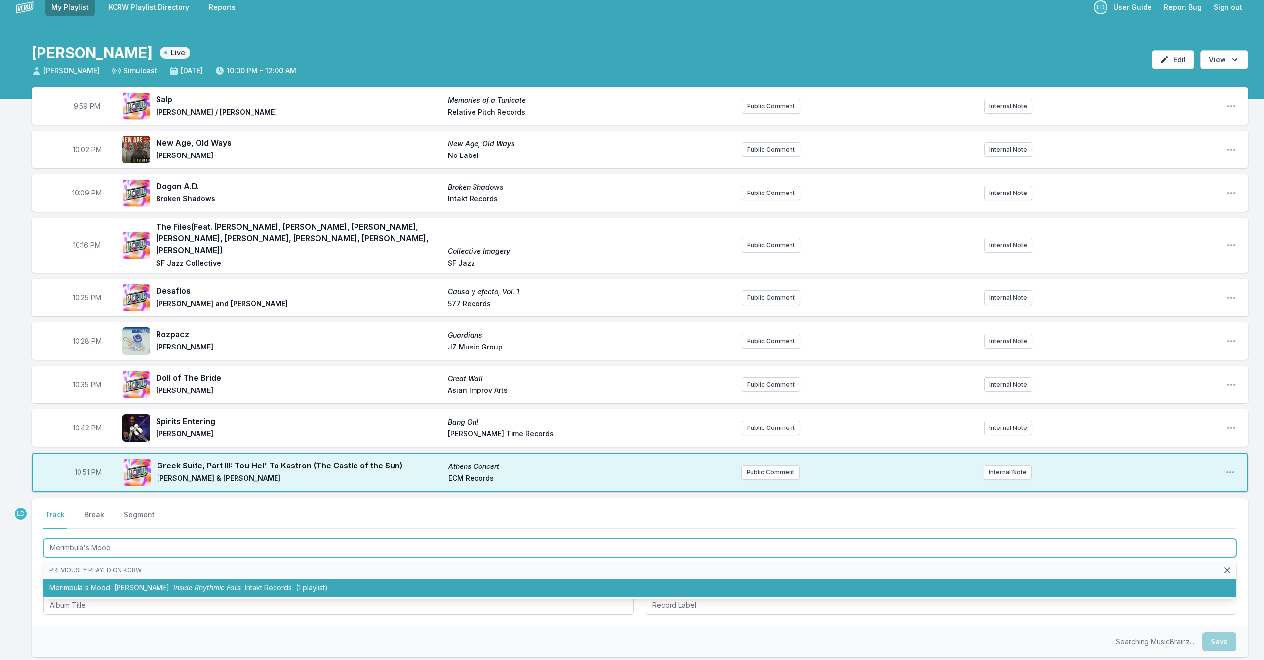
click at [296, 540] on span "(1 playlist)" at bounding box center [312, 587] width 32 height 8
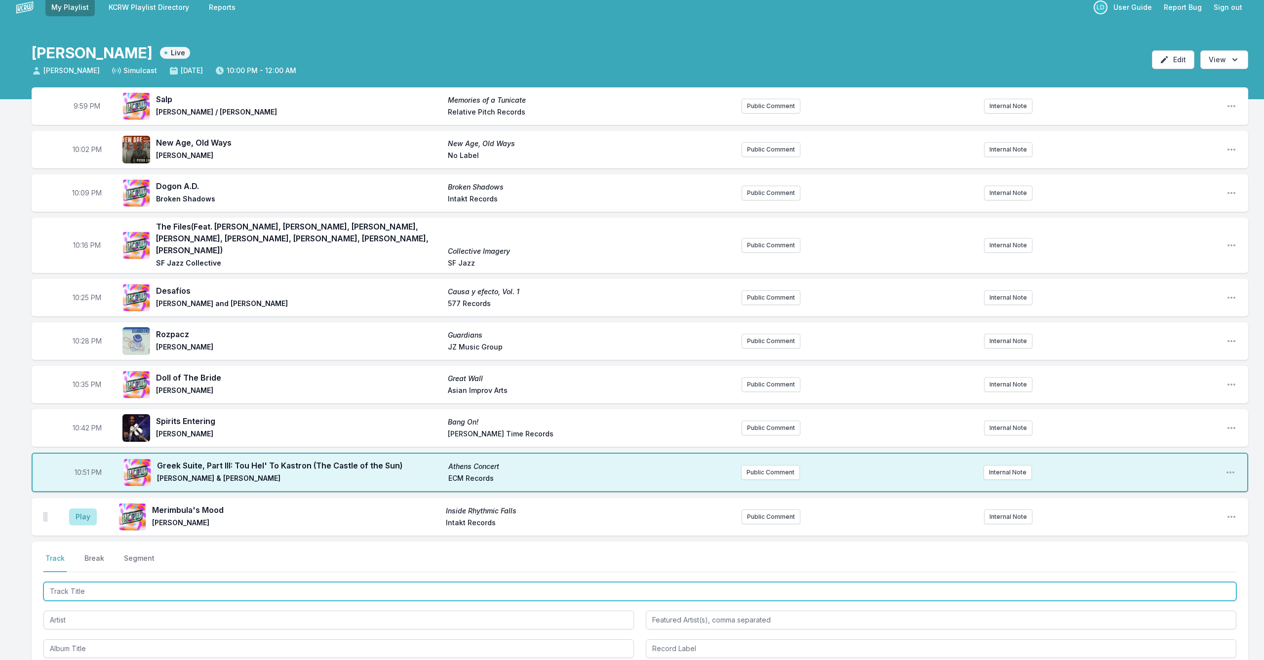
scroll to position [20, 0]
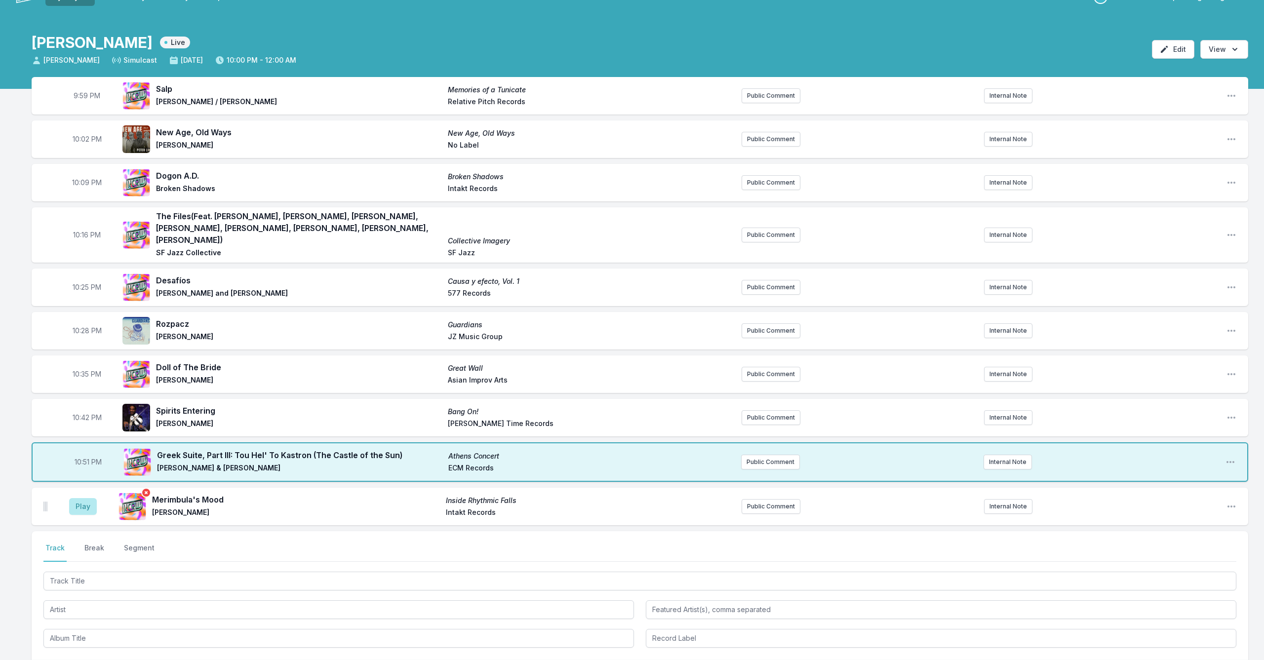
drag, startPoint x: 85, startPoint y: 494, endPoint x: 130, endPoint y: 499, distance: 45.1
click at [85, 498] on button "Play" at bounding box center [83, 506] width 28 height 17
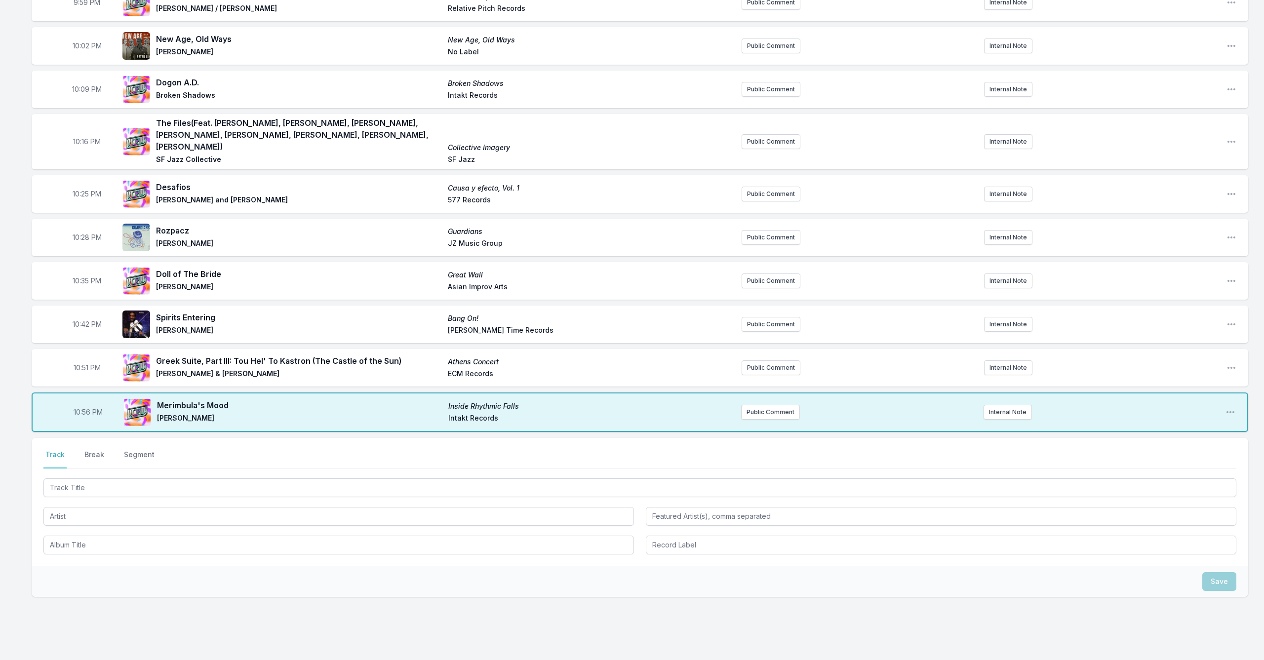
scroll to position [133, 0]
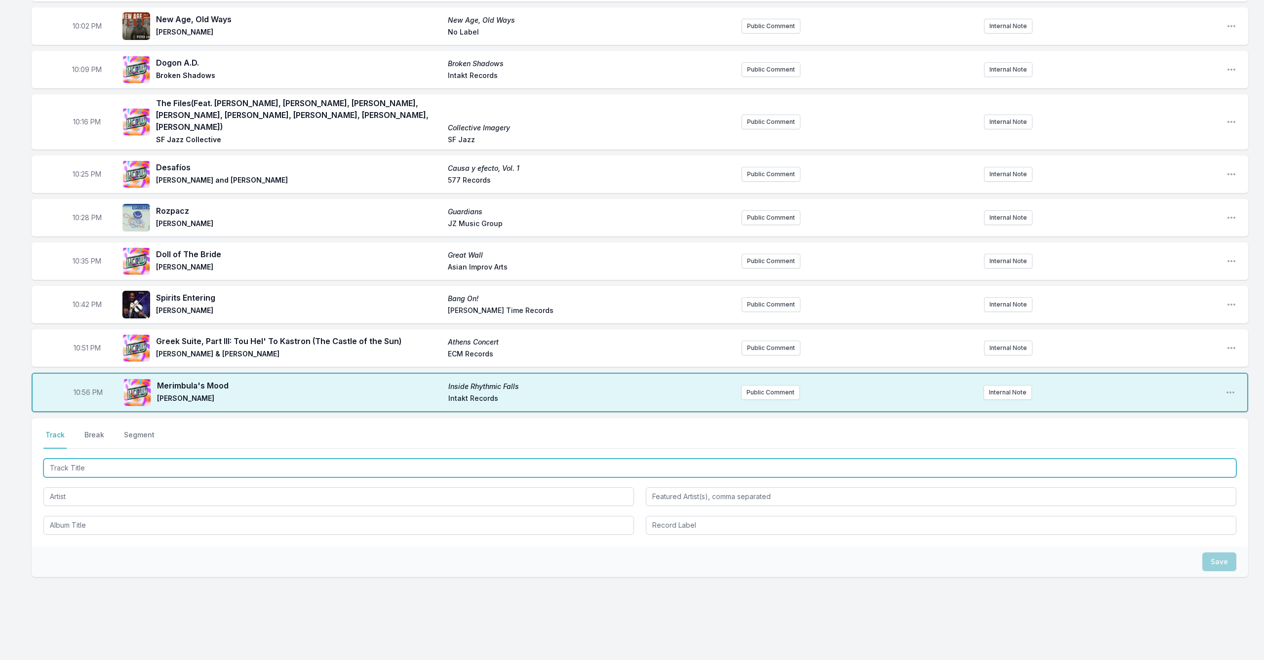
click at [268, 461] on input "Track Title" at bounding box center [639, 468] width 1193 height 19
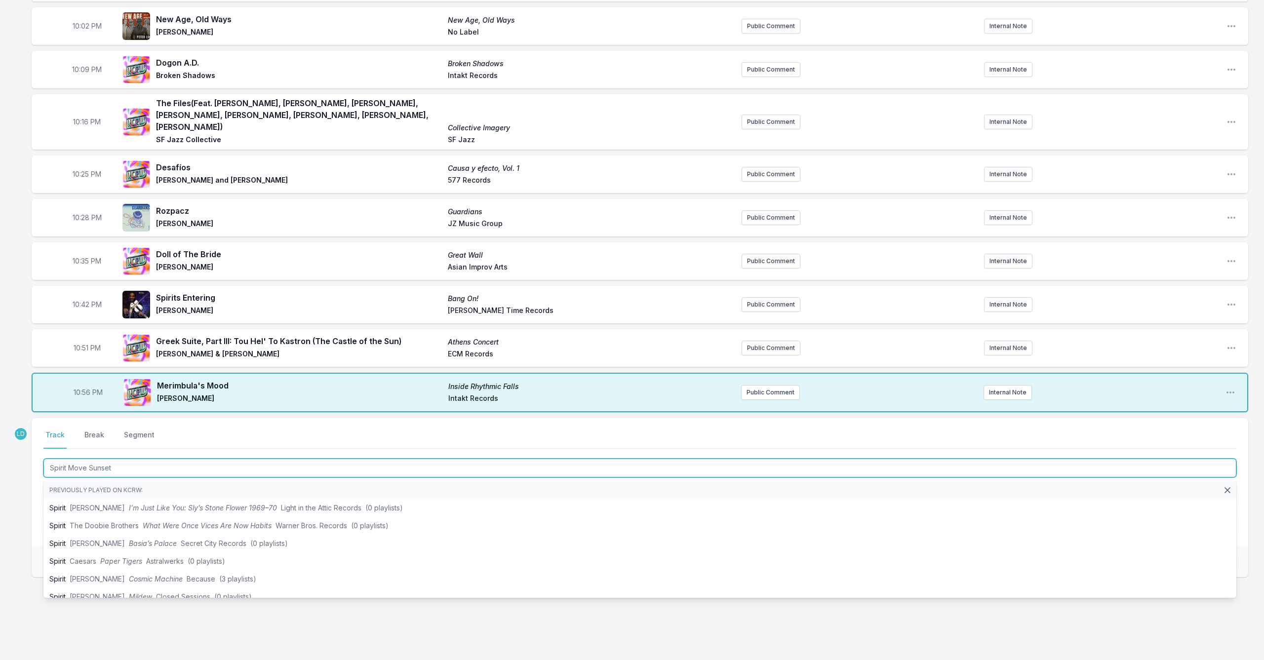
type input "Spirit Move Sunset"
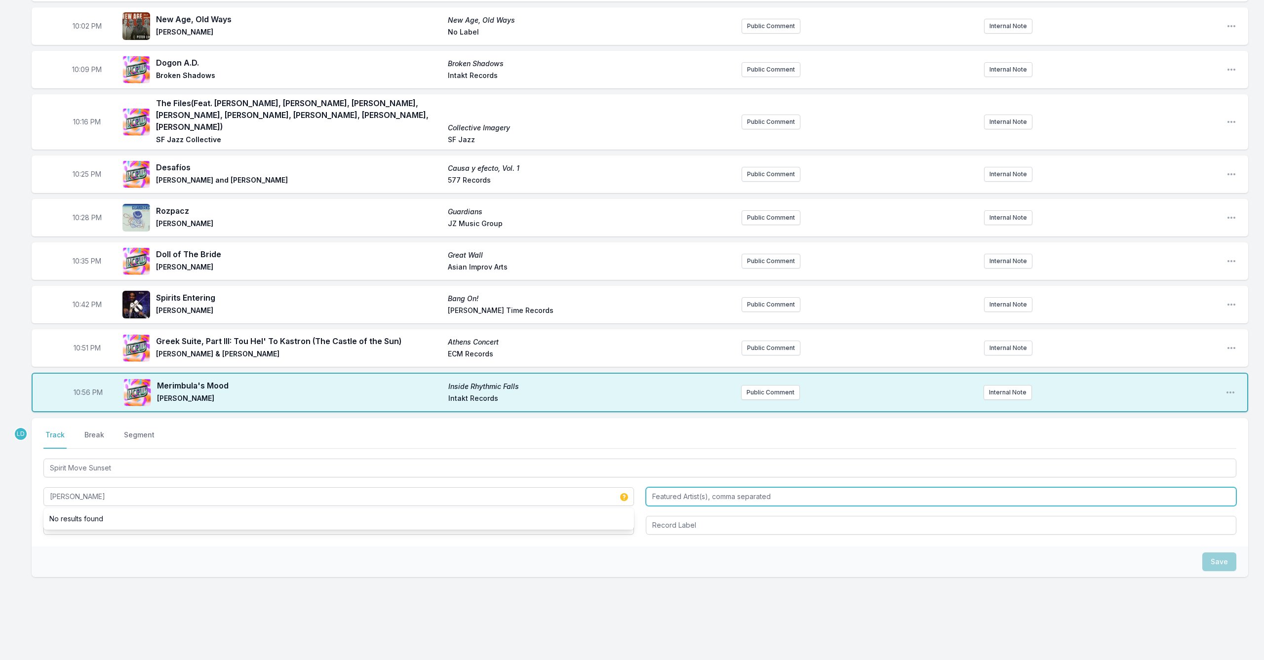
type input "[PERSON_NAME]"
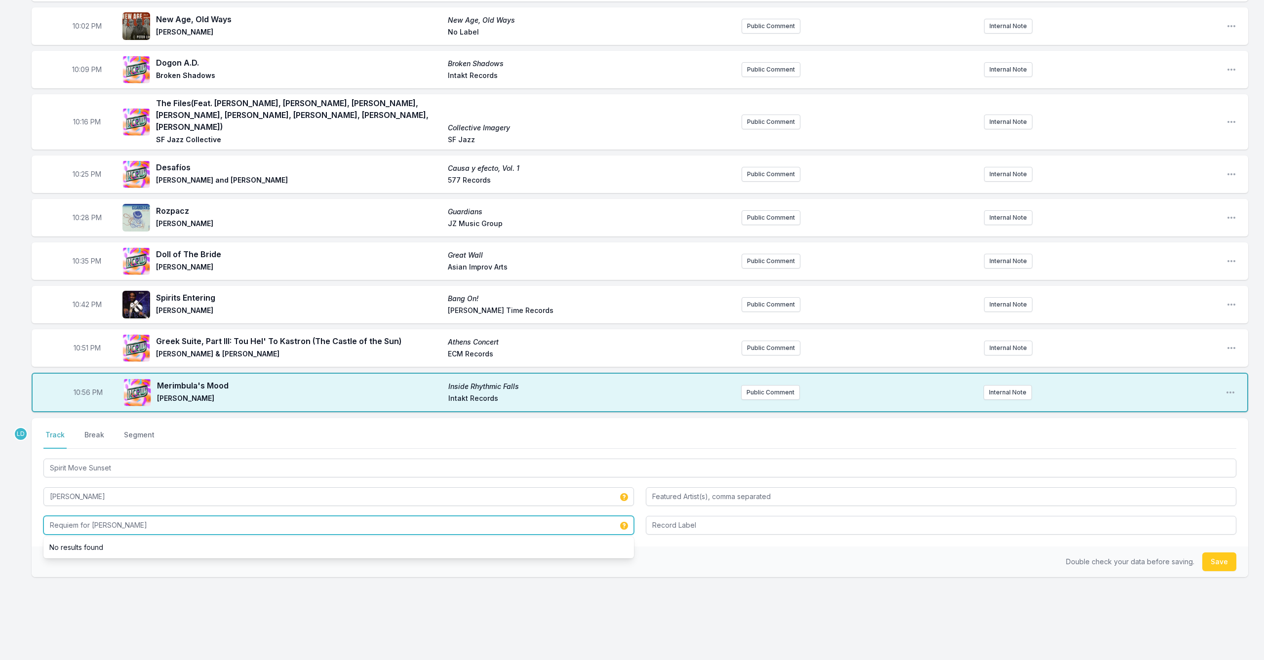
type input "Requiem for [PERSON_NAME]"
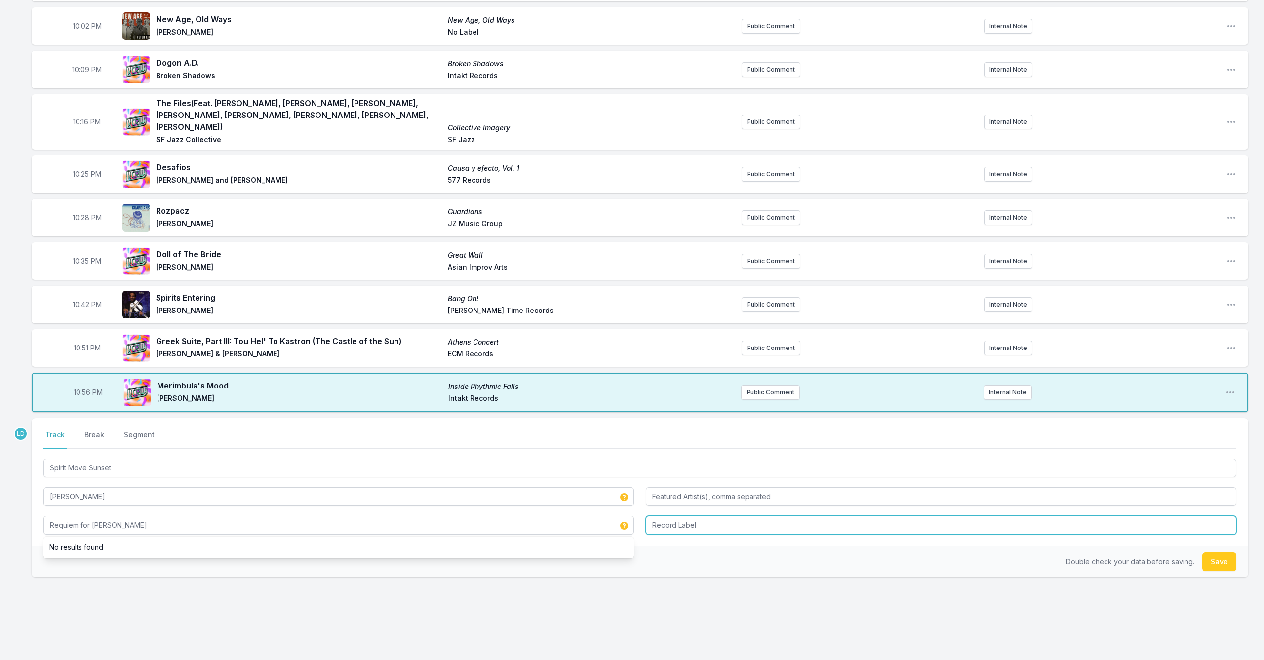
click at [653, 518] on input "Record Label" at bounding box center [941, 525] width 590 height 19
type input "NA"
click at [653, 540] on button "Save" at bounding box center [1219, 561] width 34 height 19
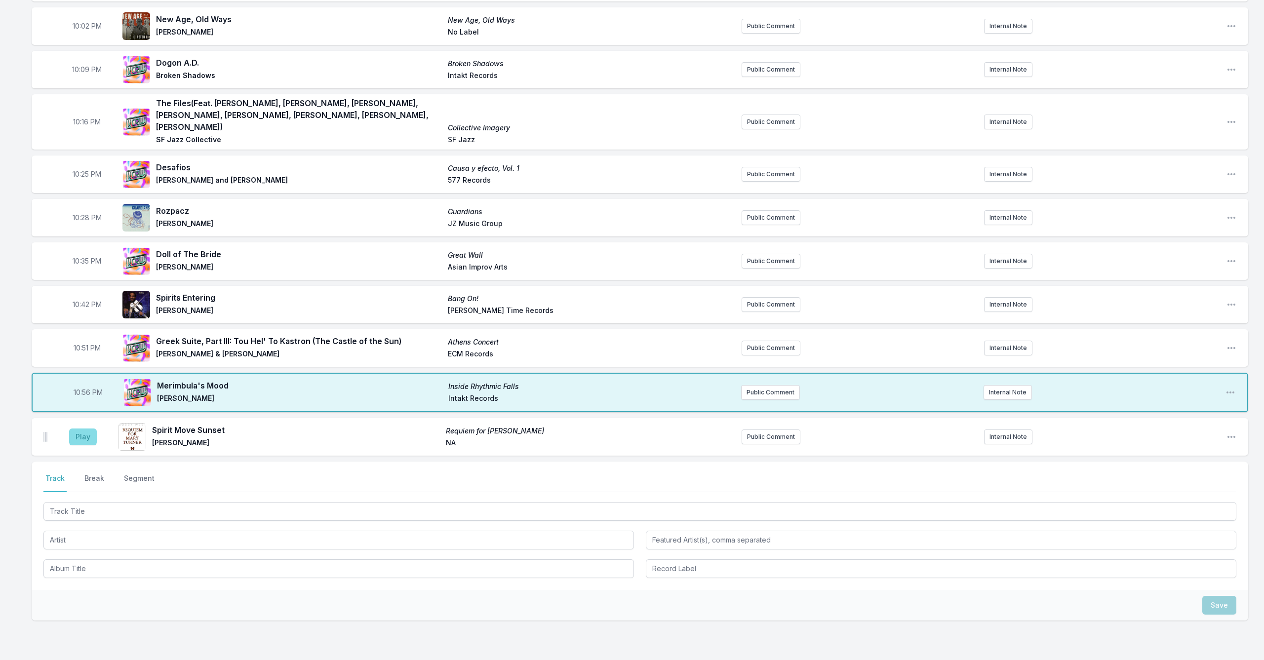
click at [87, 429] on button "Play" at bounding box center [83, 436] width 28 height 17
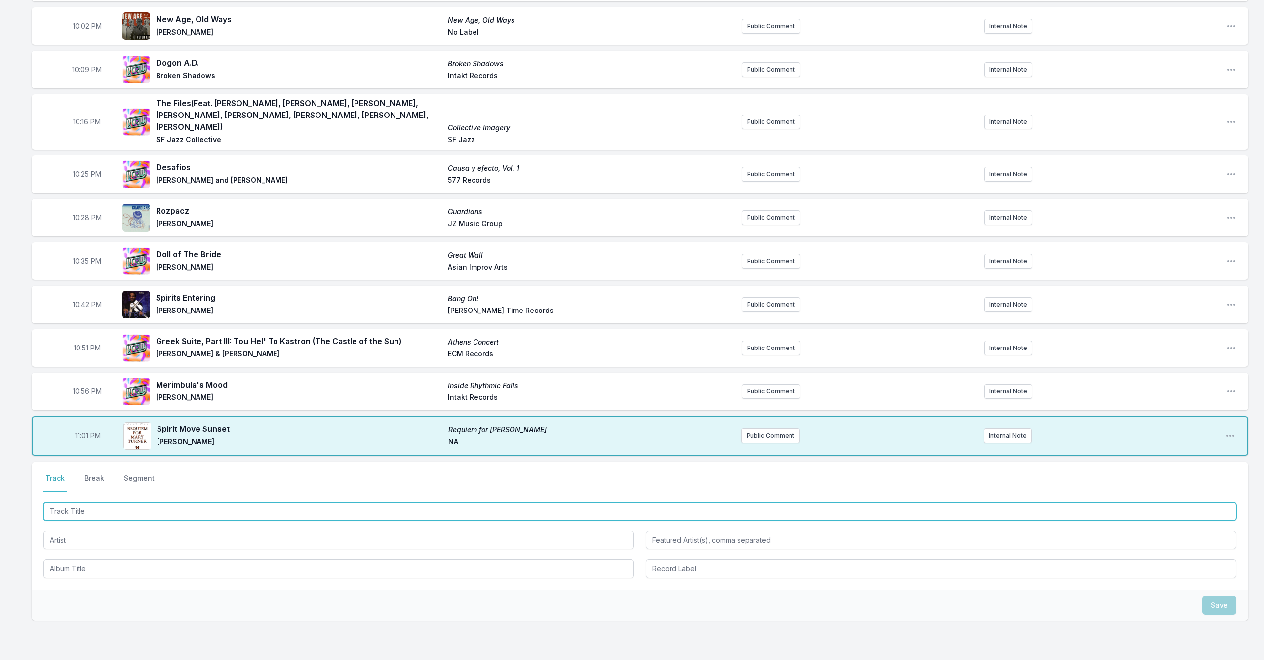
click at [215, 502] on input "Track Title" at bounding box center [639, 511] width 1193 height 19
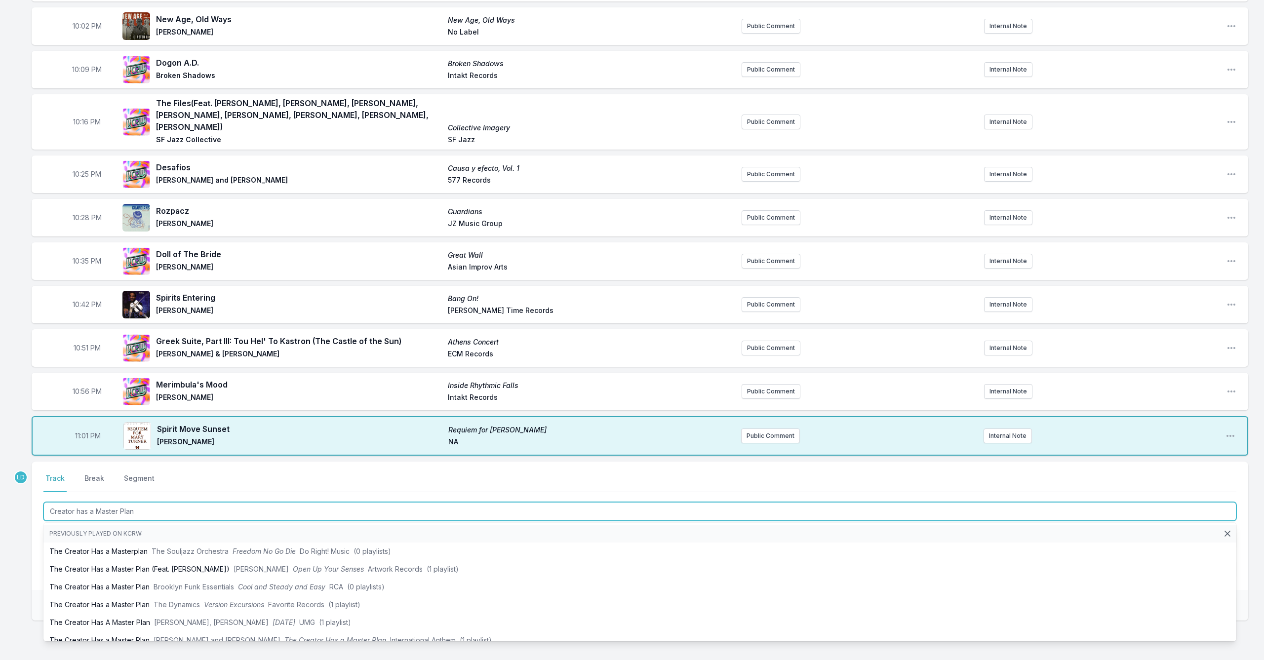
type input "Creator has a Master Plan"
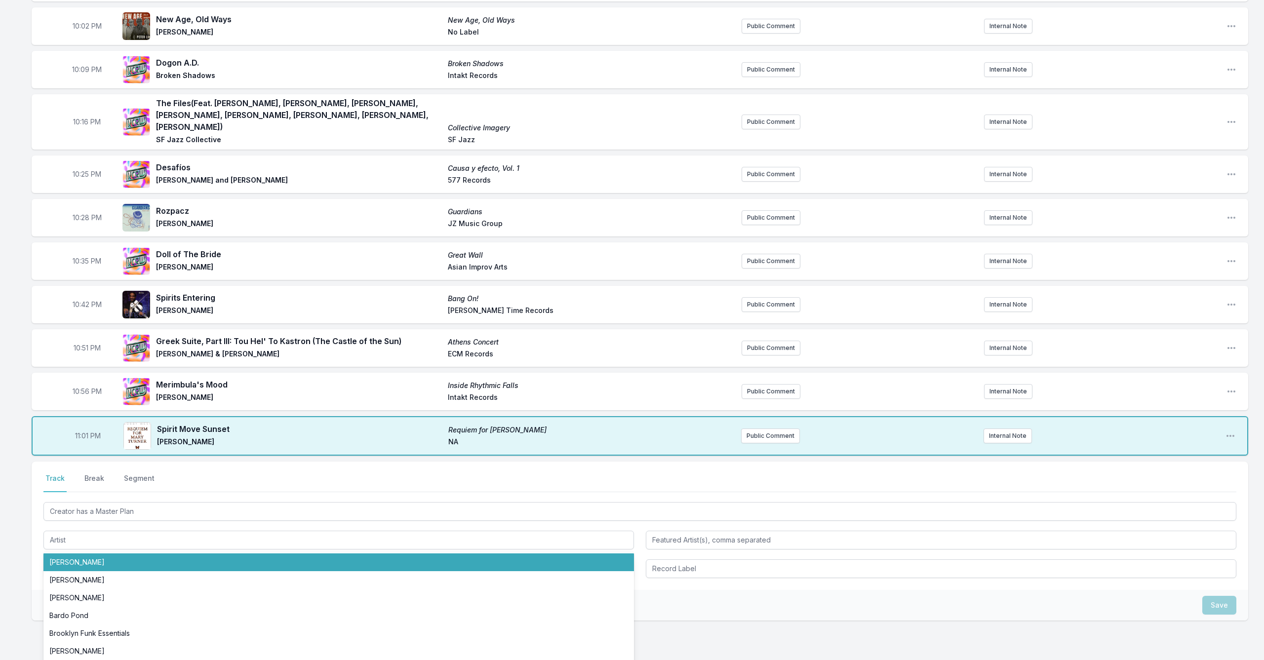
click at [270, 473] on nav "Track Break Segment" at bounding box center [639, 482] width 1193 height 19
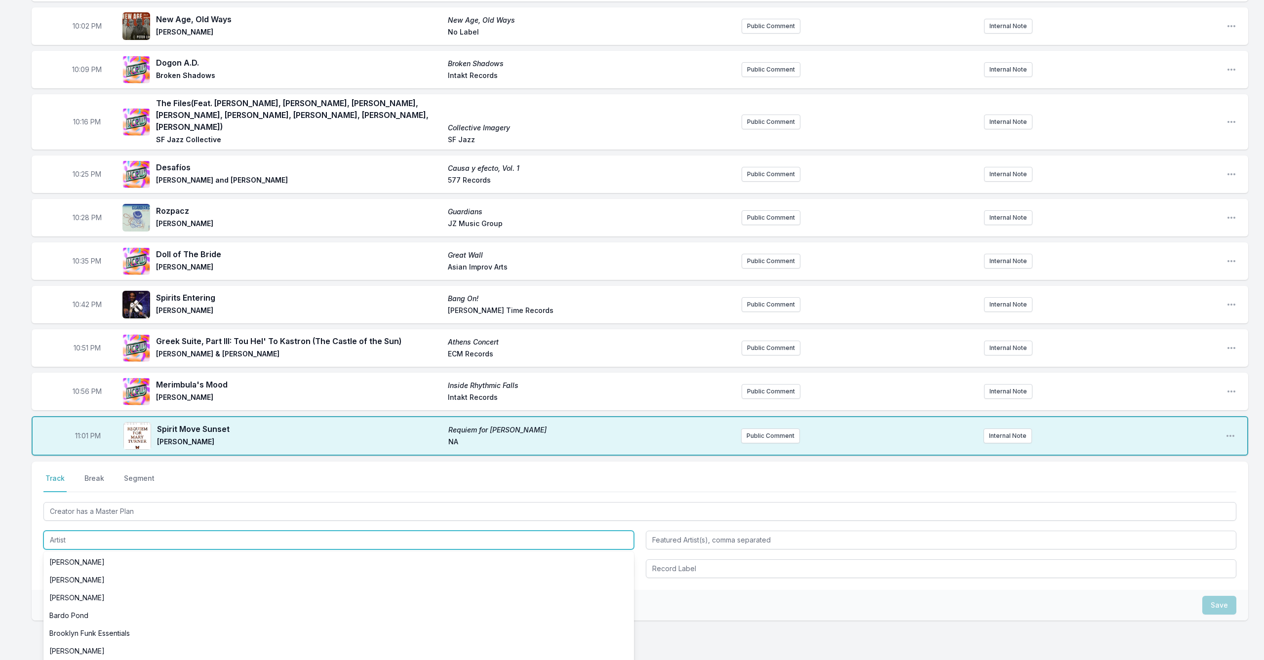
click at [290, 532] on input "Artist" at bounding box center [338, 540] width 590 height 19
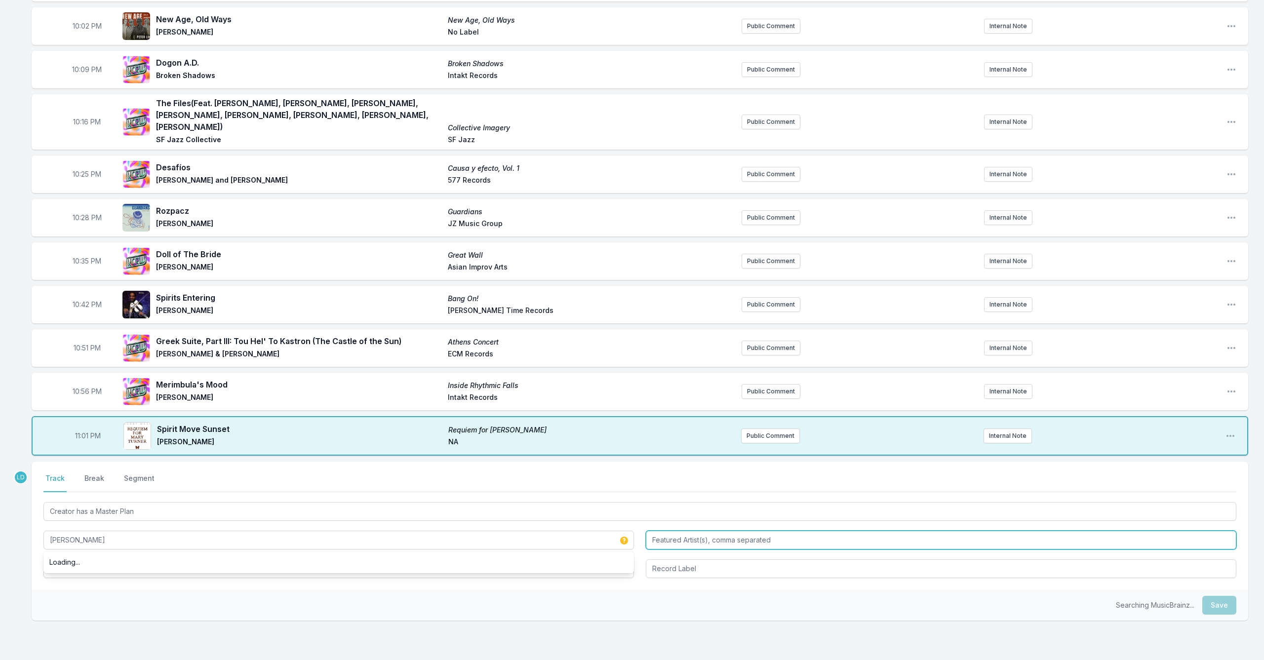
type input "[PERSON_NAME]"
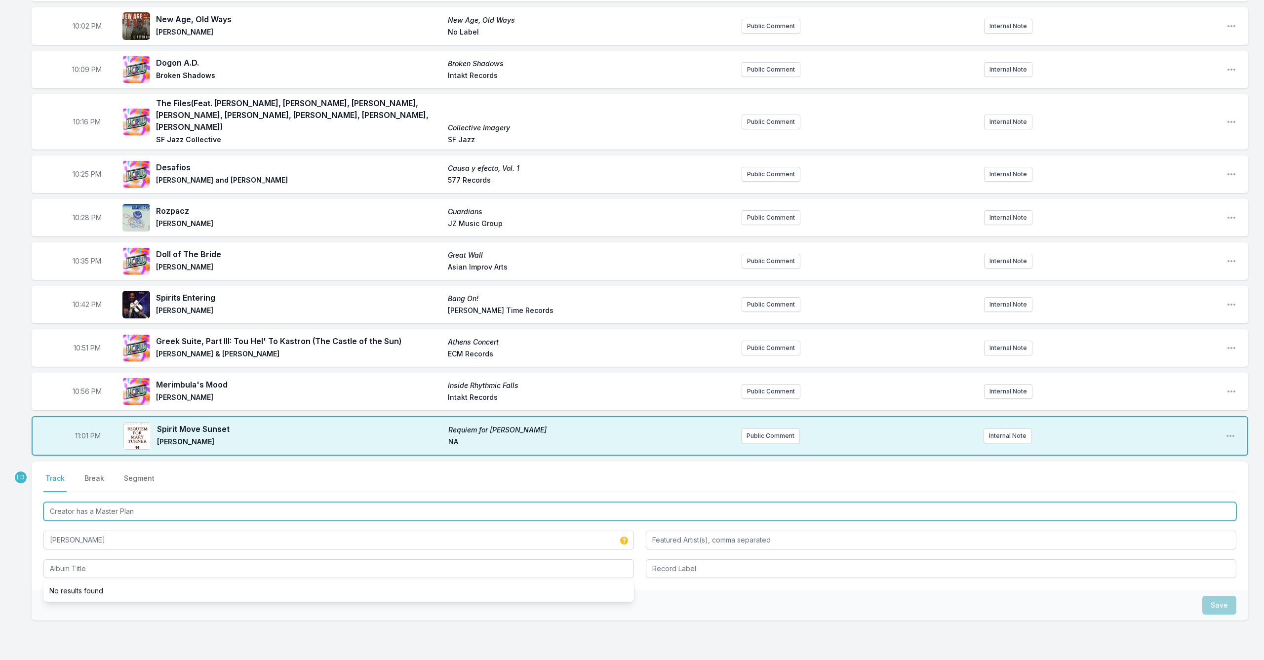
click at [353, 502] on input "Creator has a Master Plan" at bounding box center [639, 511] width 1193 height 19
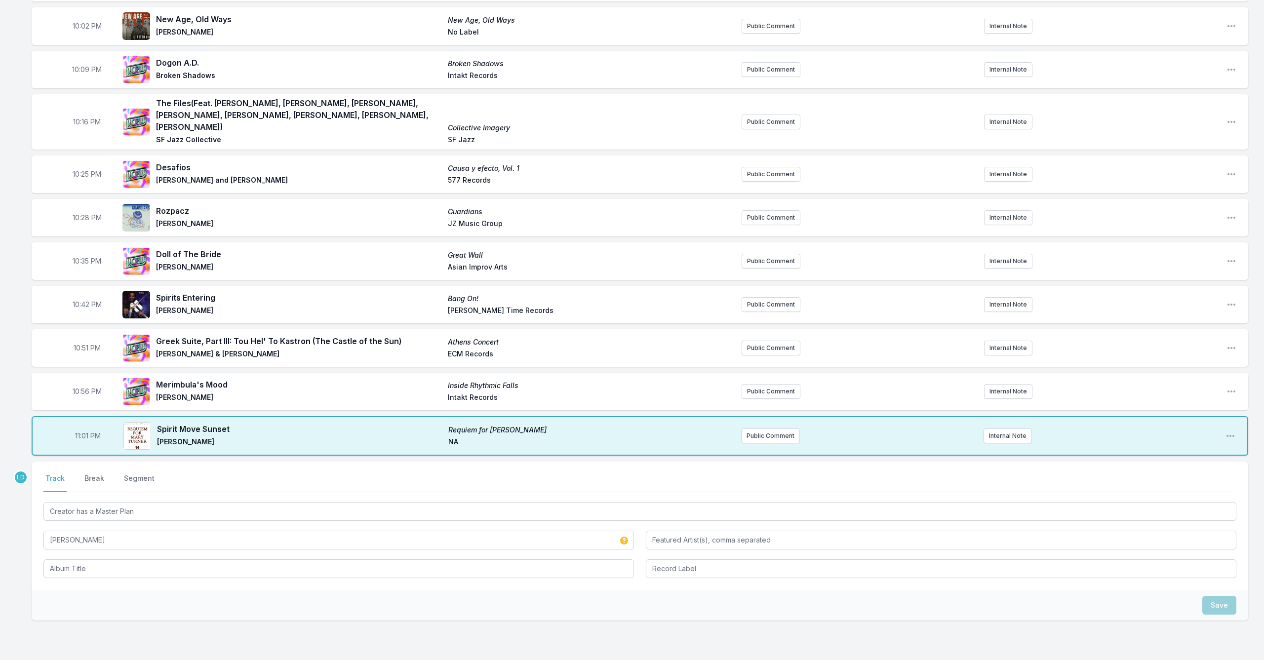
click at [466, 540] on div "Creator has a Master Plan [PERSON_NAME]" at bounding box center [639, 539] width 1193 height 78
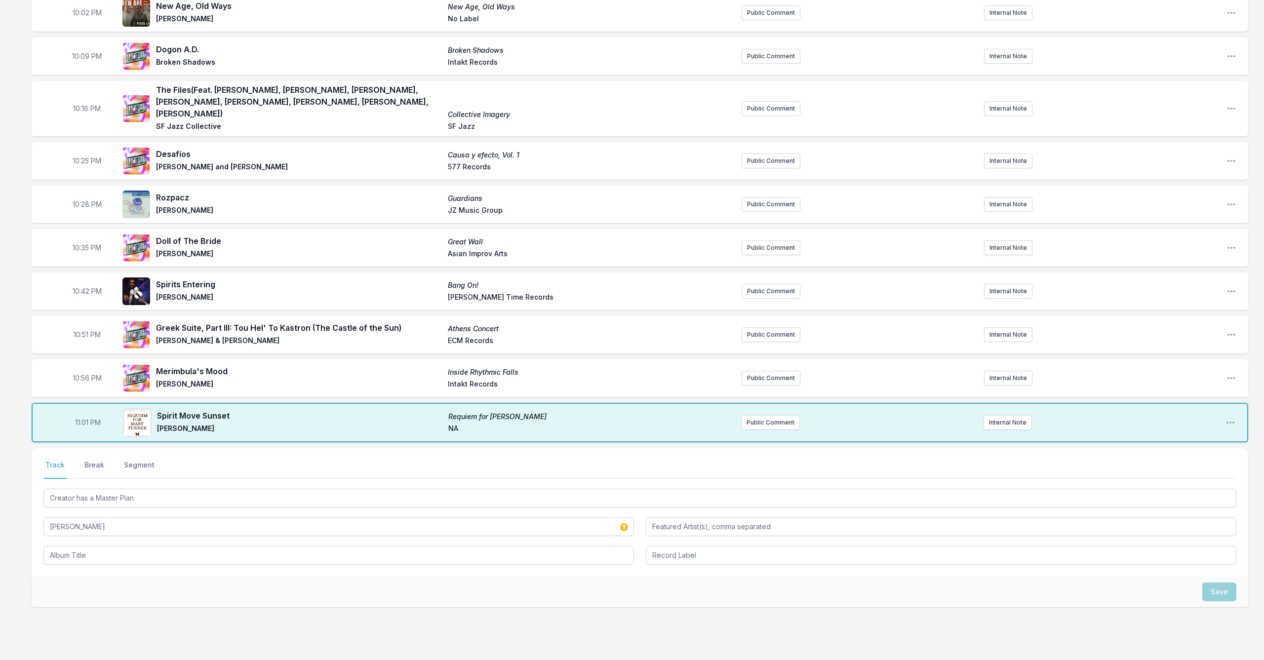
scroll to position [147, 0]
click at [404, 540] on input "Album Title" at bounding box center [338, 554] width 590 height 19
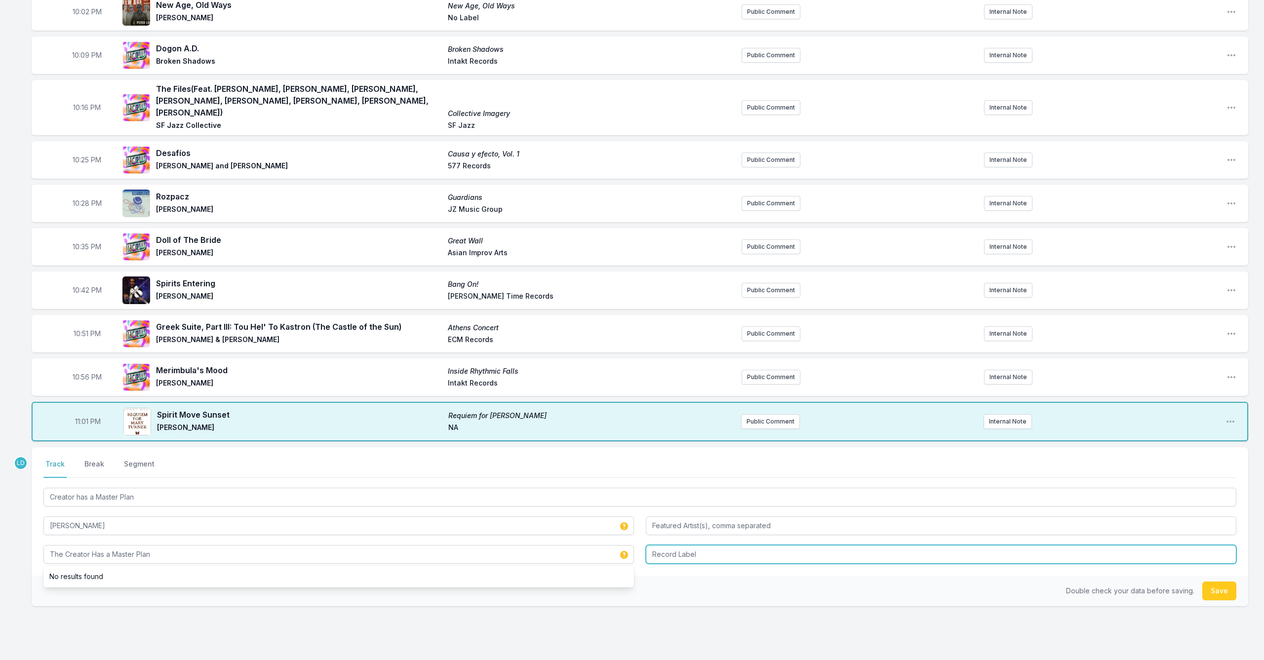
type input "The Creator Has a Master Plan"
type input "Bandcamp"
click at [653, 540] on button "Save" at bounding box center [1219, 590] width 34 height 19
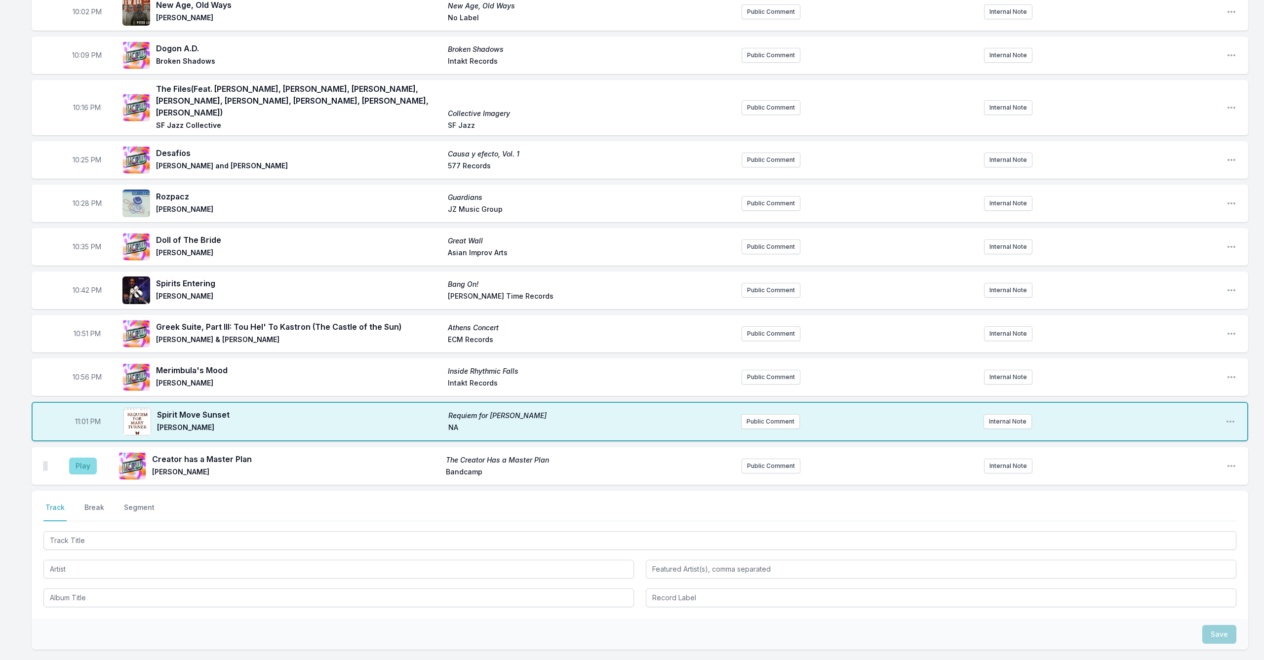
click at [85, 458] on button "Play" at bounding box center [83, 466] width 28 height 17
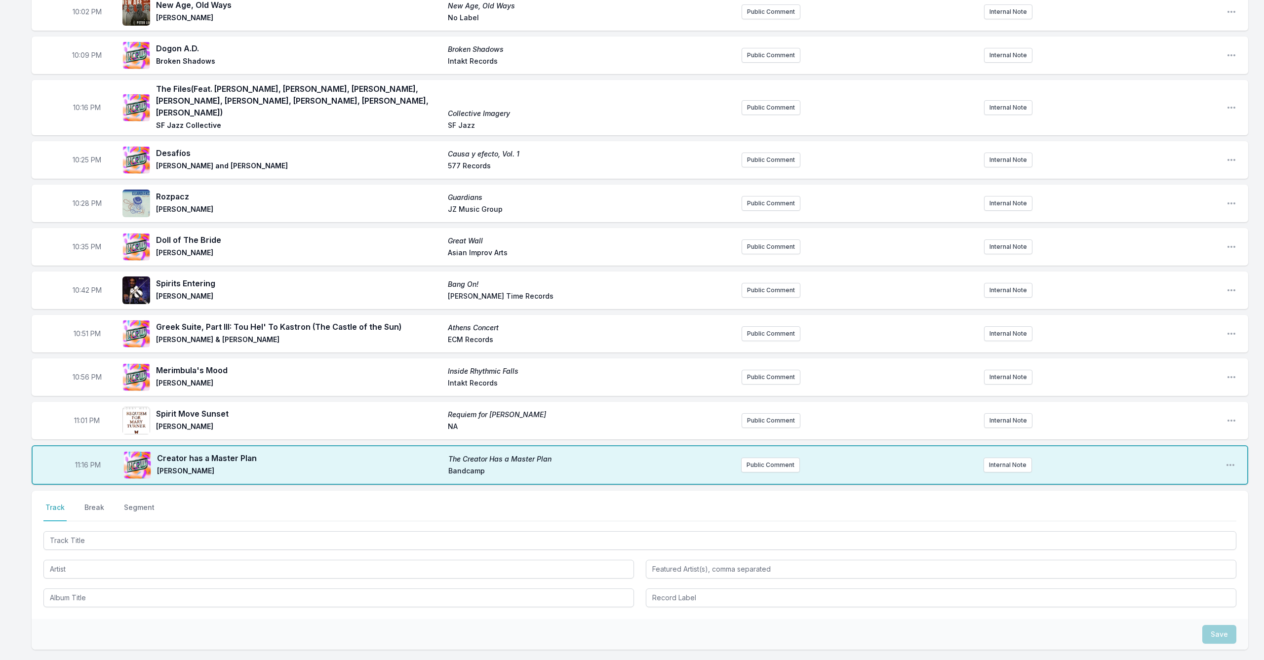
click at [86, 460] on span "11:16 PM" at bounding box center [88, 465] width 26 height 10
click at [85, 456] on input "23:16" at bounding box center [87, 465] width 55 height 19
type input "23:05"
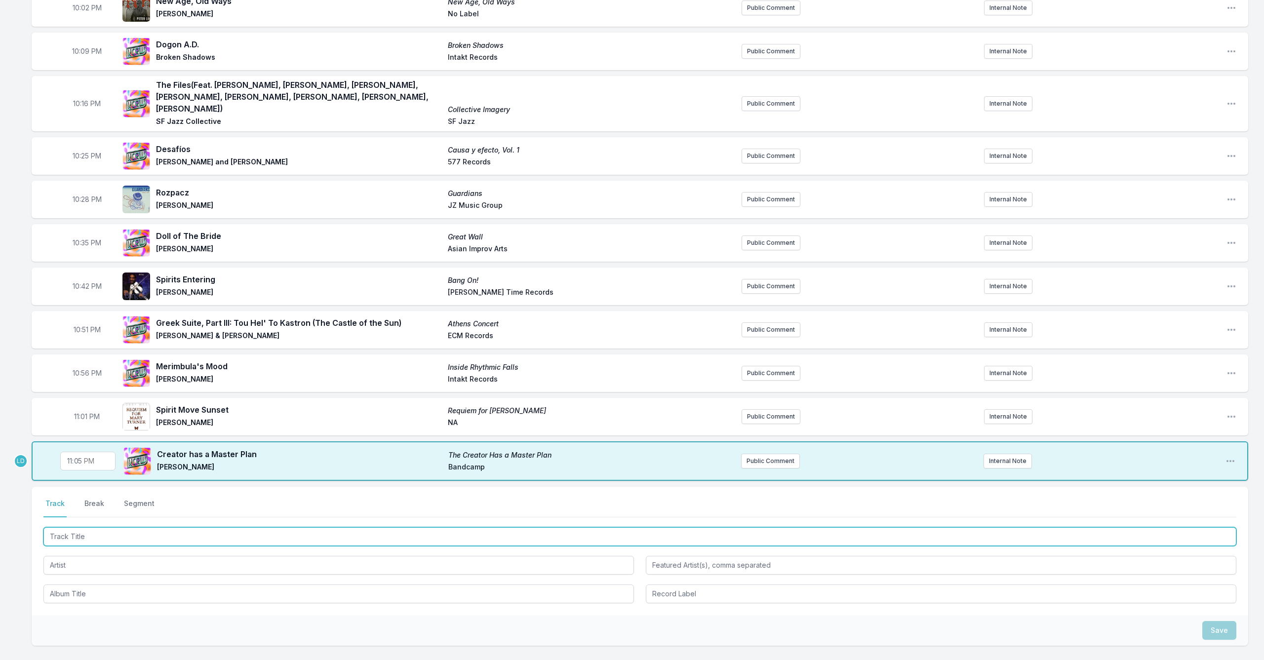
click at [160, 527] on input "Track Title" at bounding box center [639, 536] width 1193 height 19
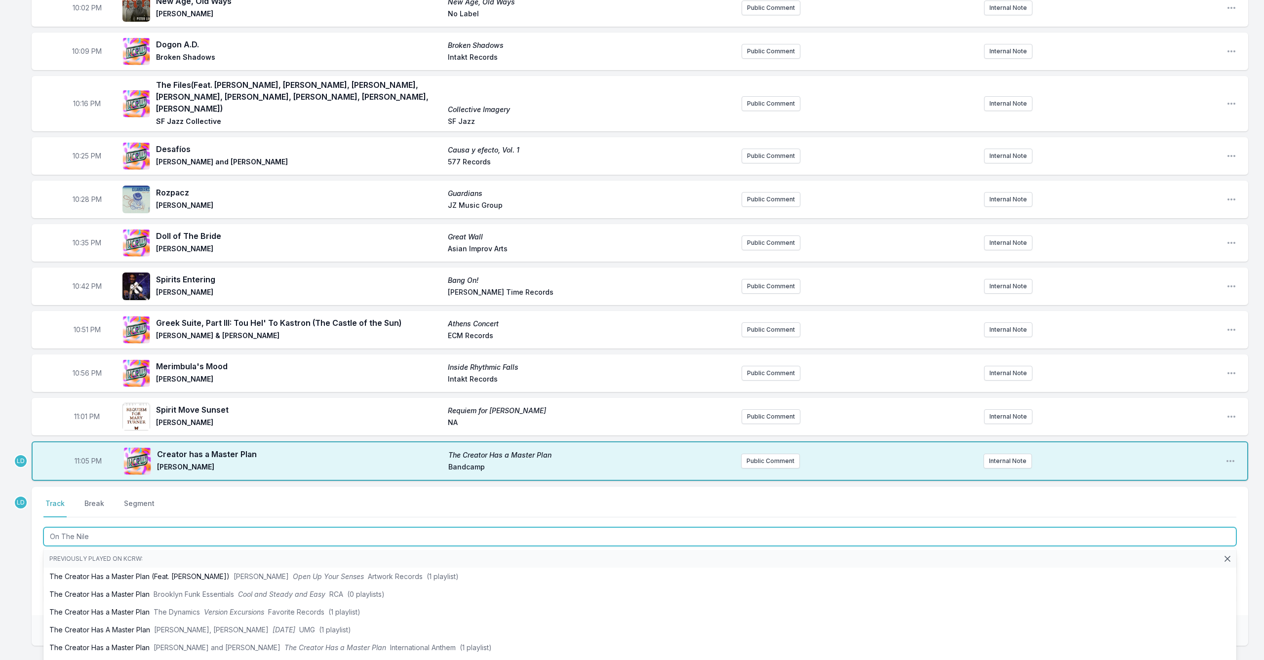
type input "On The Nile"
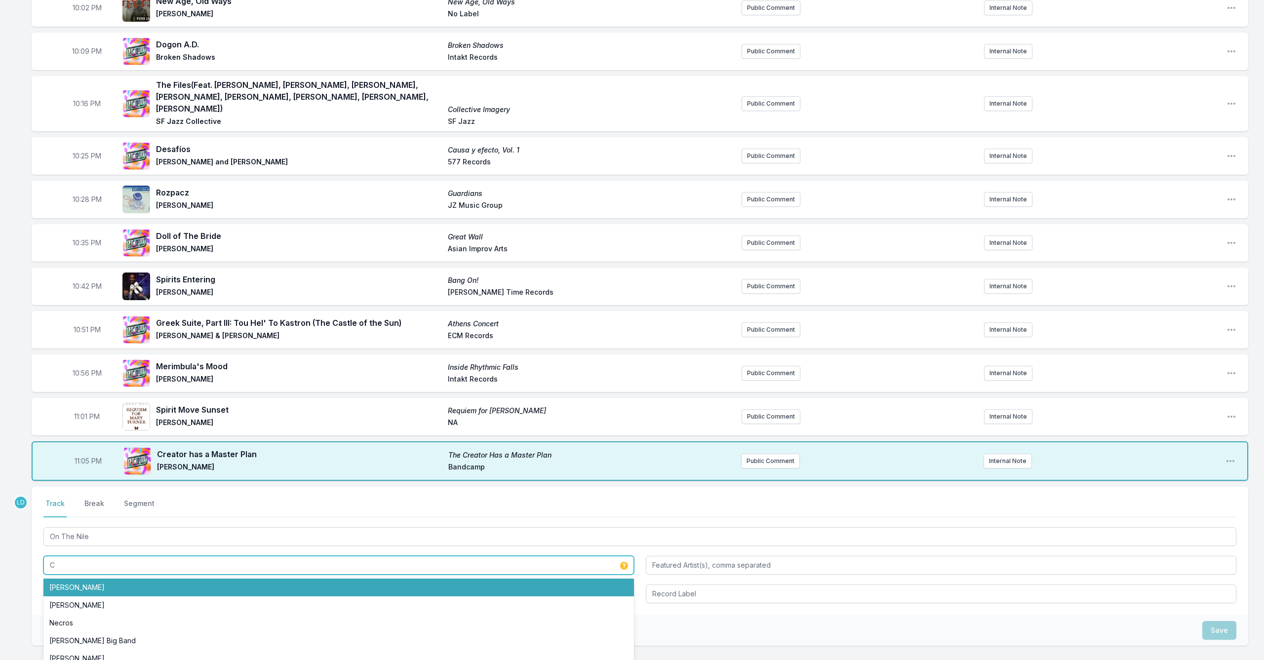
click at [159, 540] on li "[PERSON_NAME]" at bounding box center [338, 588] width 590 height 18
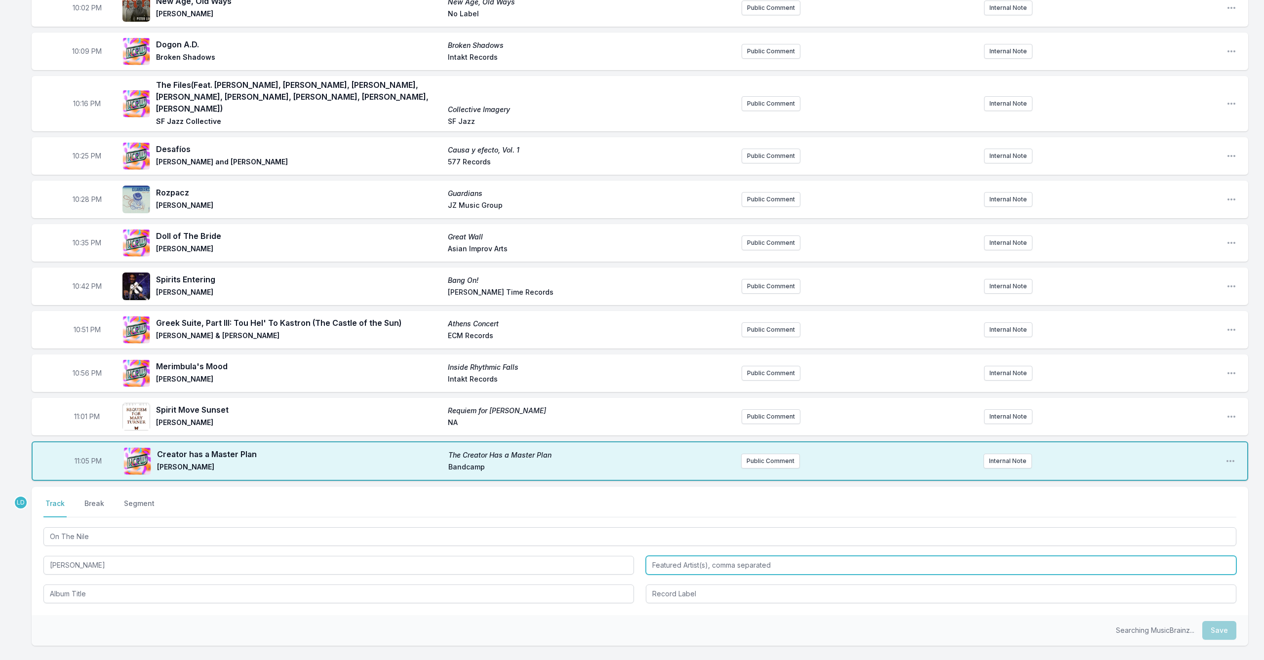
type input "[PERSON_NAME]"
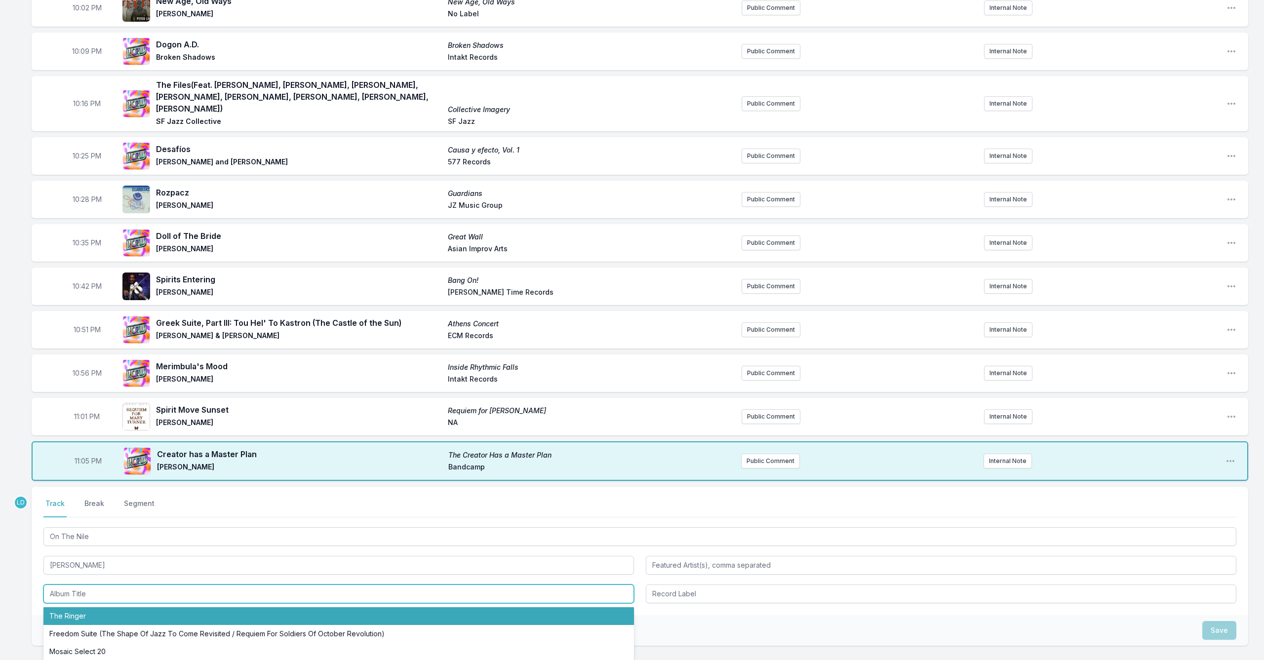
click at [171, 540] on li "The Ringer" at bounding box center [338, 616] width 590 height 18
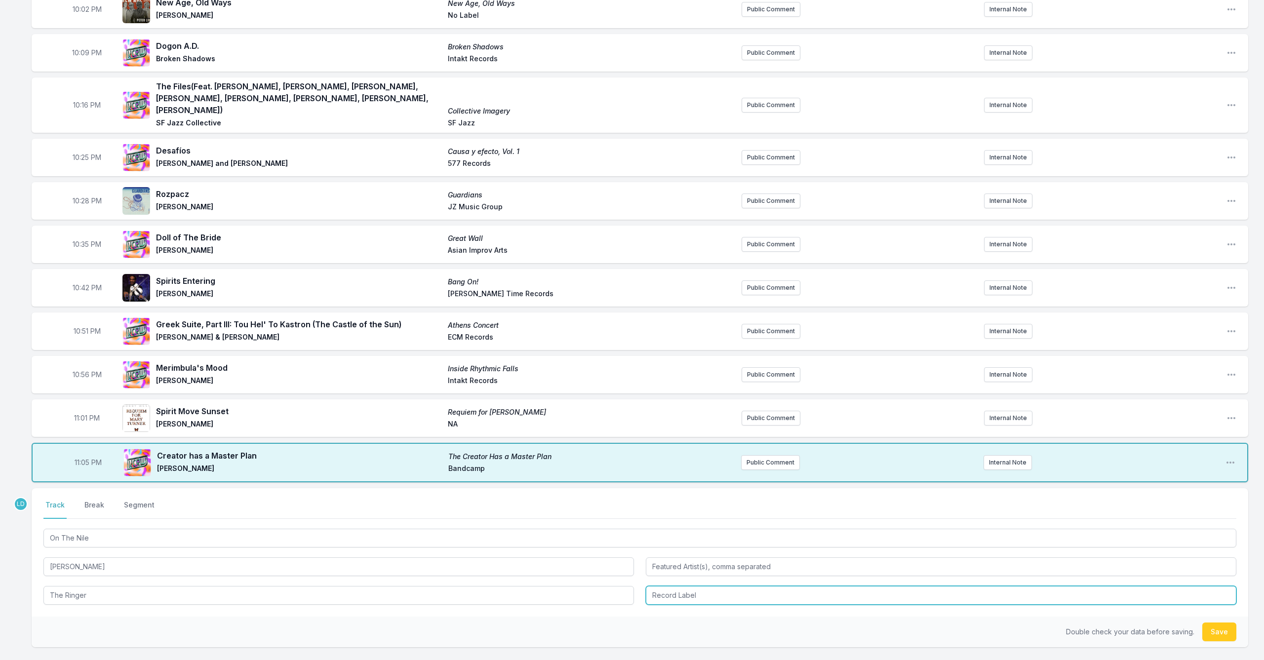
type input "The Ringer"
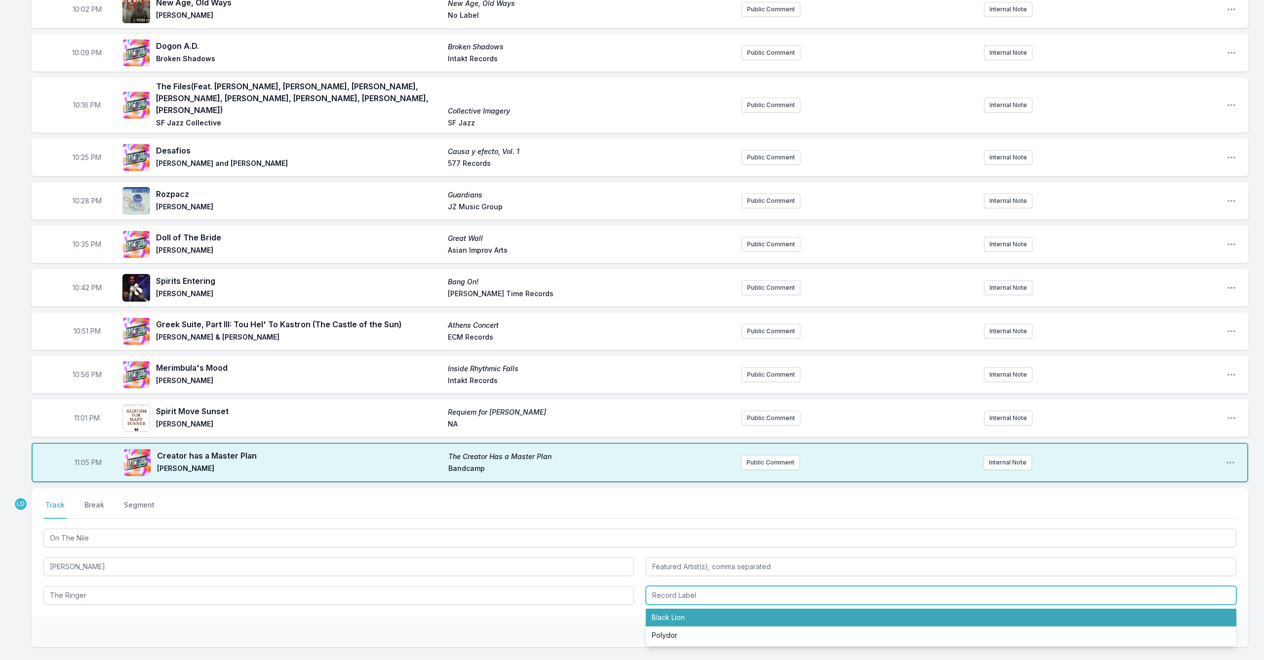
click at [653, 540] on li "Black Lion" at bounding box center [941, 618] width 590 height 18
type input "Black Lion"
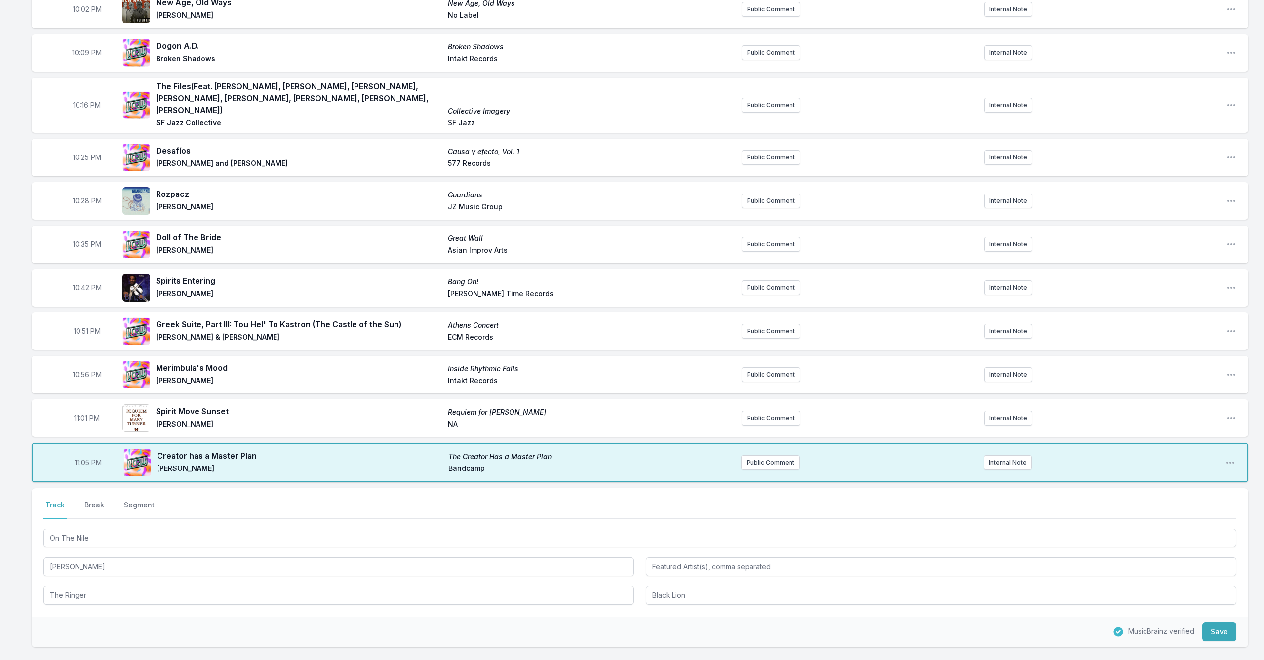
drag, startPoint x: 1220, startPoint y: 622, endPoint x: 1187, endPoint y: 622, distance: 32.6
click at [653, 540] on button "Save" at bounding box center [1219, 631] width 34 height 19
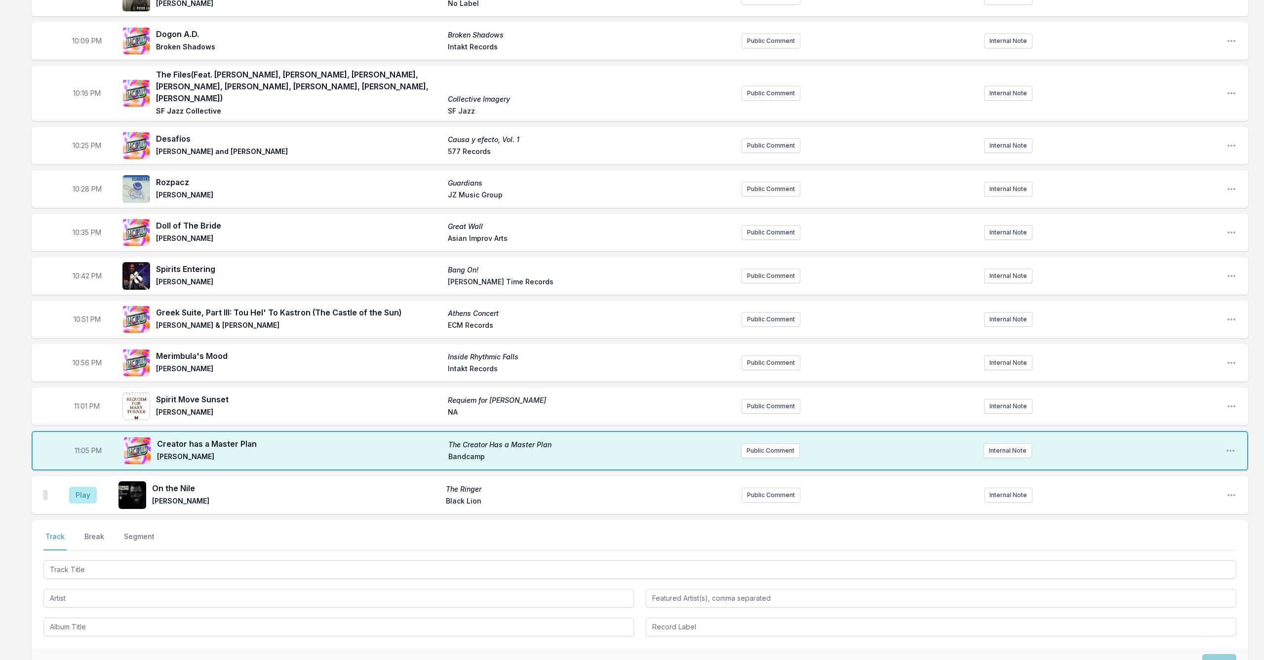
scroll to position [162, 0]
click at [83, 486] on button "Play" at bounding box center [83, 494] width 28 height 17
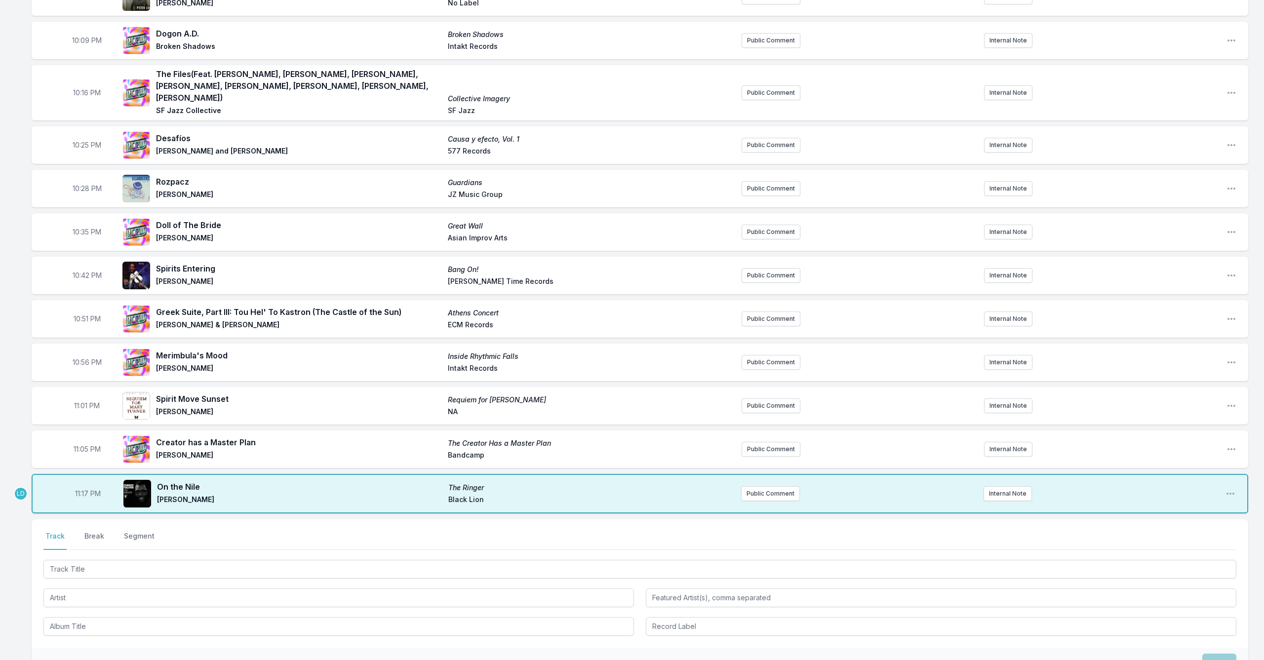
click at [86, 489] on span "11:17 PM" at bounding box center [88, 494] width 26 height 10
click at [85, 484] on input "23:17" at bounding box center [87, 493] width 55 height 19
type input "23:13"
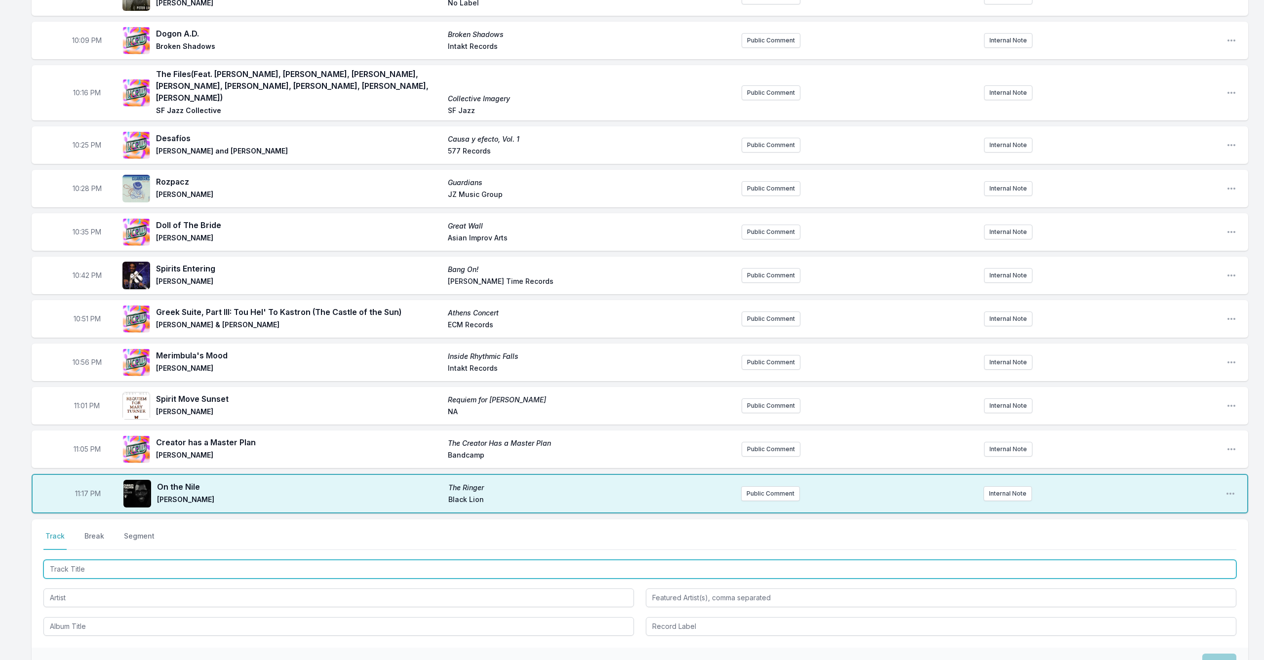
click at [119, 540] on input "Track Title" at bounding box center [639, 569] width 1193 height 19
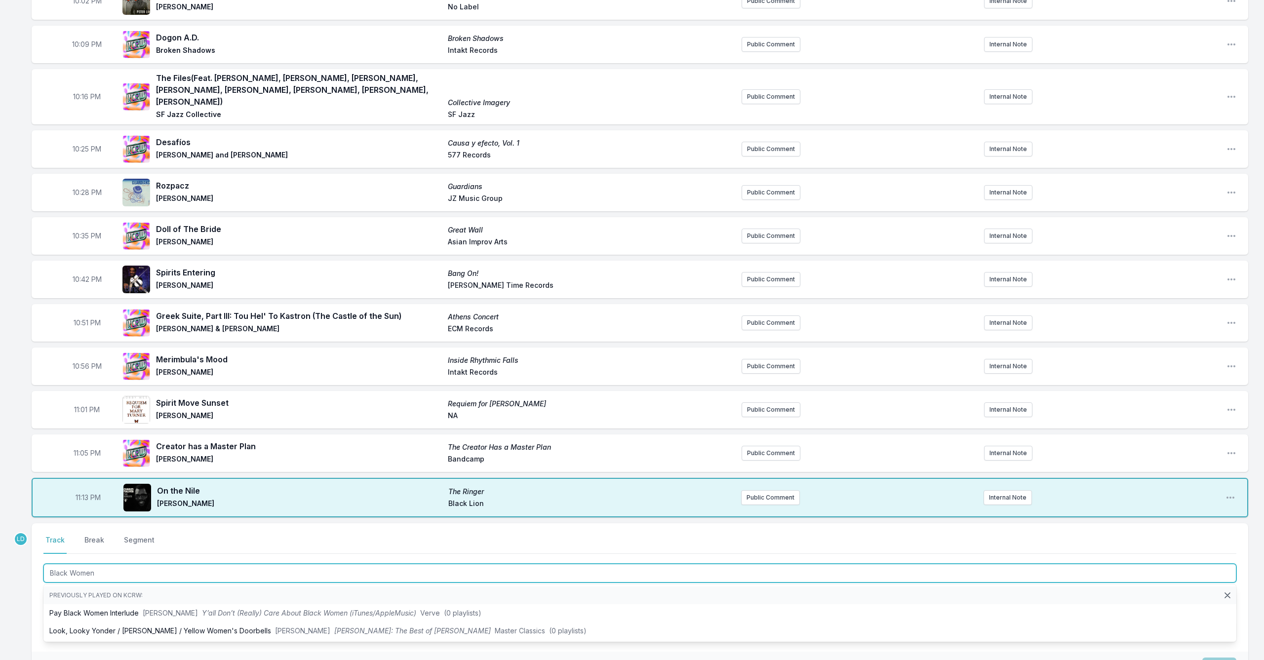
scroll to position [156, 0]
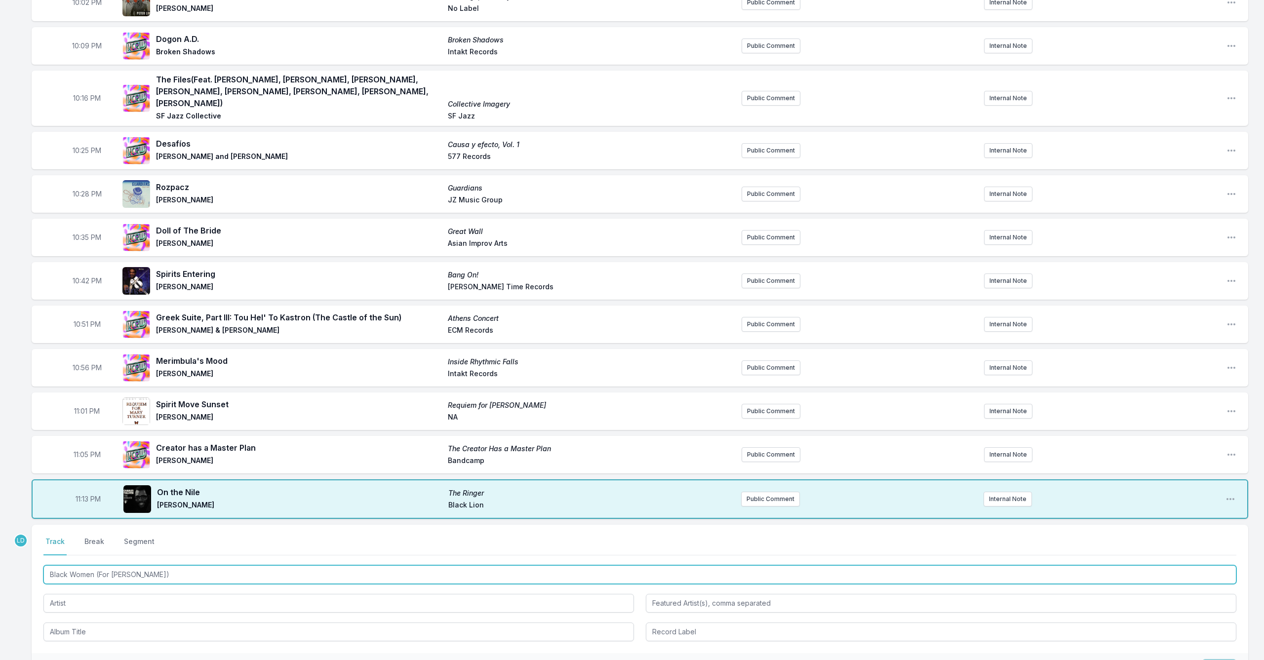
type input "Black Women (For [PERSON_NAME])"
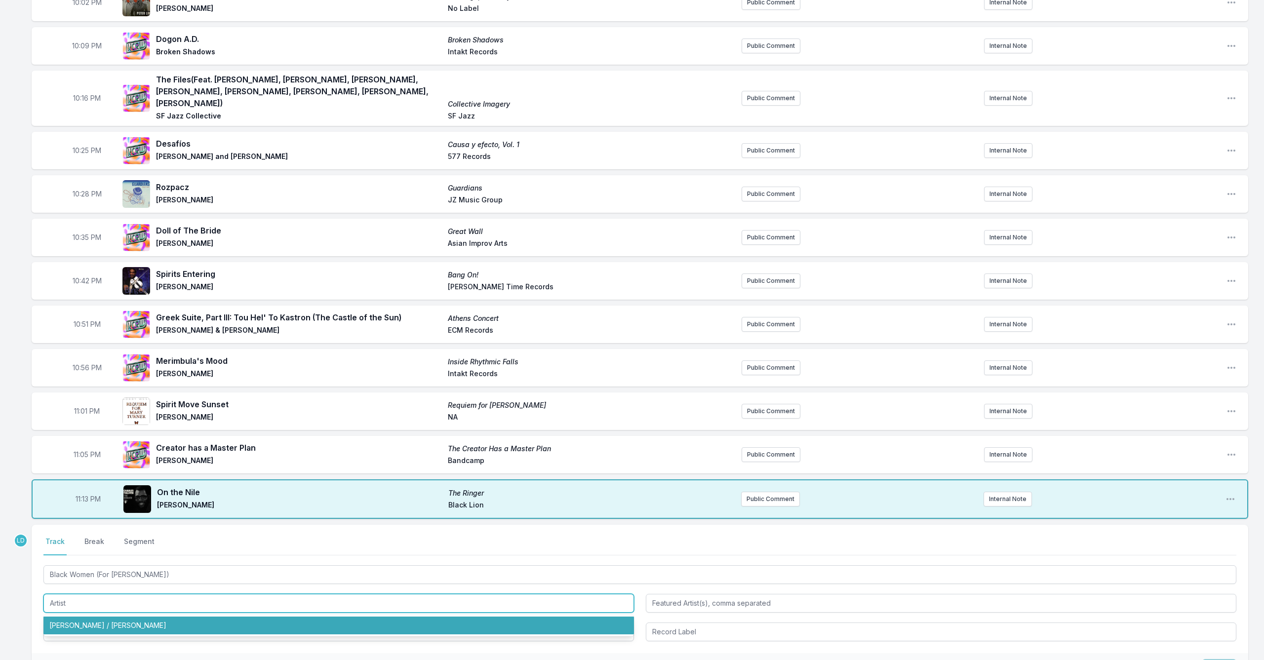
click at [139, 540] on li "[PERSON_NAME] / [PERSON_NAME]" at bounding box center [338, 626] width 590 height 18
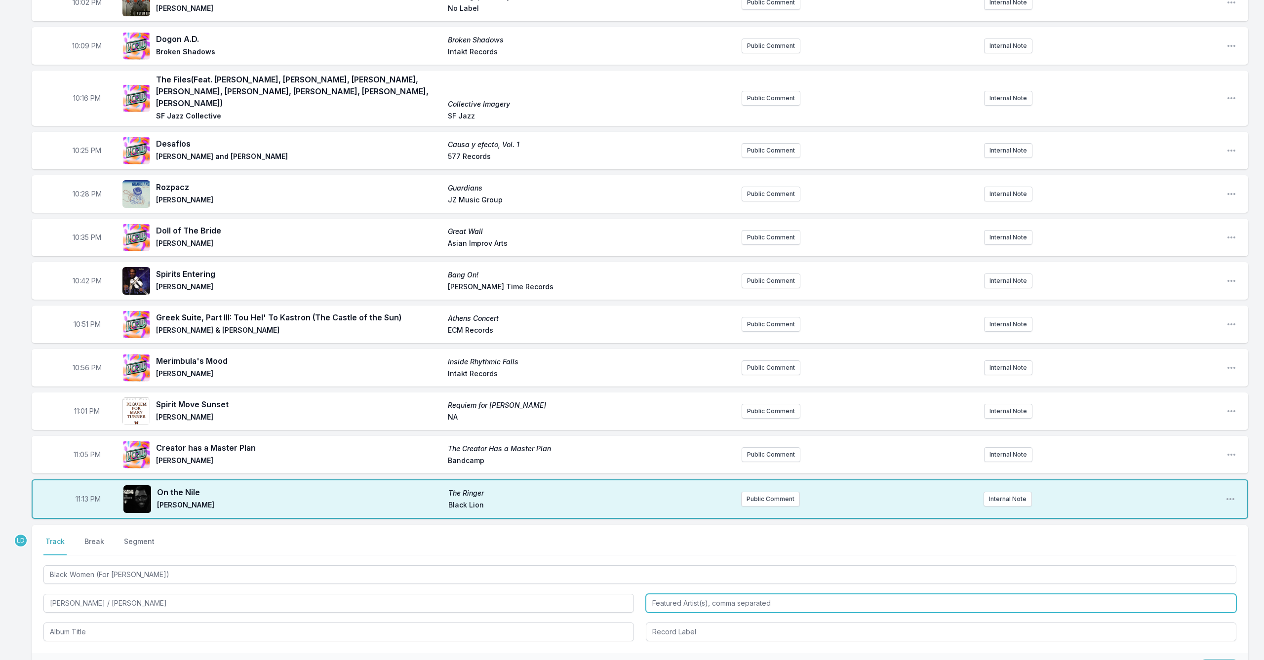
type input "[PERSON_NAME] / [PERSON_NAME]"
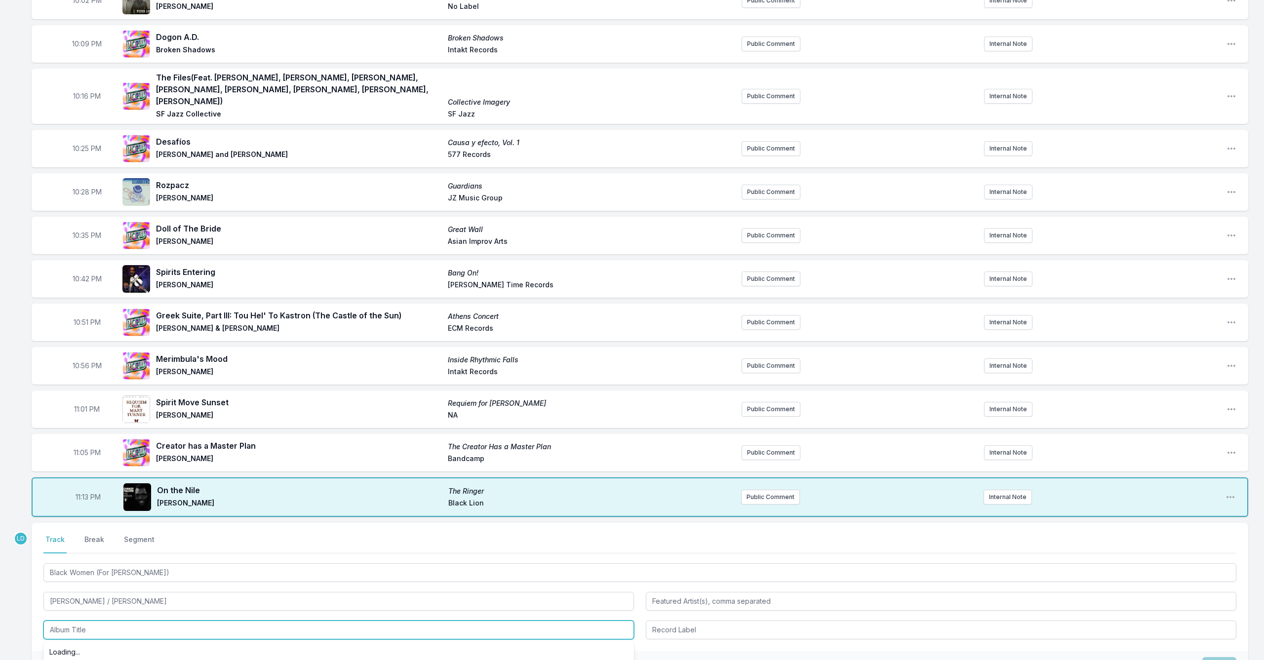
scroll to position [159, 0]
click at [152, 540] on li "Back Together Again" at bounding box center [338, 652] width 590 height 18
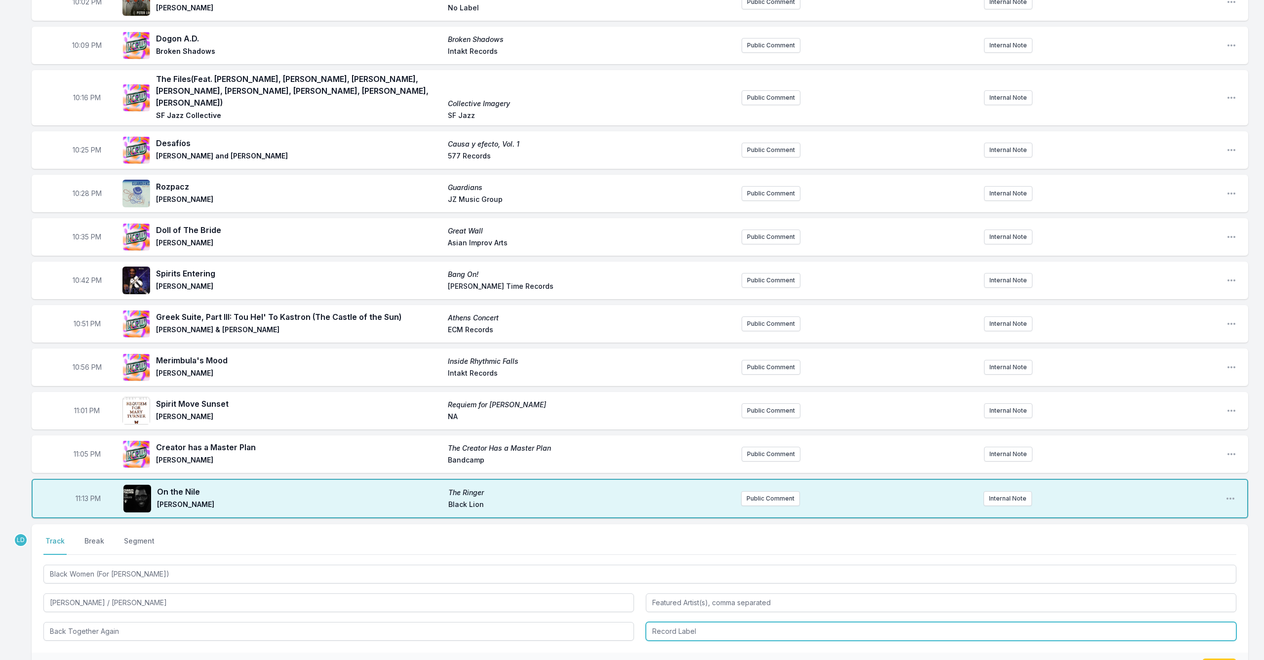
type input "Back Together Again"
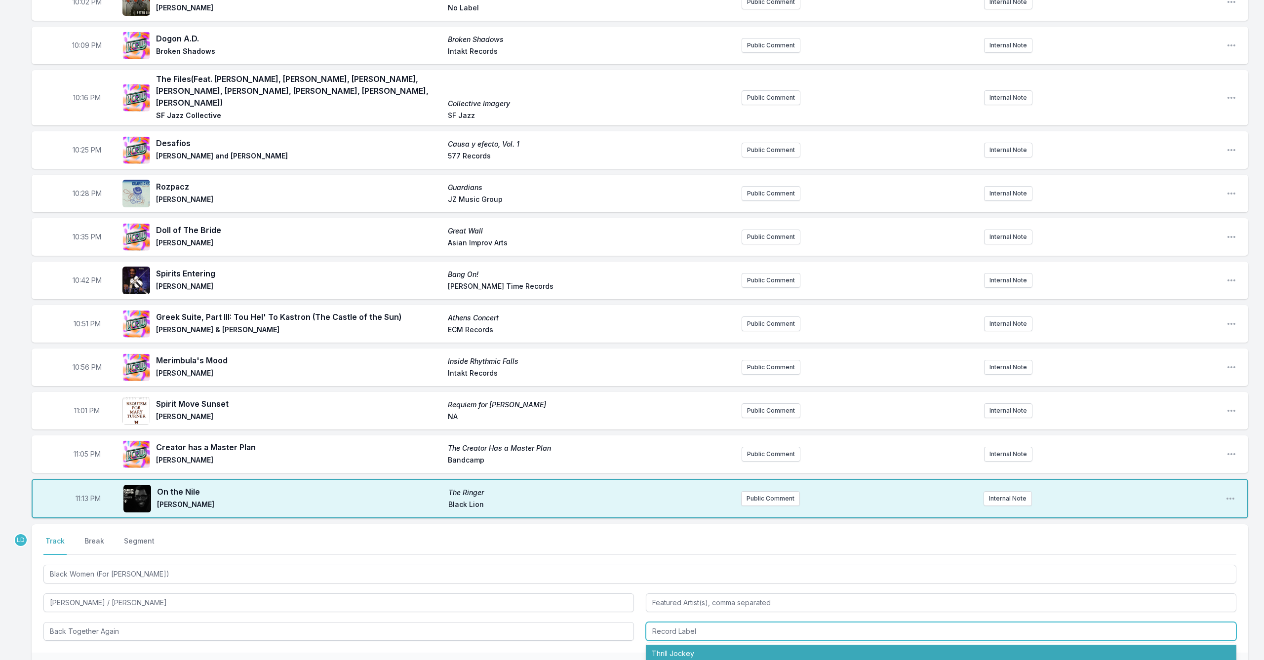
click at [653, 540] on li "Thrill Jockey" at bounding box center [941, 654] width 590 height 18
type input "Thrill Jockey"
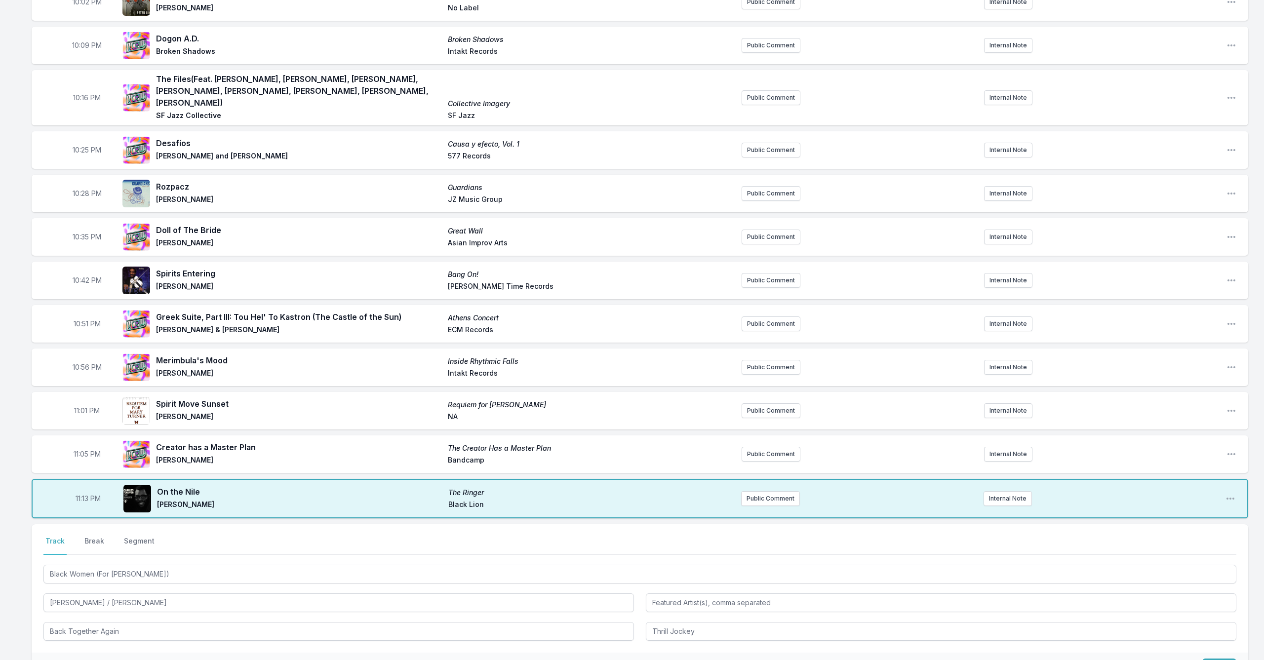
drag, startPoint x: 1221, startPoint y: 653, endPoint x: 1193, endPoint y: 649, distance: 27.9
click at [653, 540] on button "Save" at bounding box center [1219, 668] width 34 height 19
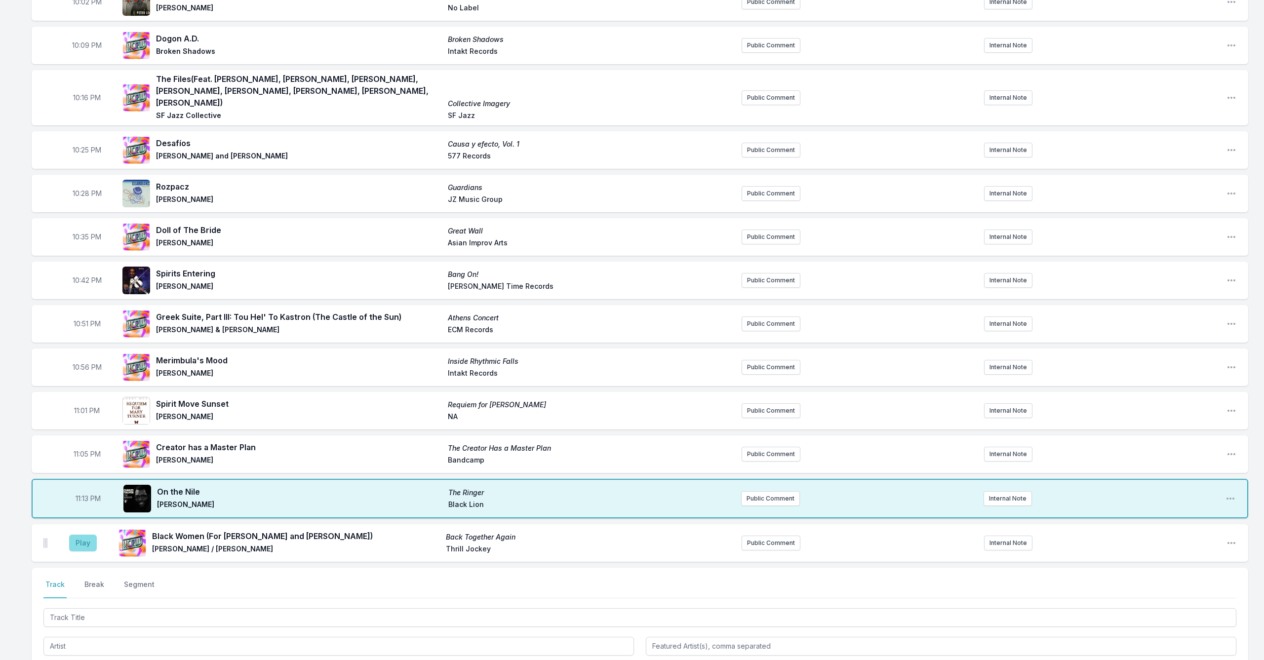
click at [84, 535] on button "Play" at bounding box center [83, 543] width 28 height 17
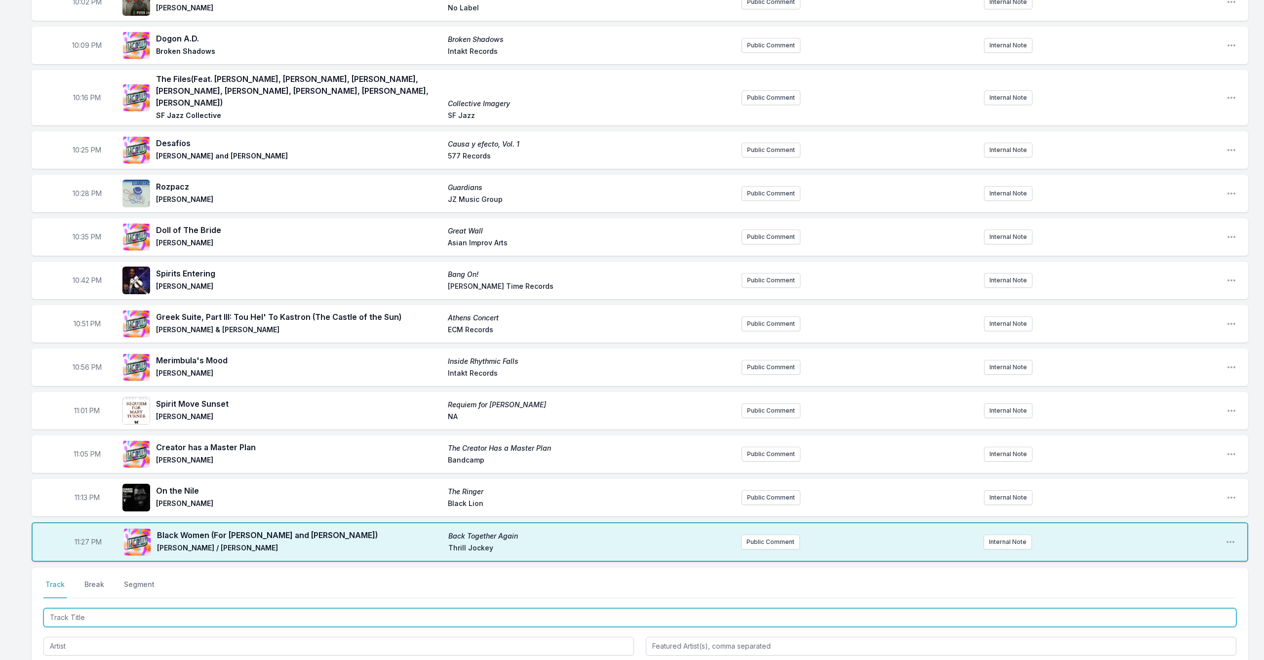
click at [137, 540] on input "Track Title" at bounding box center [639, 617] width 1193 height 19
type input "Comt"
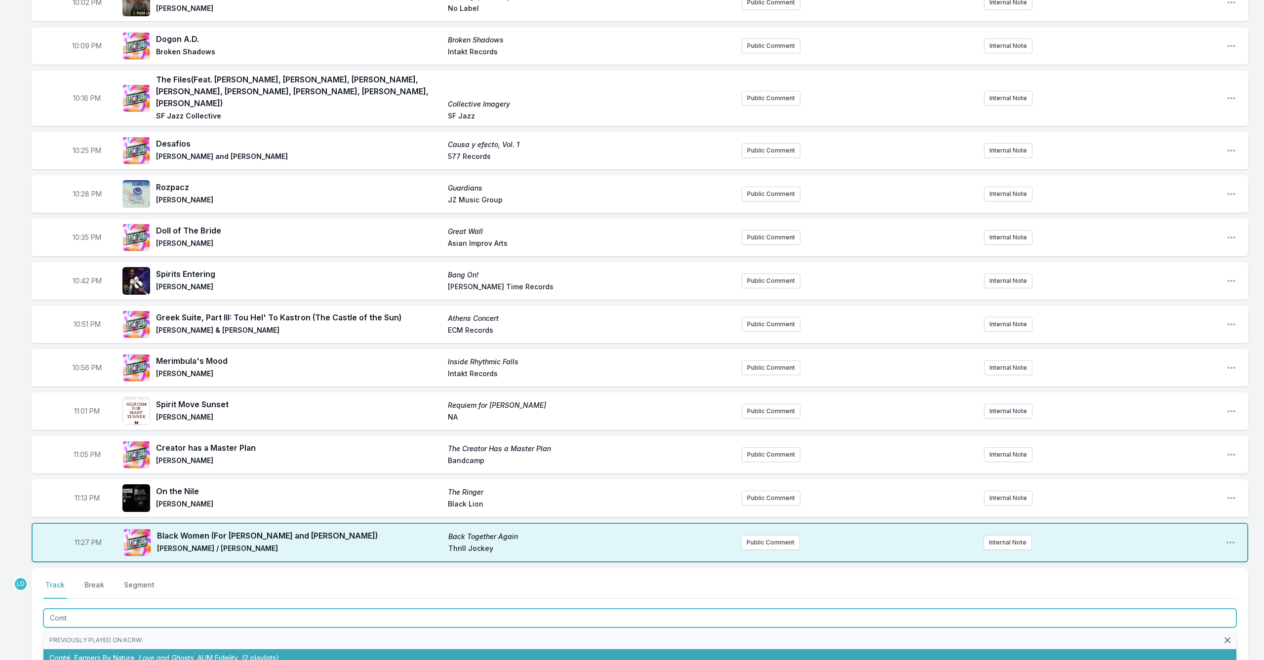
click at [191, 540] on span "Love and Ghosts" at bounding box center [166, 658] width 55 height 8
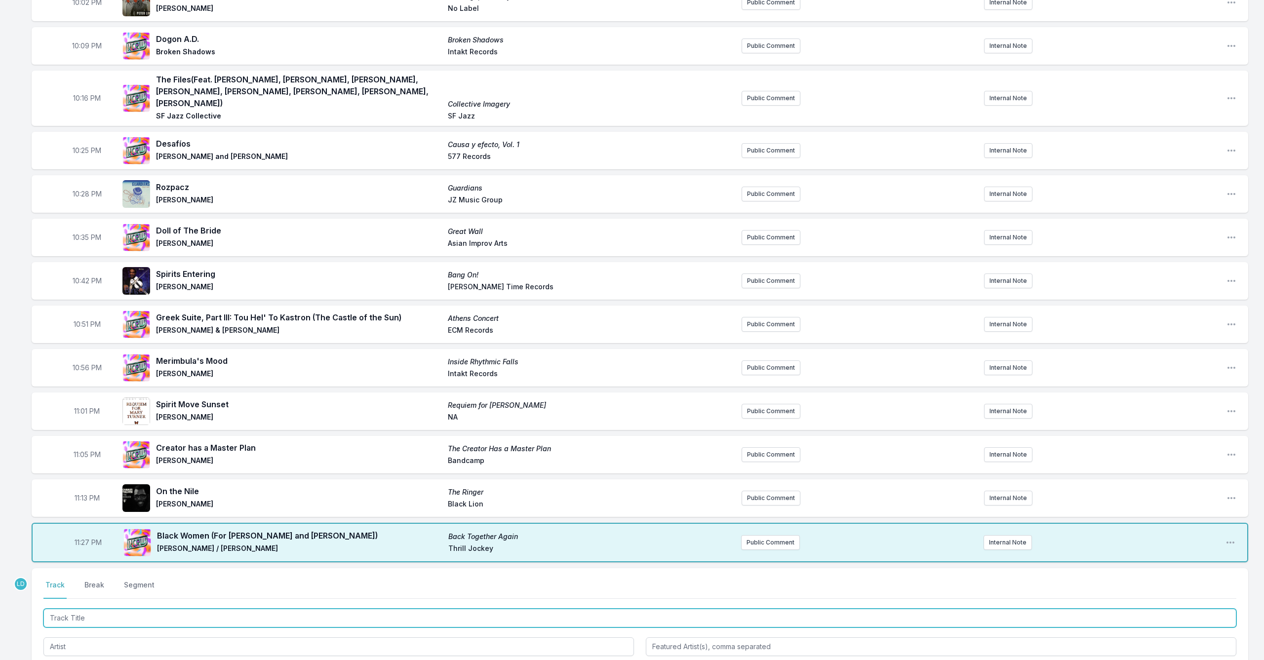
scroll to position [157, 0]
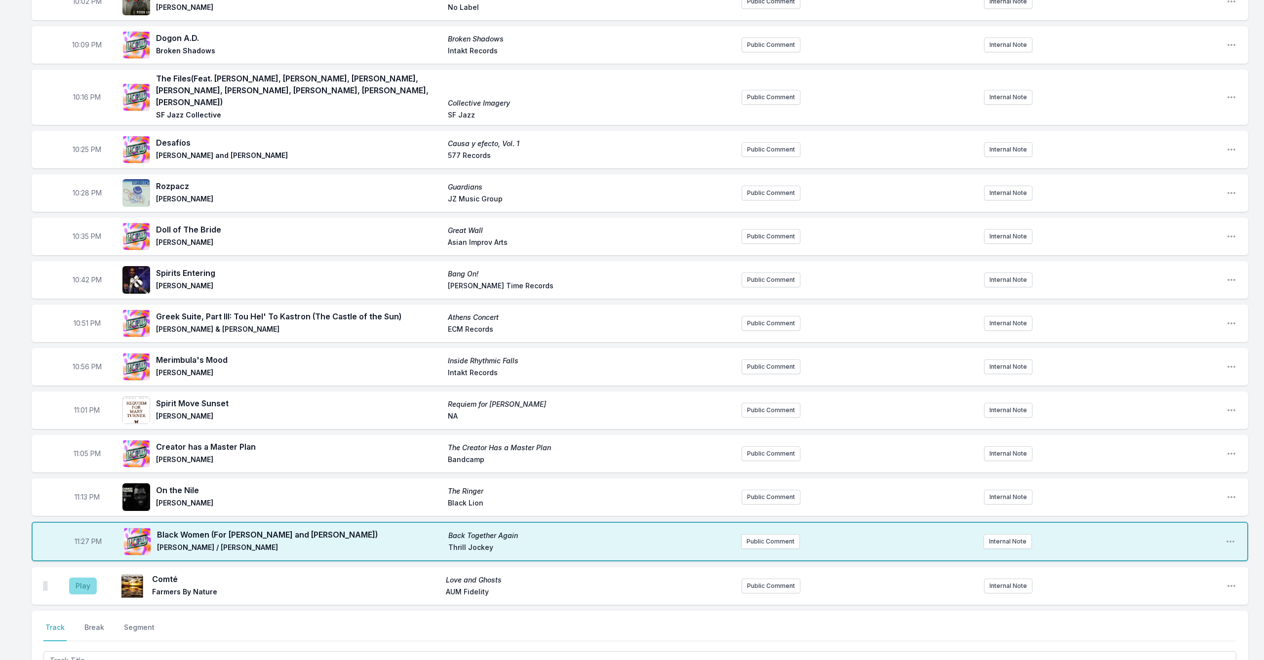
click at [81, 540] on button "Play" at bounding box center [83, 586] width 28 height 17
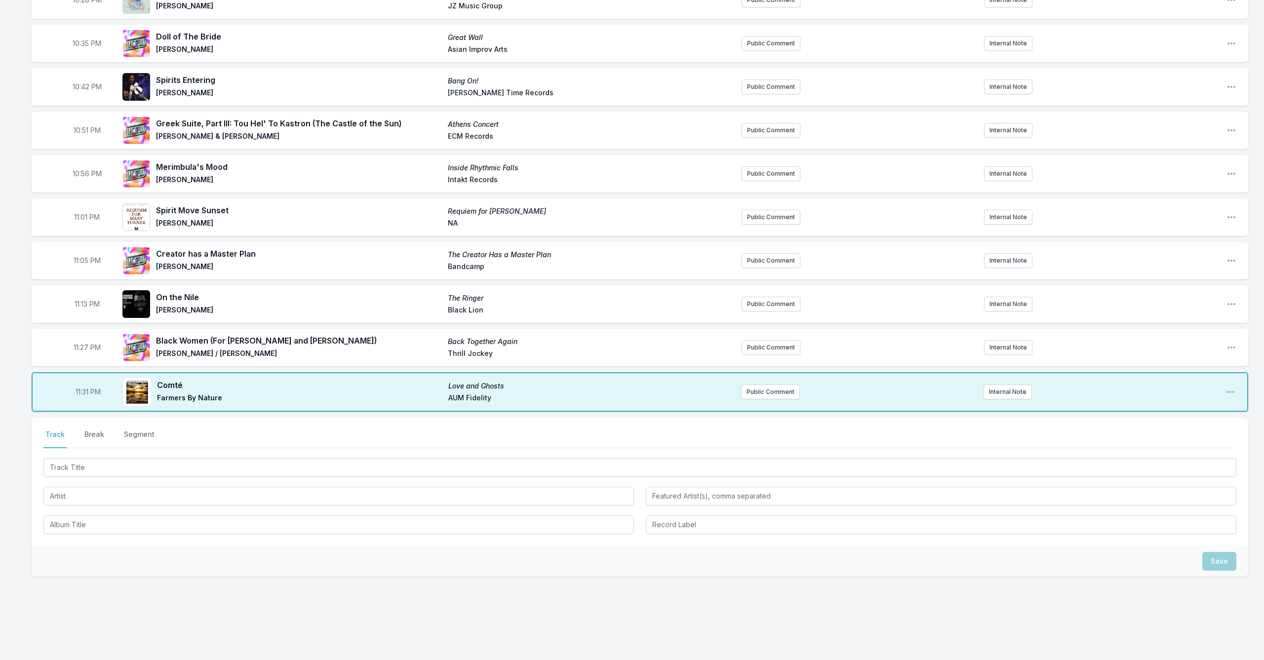
scroll to position [350, 0]
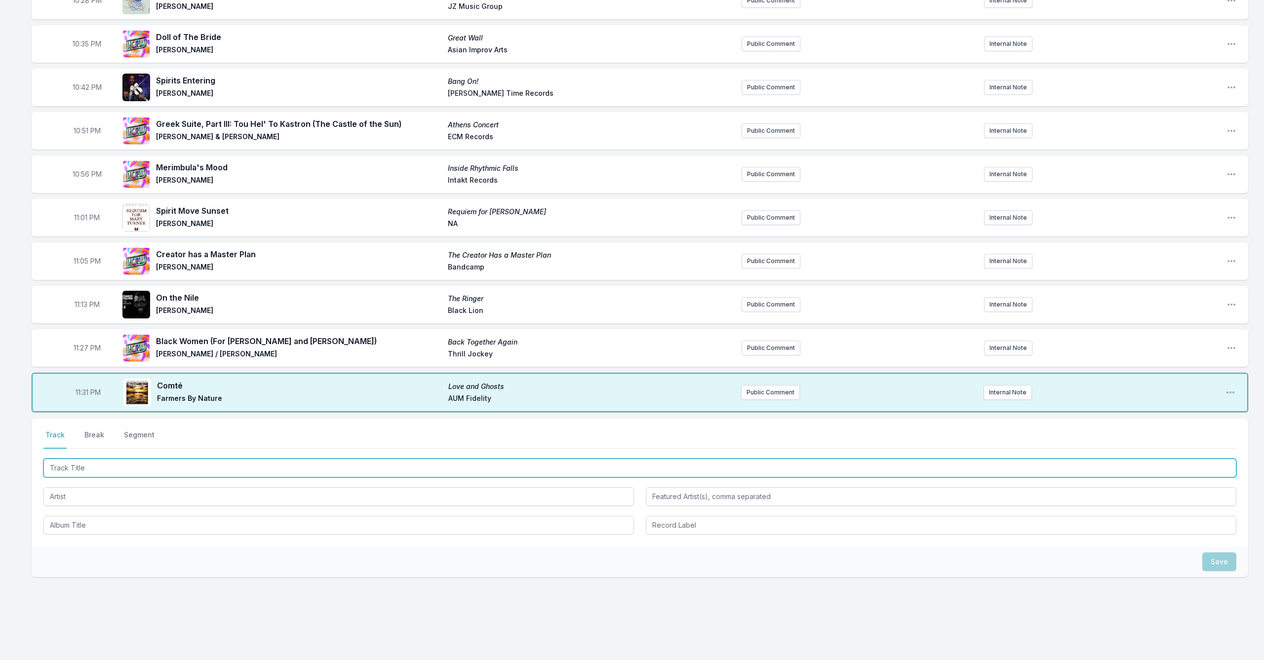
click at [160, 459] on input "Track Title" at bounding box center [639, 468] width 1193 height 19
type input "Holding Presence in Time"
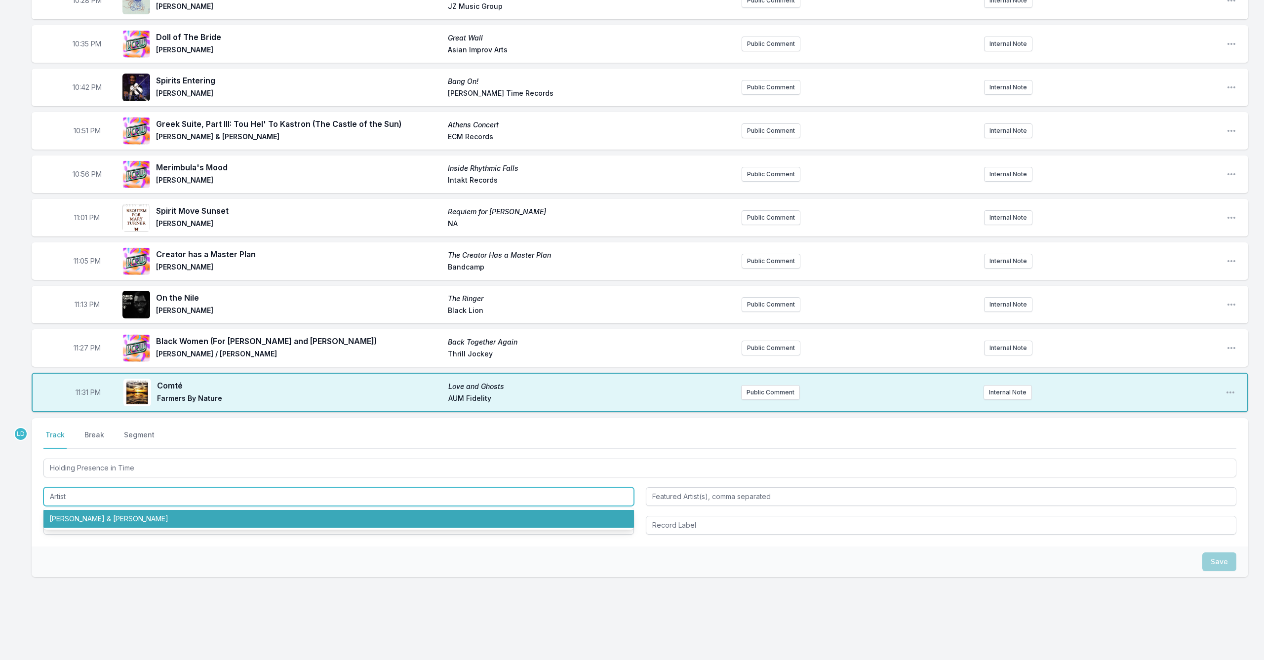
click at [182, 510] on li "[PERSON_NAME] & [PERSON_NAME]" at bounding box center [338, 519] width 590 height 18
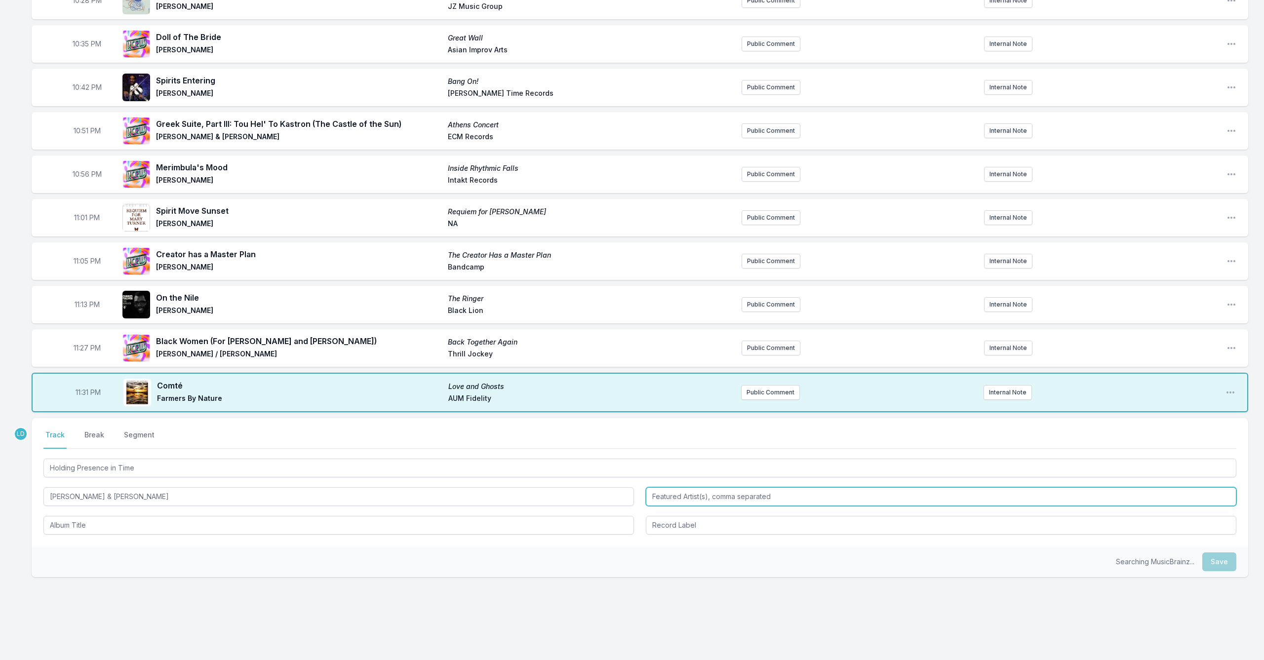
type input "[PERSON_NAME] & [PERSON_NAME]"
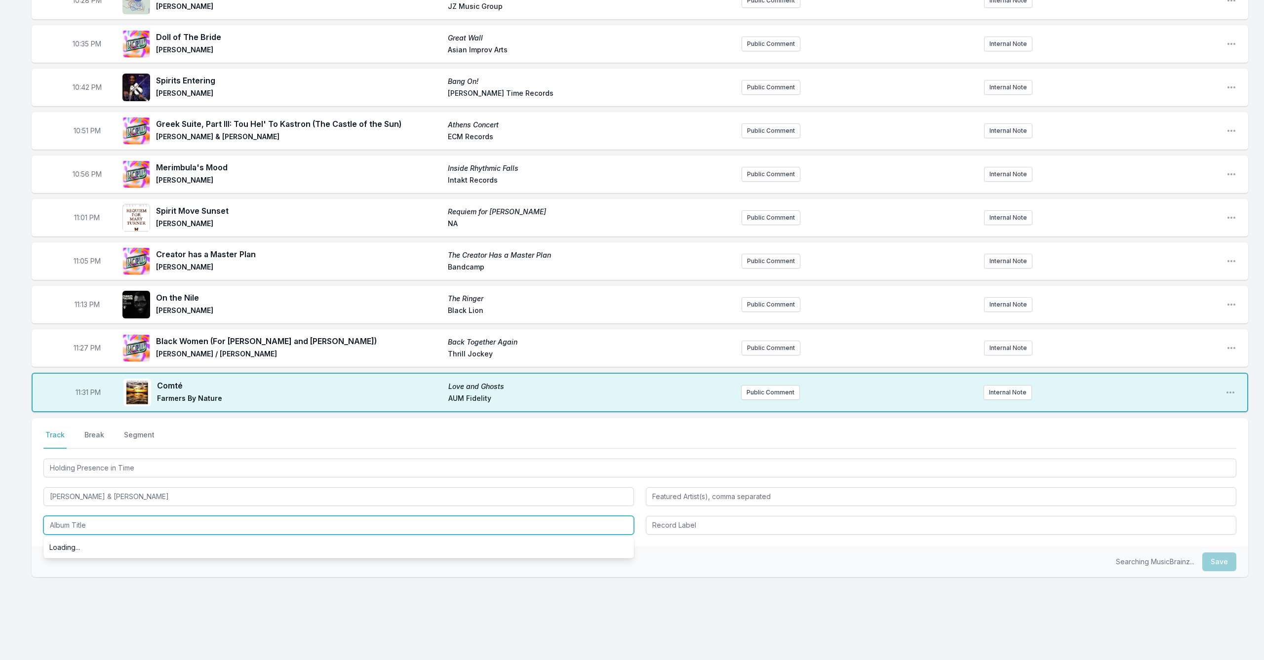
scroll to position [350, 0]
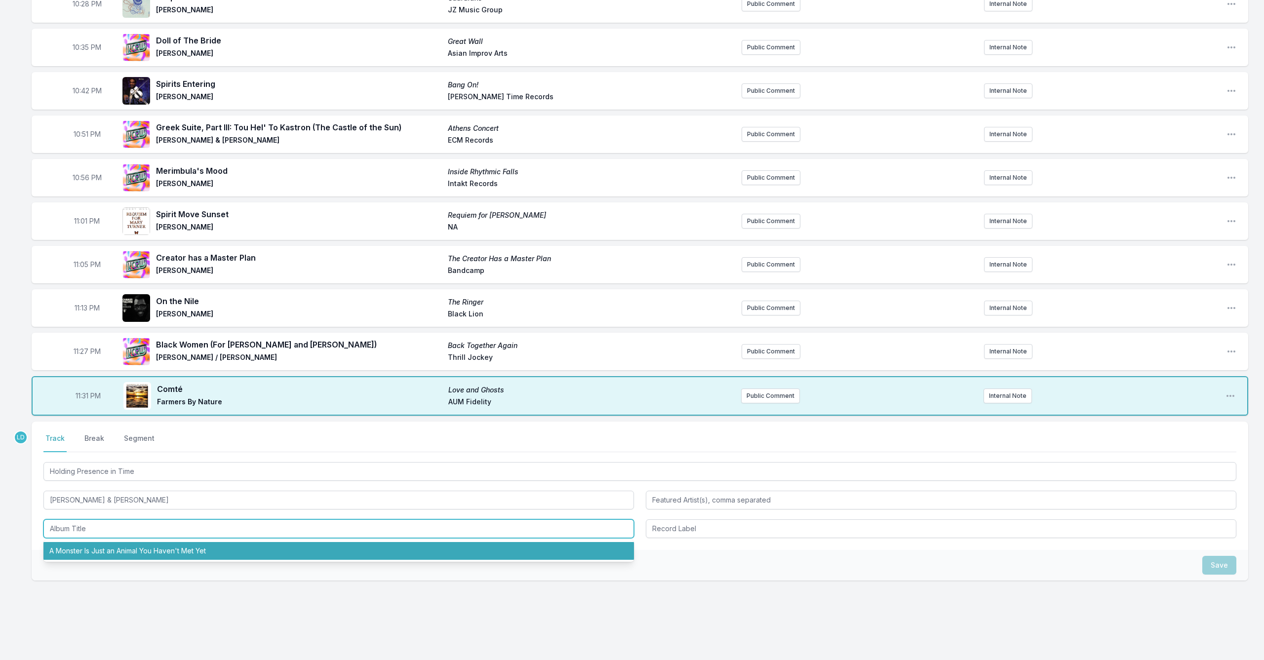
click at [184, 540] on li "A Monster Is Just an Animal You Haven't Met Yet" at bounding box center [338, 551] width 590 height 18
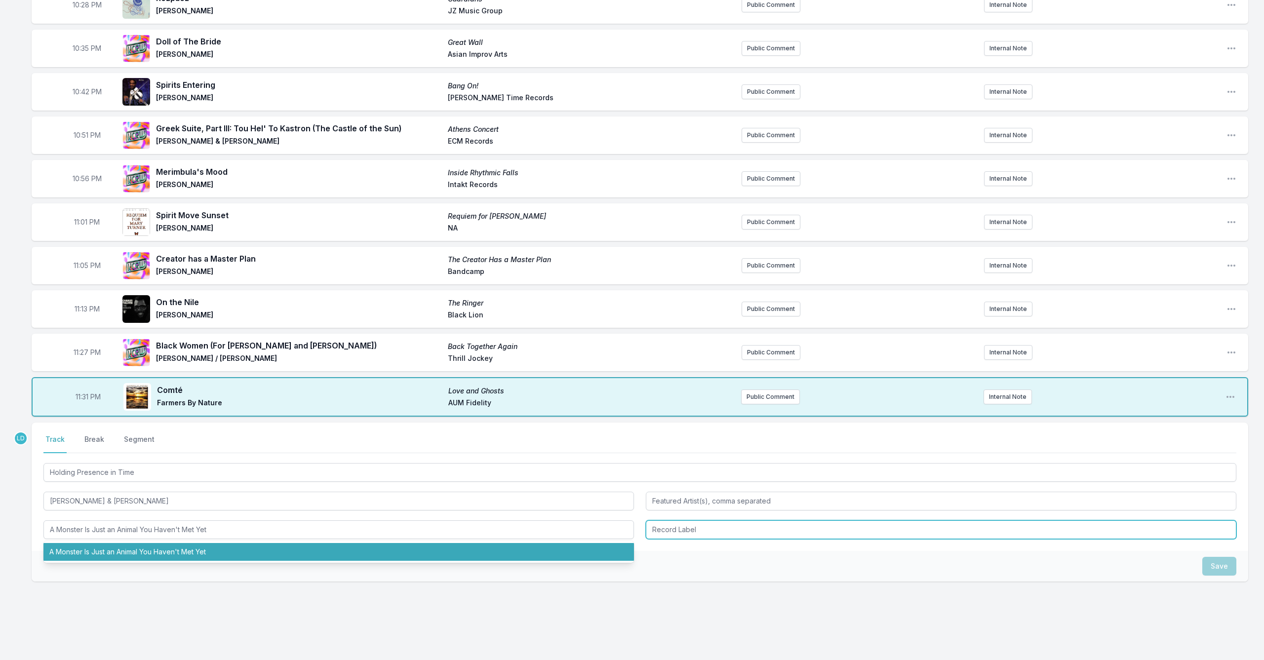
type input "A Monster Is Just an Animal You Haven't Met Yet"
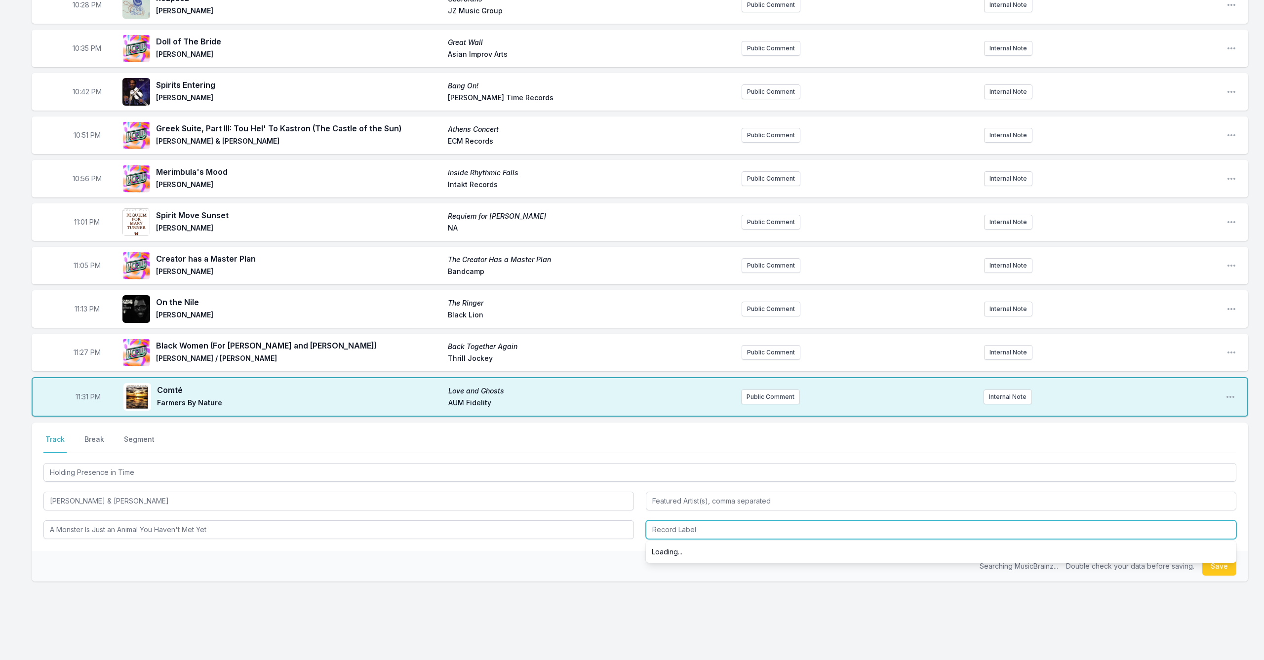
scroll to position [346, 0]
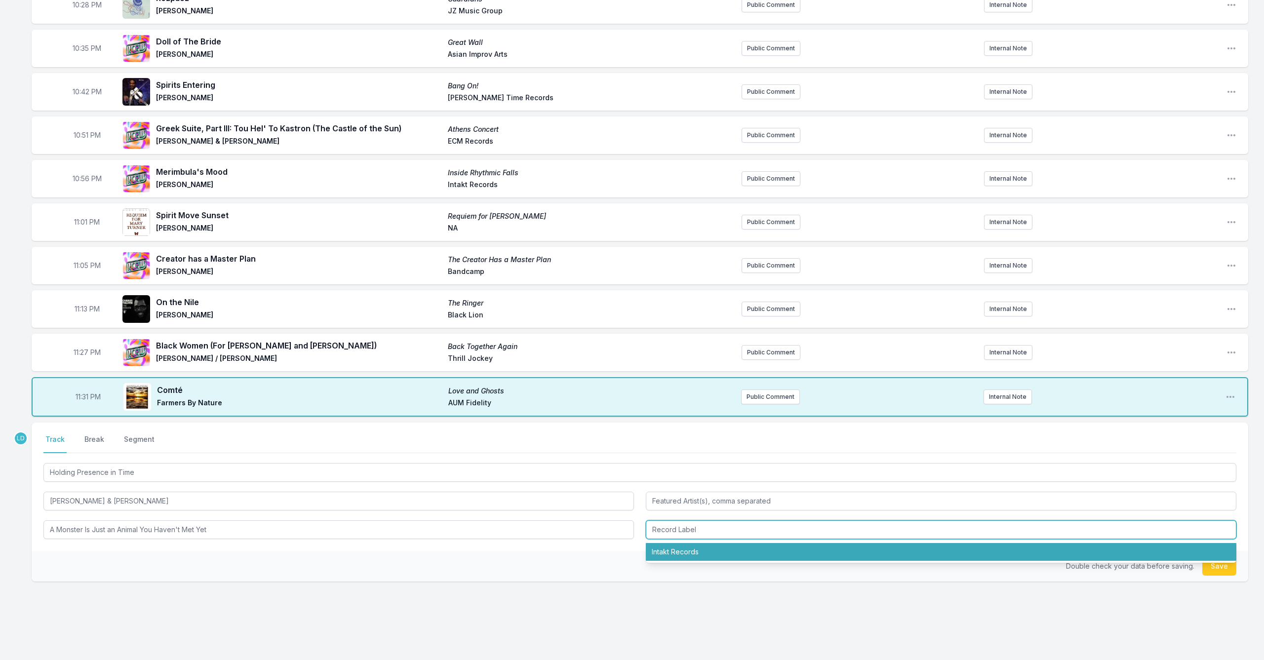
drag, startPoint x: 690, startPoint y: 544, endPoint x: 682, endPoint y: 543, distance: 7.9
click at [653, 540] on li "Intakt Records" at bounding box center [941, 552] width 590 height 18
type input "Intakt Records"
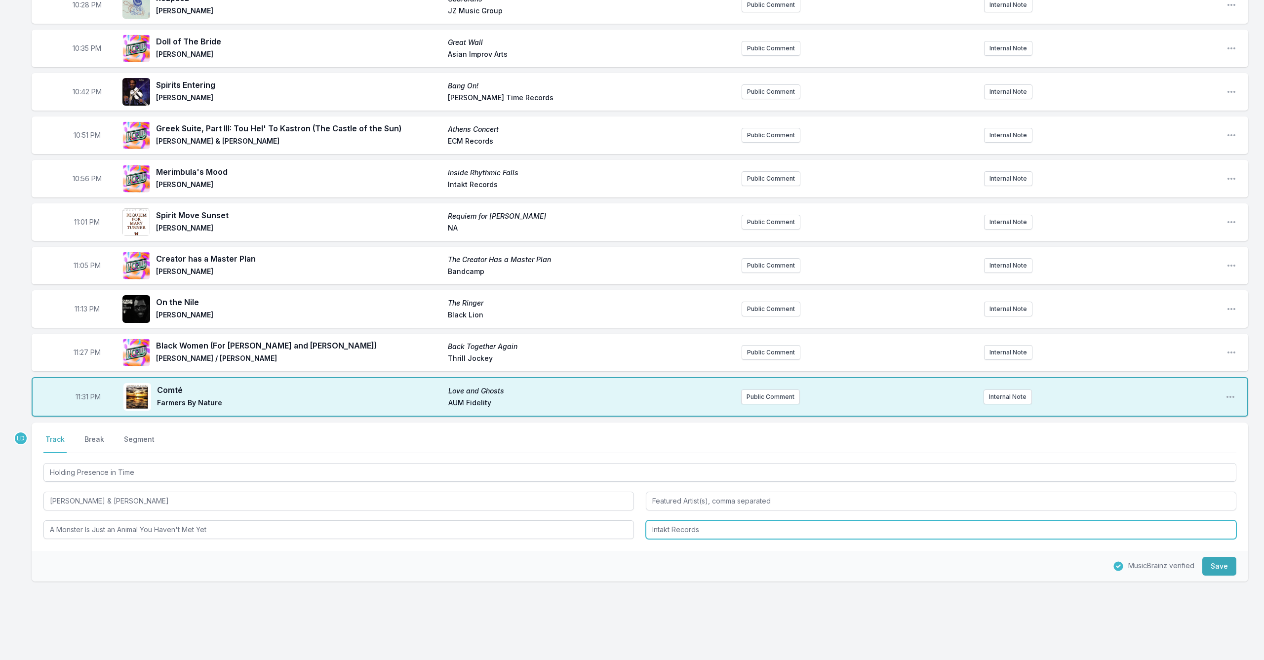
scroll to position [348, 0]
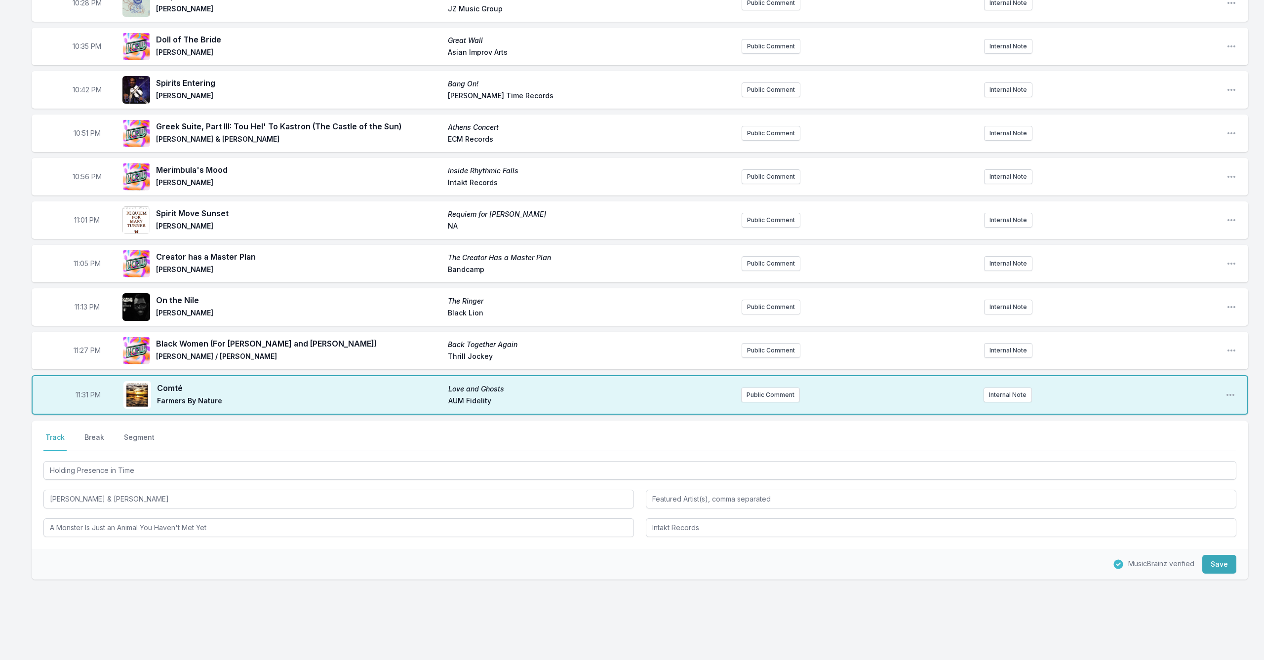
drag, startPoint x: 1212, startPoint y: 554, endPoint x: 1103, endPoint y: 581, distance: 112.2
click at [653, 540] on button "Save" at bounding box center [1219, 564] width 34 height 19
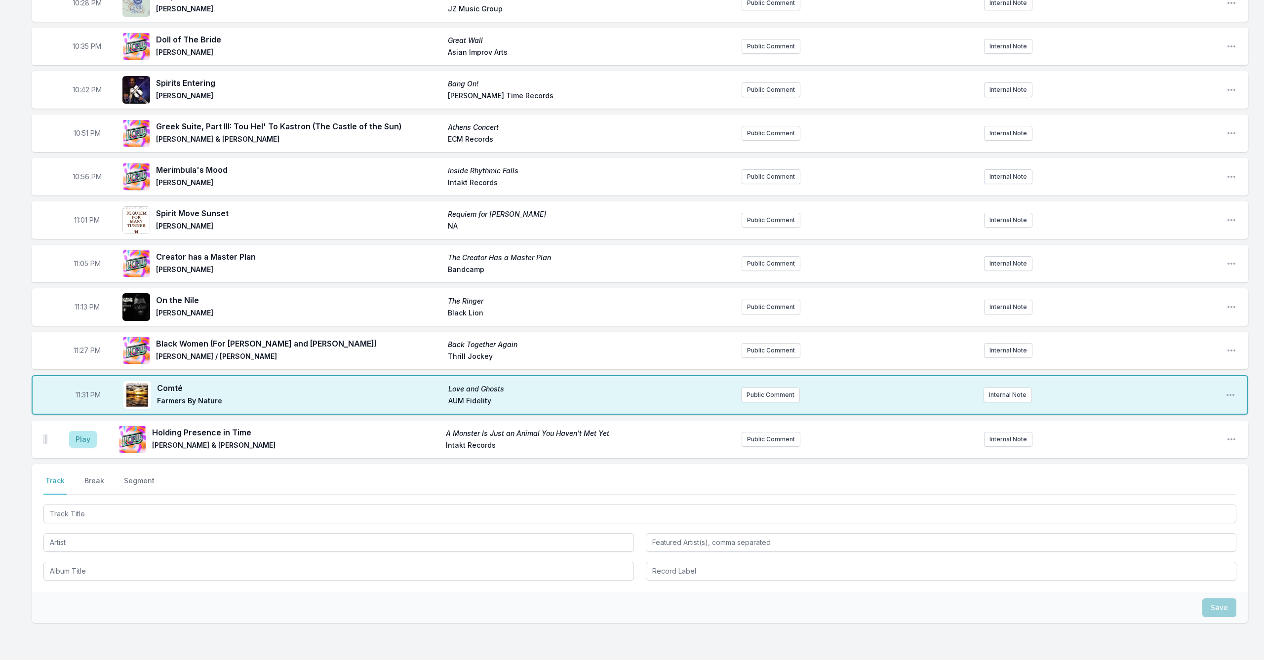
drag, startPoint x: 83, startPoint y: 424, endPoint x: 161, endPoint y: 460, distance: 86.4
click at [91, 431] on button "Play" at bounding box center [83, 439] width 28 height 17
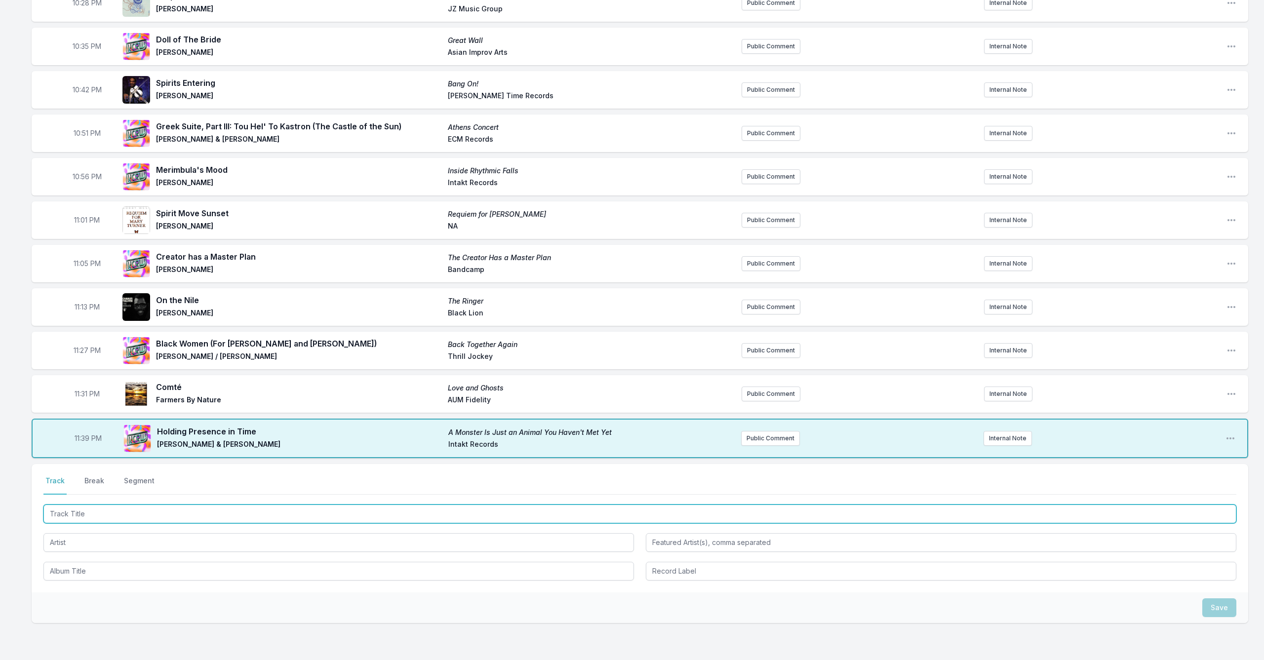
click at [306, 504] on input "Track Title" at bounding box center [639, 513] width 1193 height 19
click at [317, 504] on input "Track Title" at bounding box center [639, 513] width 1193 height 19
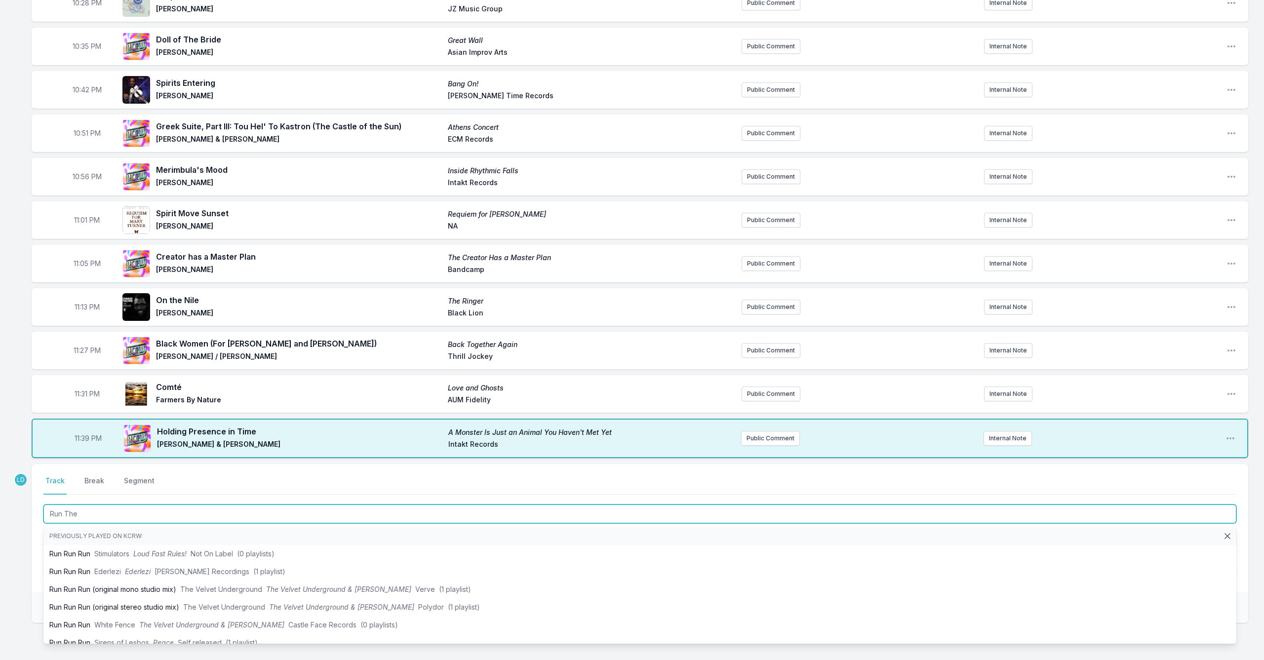
type input "Run The G"
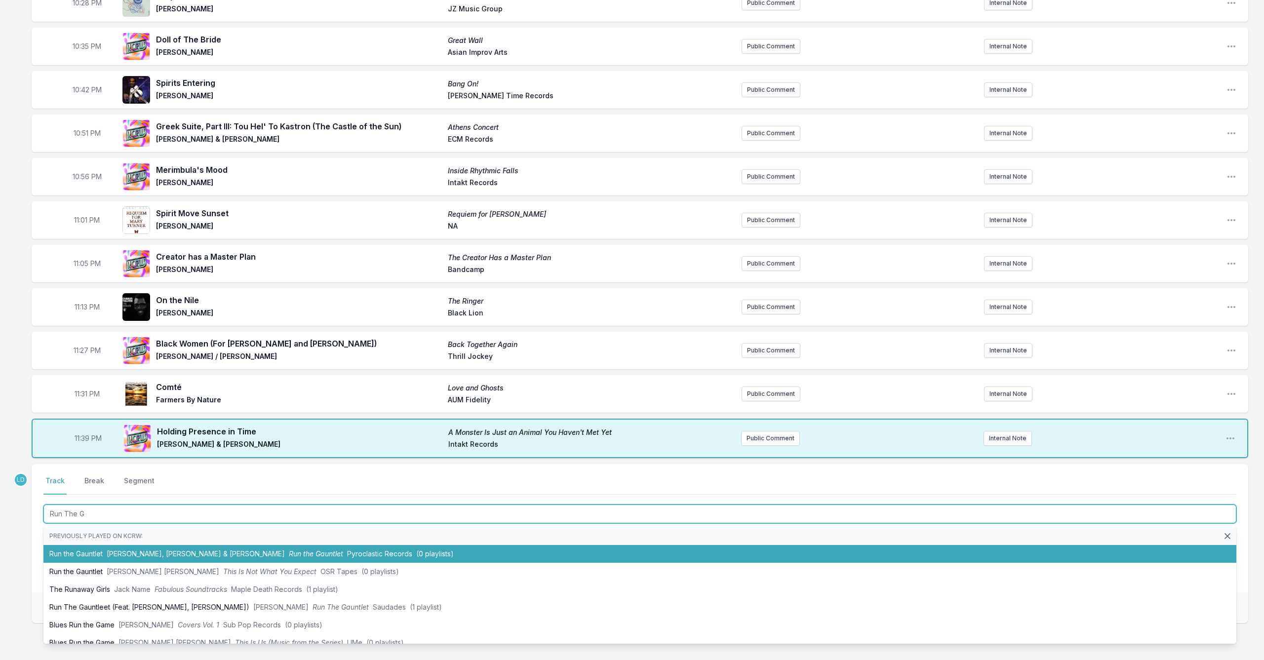
click at [296, 540] on span "Run the Gauntlet" at bounding box center [316, 553] width 54 height 8
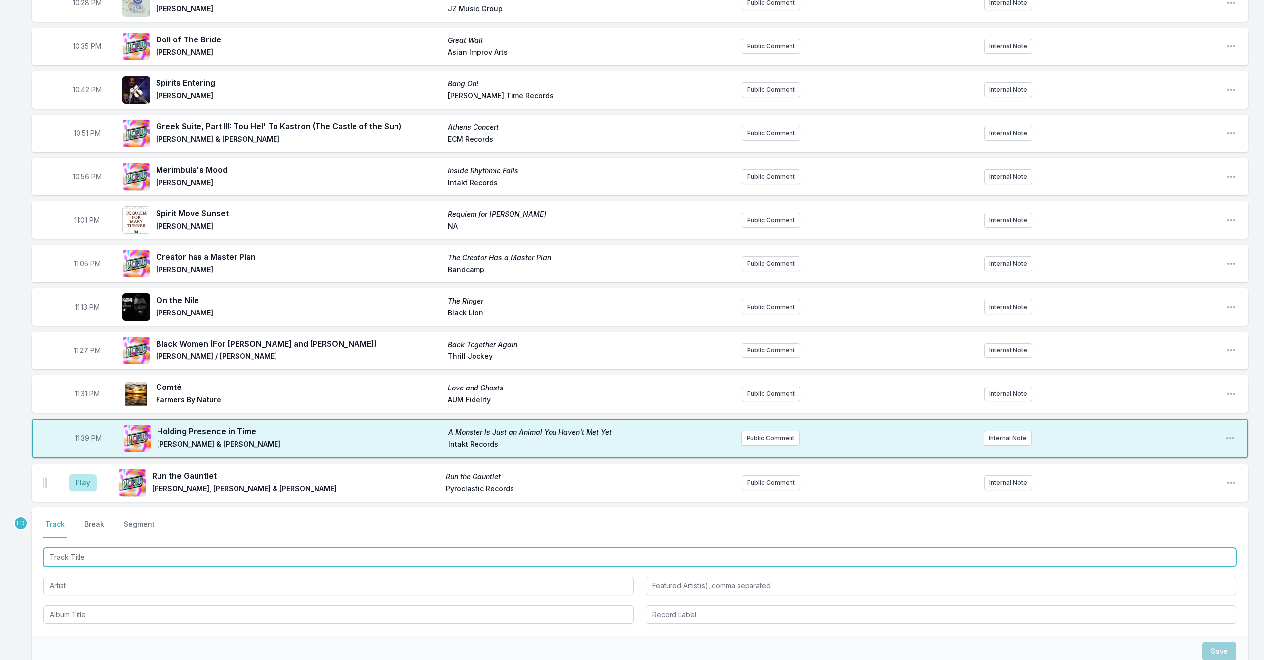
scroll to position [348, 0]
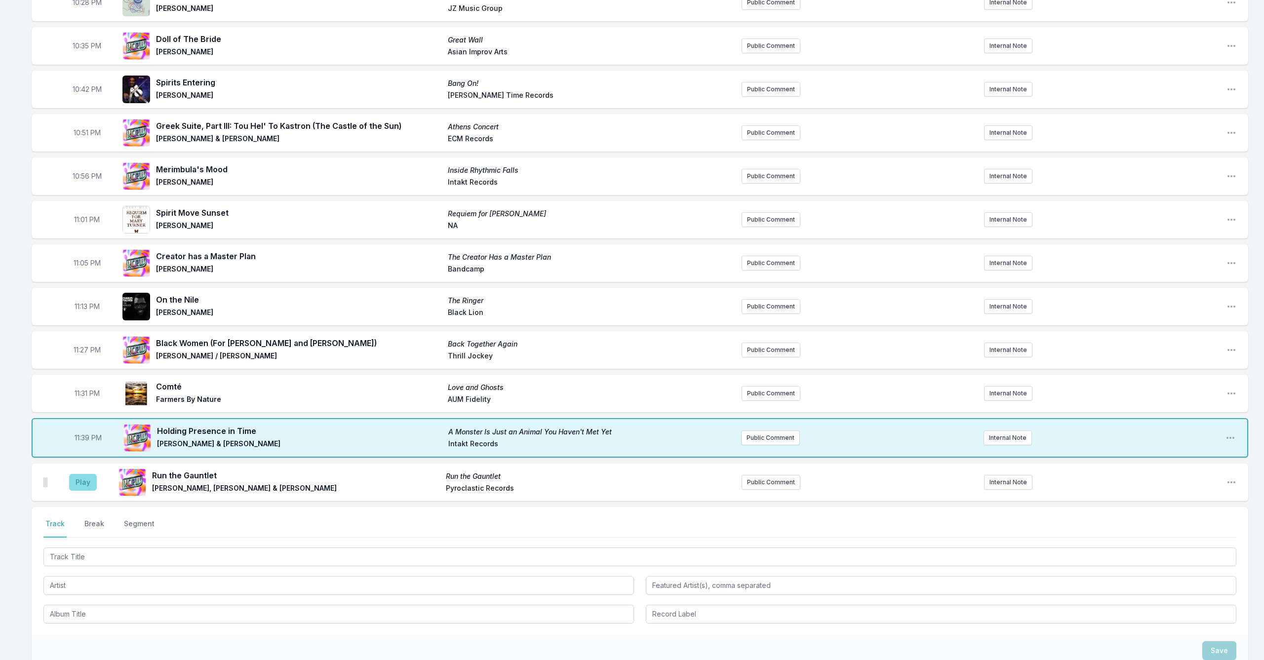
click at [93, 474] on button "Play" at bounding box center [83, 482] width 28 height 17
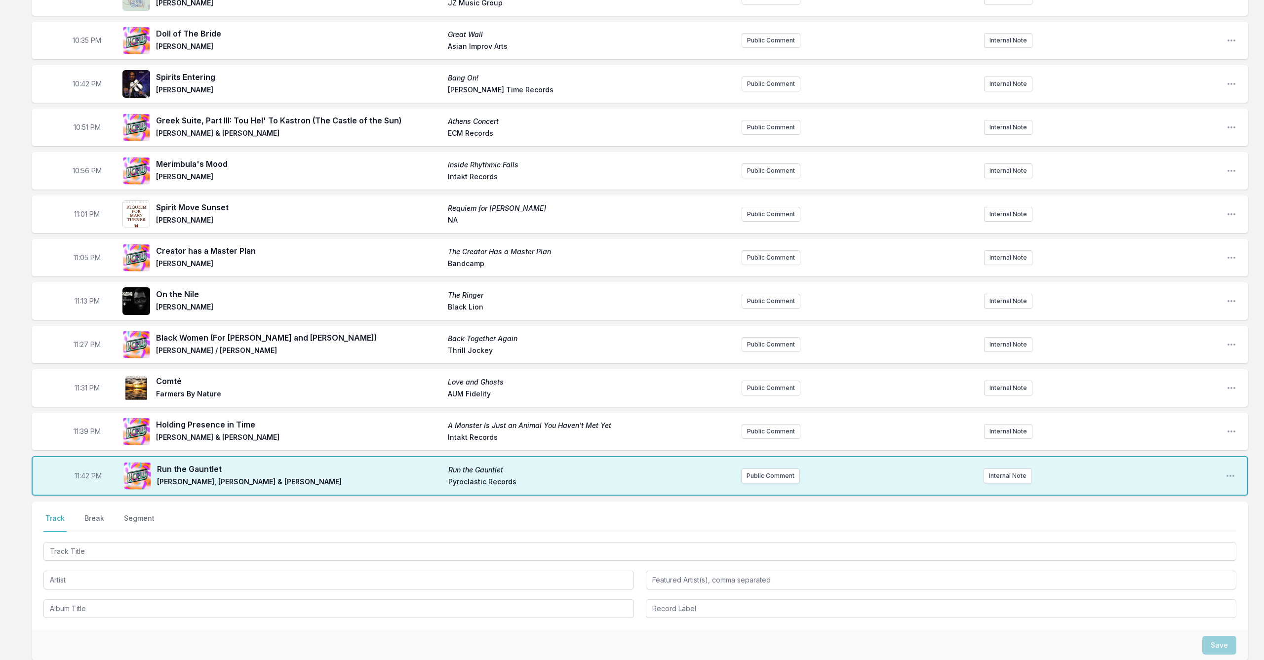
scroll to position [355, 0]
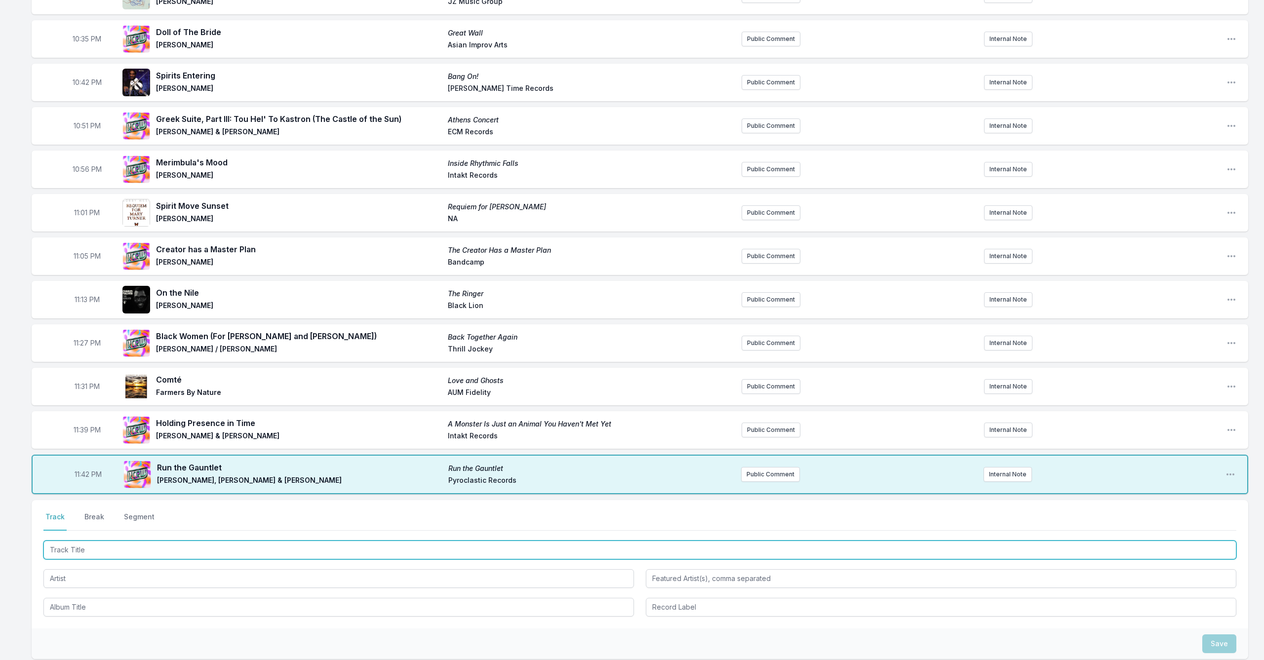
click at [267, 540] on input "Track Title" at bounding box center [639, 550] width 1193 height 19
type input "Olfactory Memory"
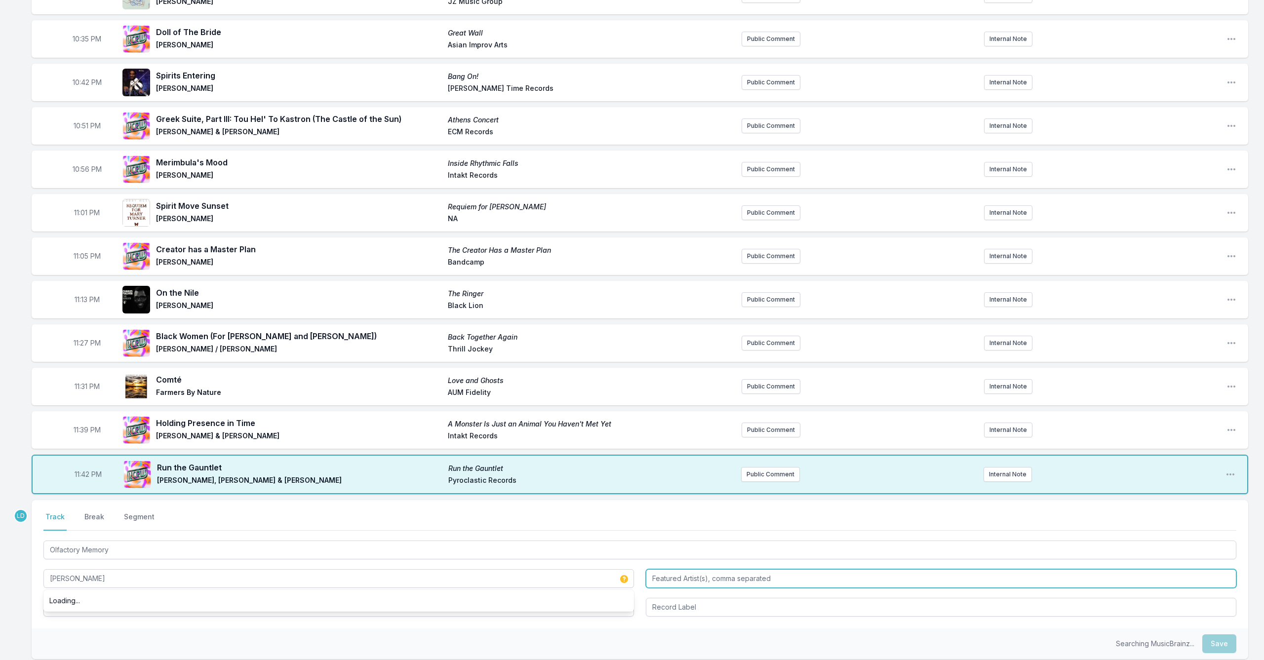
type input "[PERSON_NAME]"
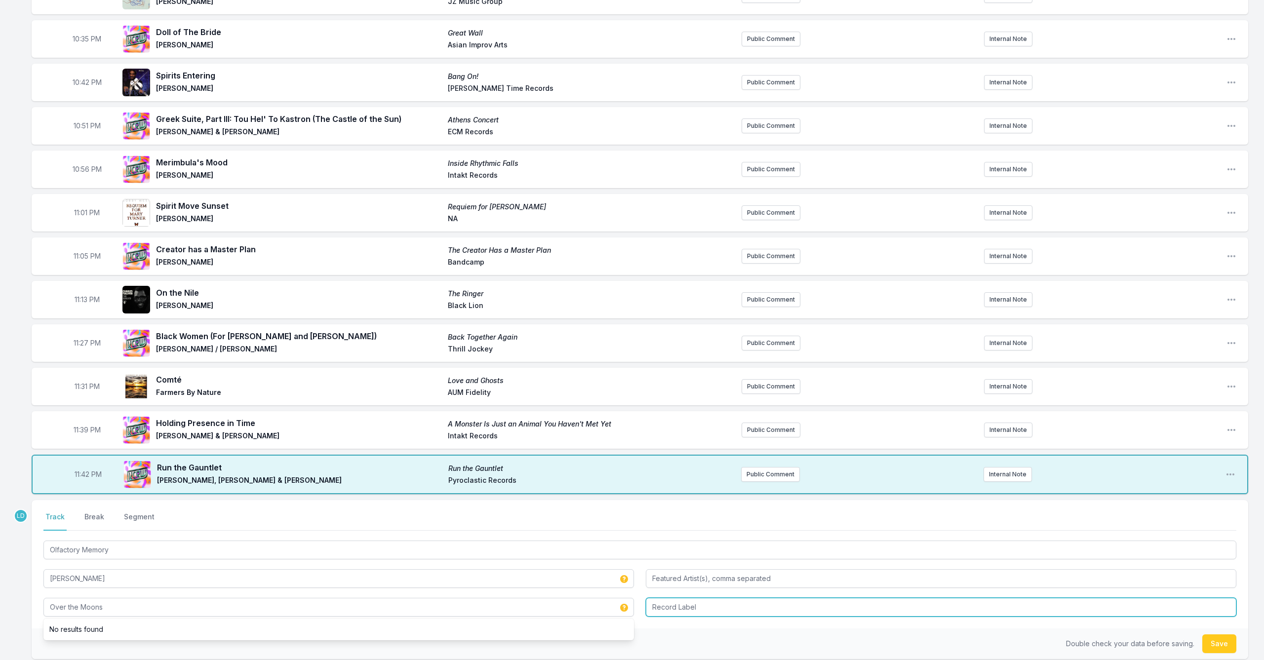
type input "Over the Moons"
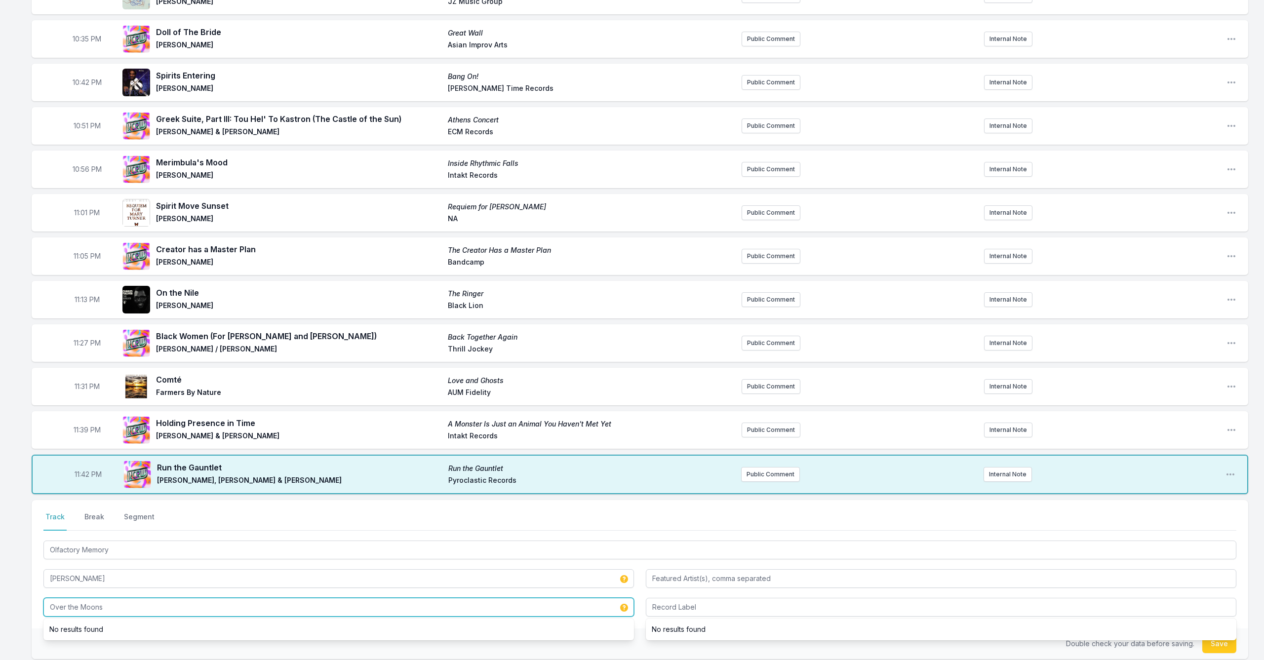
drag, startPoint x: 126, startPoint y: 595, endPoint x: 18, endPoint y: 596, distance: 107.6
click at [18, 540] on div "9:59 PM Salp Memories of a Tunicate [PERSON_NAME] / [PERSON_NAME] Relative Pitc…" at bounding box center [632, 248] width 1264 height 1012
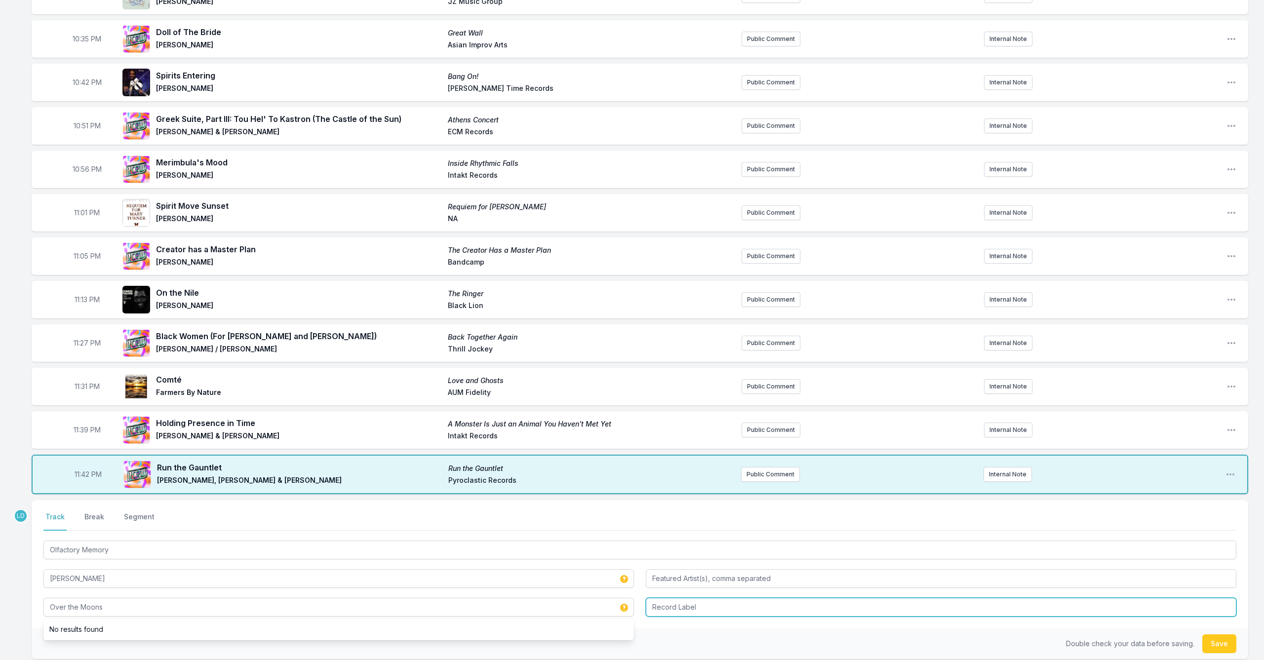
click at [653, 540] on input "Record Label" at bounding box center [941, 607] width 590 height 19
type input "b"
type input "Bandcamp"
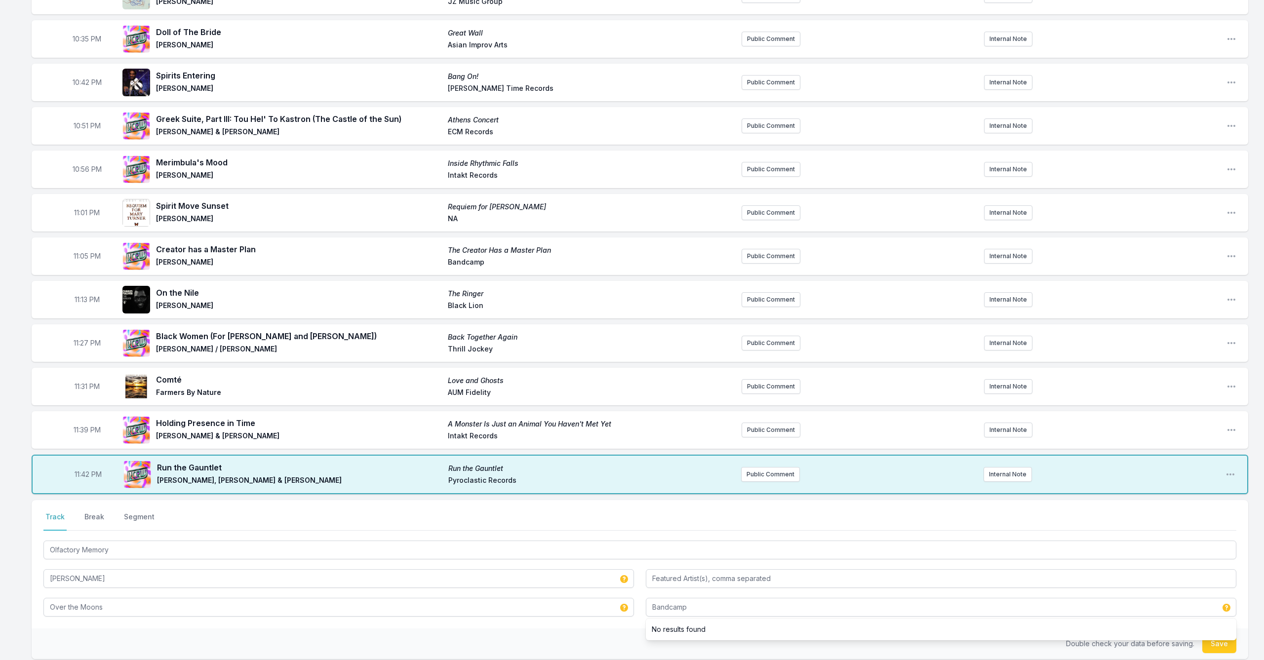
click at [653, 540] on button "Save" at bounding box center [1219, 643] width 34 height 19
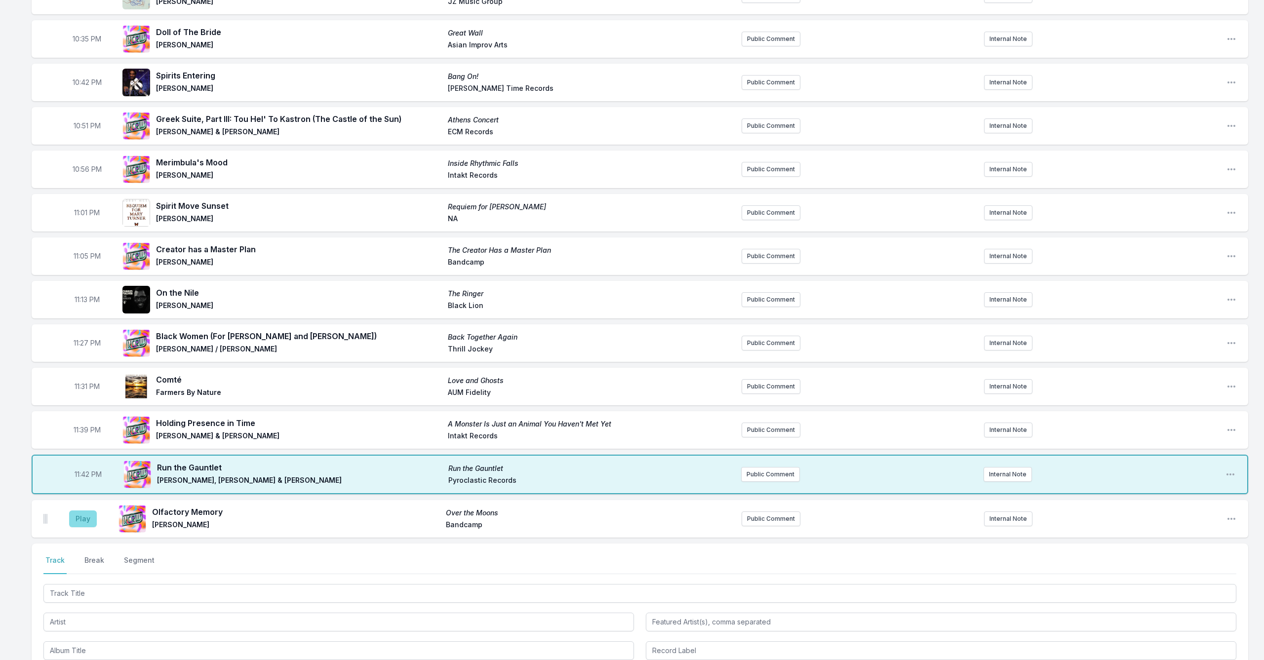
click at [83, 510] on button "Play" at bounding box center [83, 518] width 28 height 17
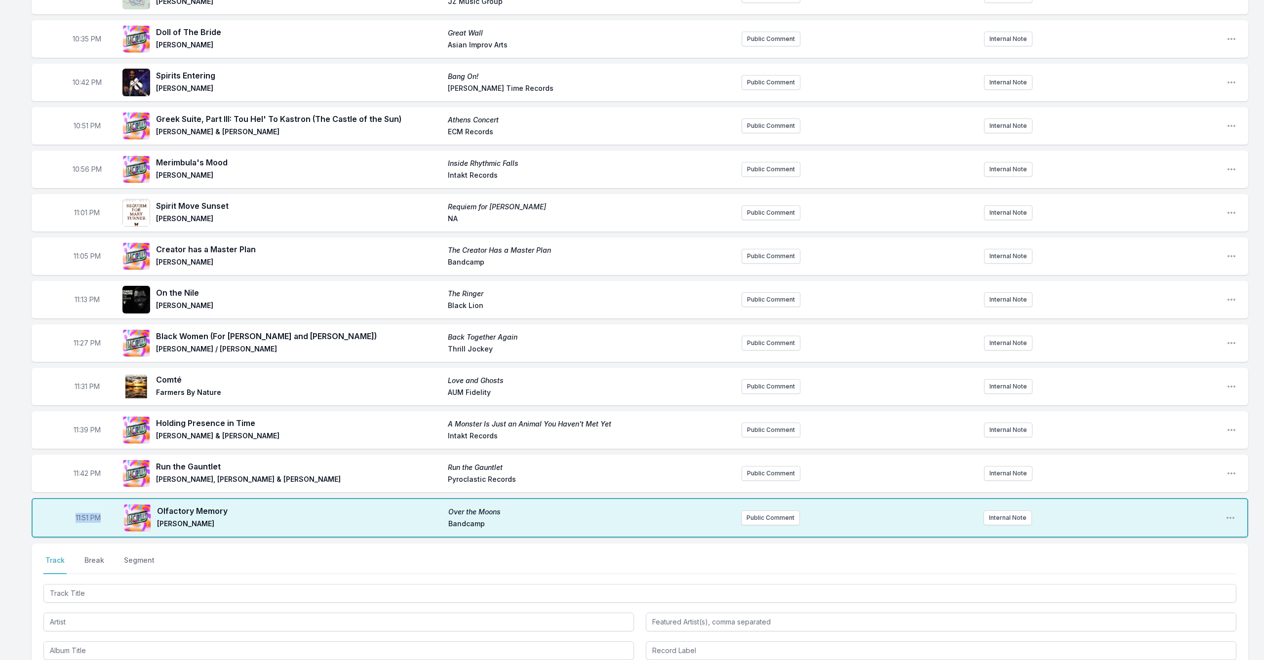
drag, startPoint x: 83, startPoint y: 503, endPoint x: 250, endPoint y: 538, distance: 170.1
click at [239, 523] on div "11:51 PM Olfactory Memory Over the Moons [PERSON_NAME] Bandcamp Public Comment …" at bounding box center [640, 517] width 1216 height 39
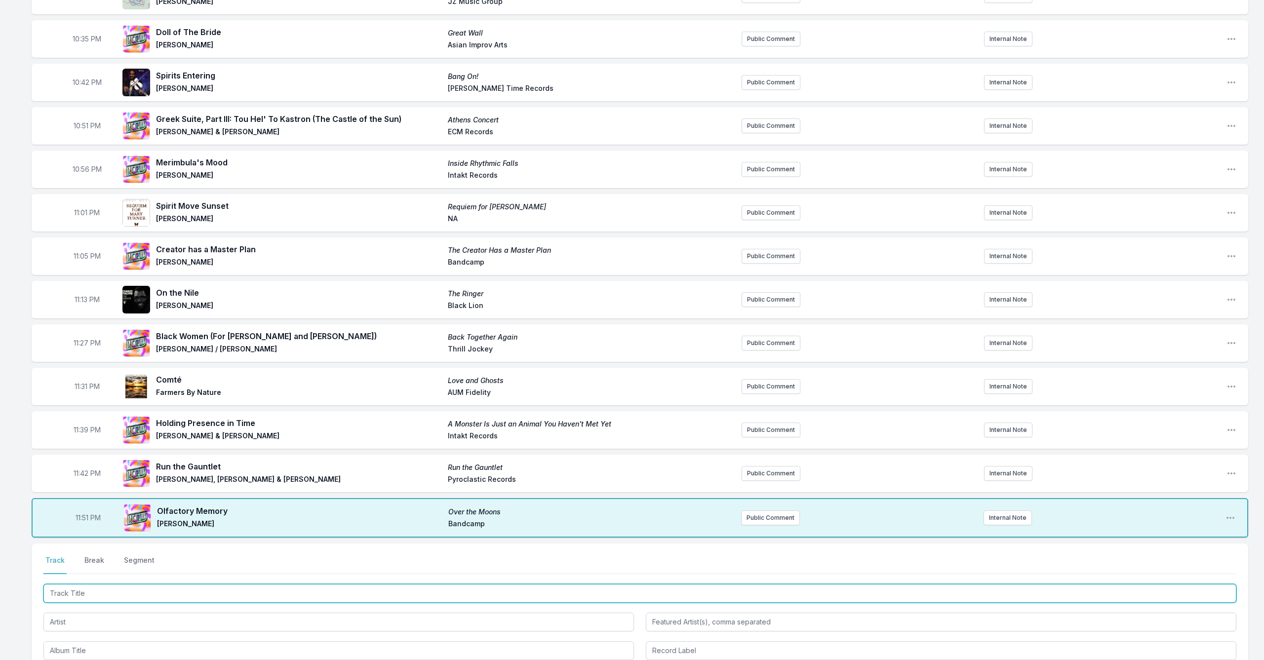
click at [266, 540] on input "Track Title" at bounding box center [639, 593] width 1193 height 19
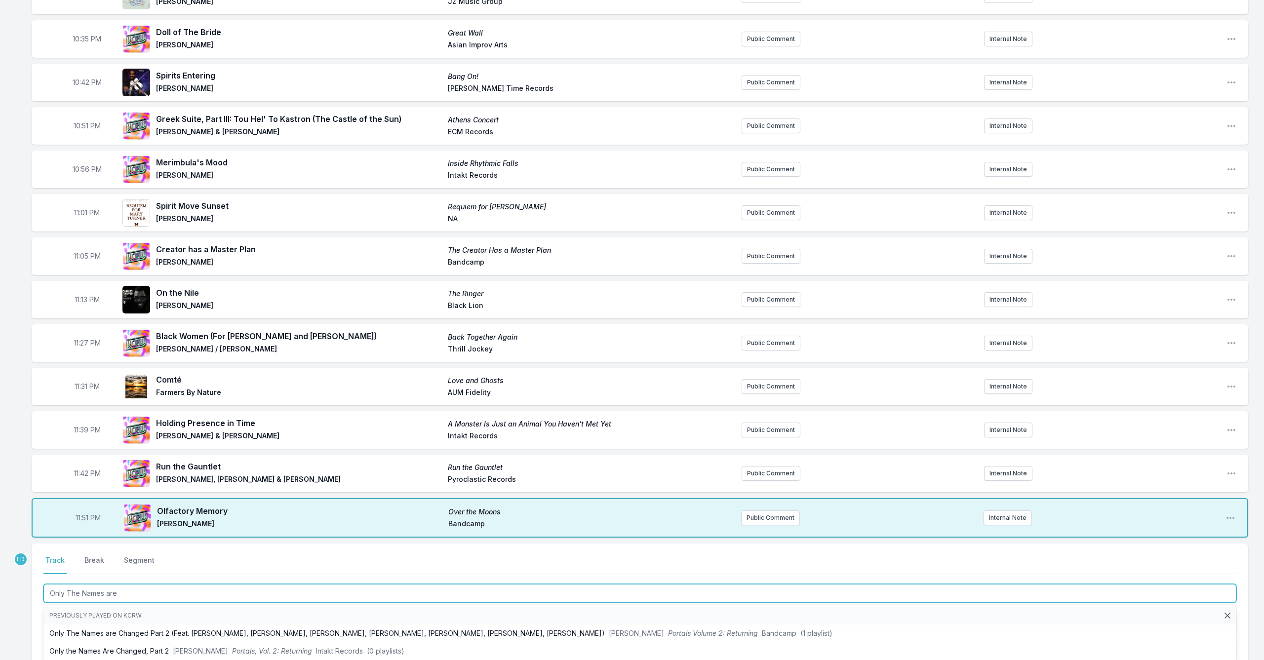
type input "Only The Names are"
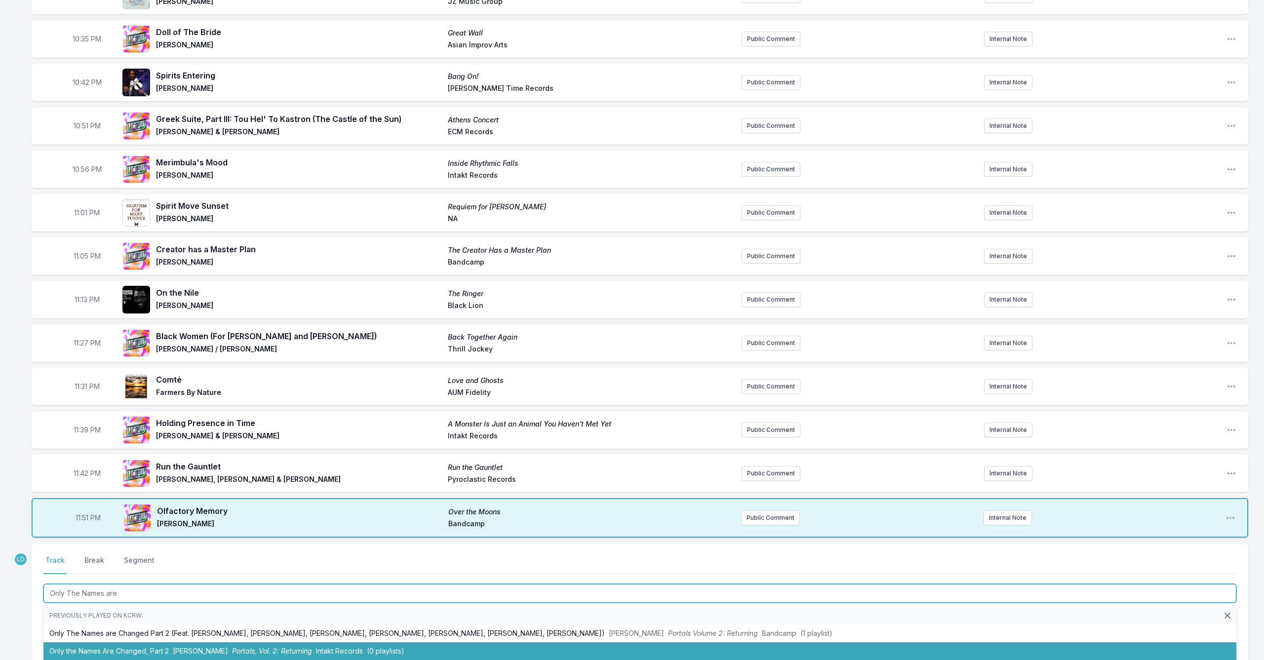
click at [279, 540] on li "Only the Names Are Changed, Part 2 [PERSON_NAME] Portals, Vol. 2: Returning Int…" at bounding box center [639, 651] width 1193 height 18
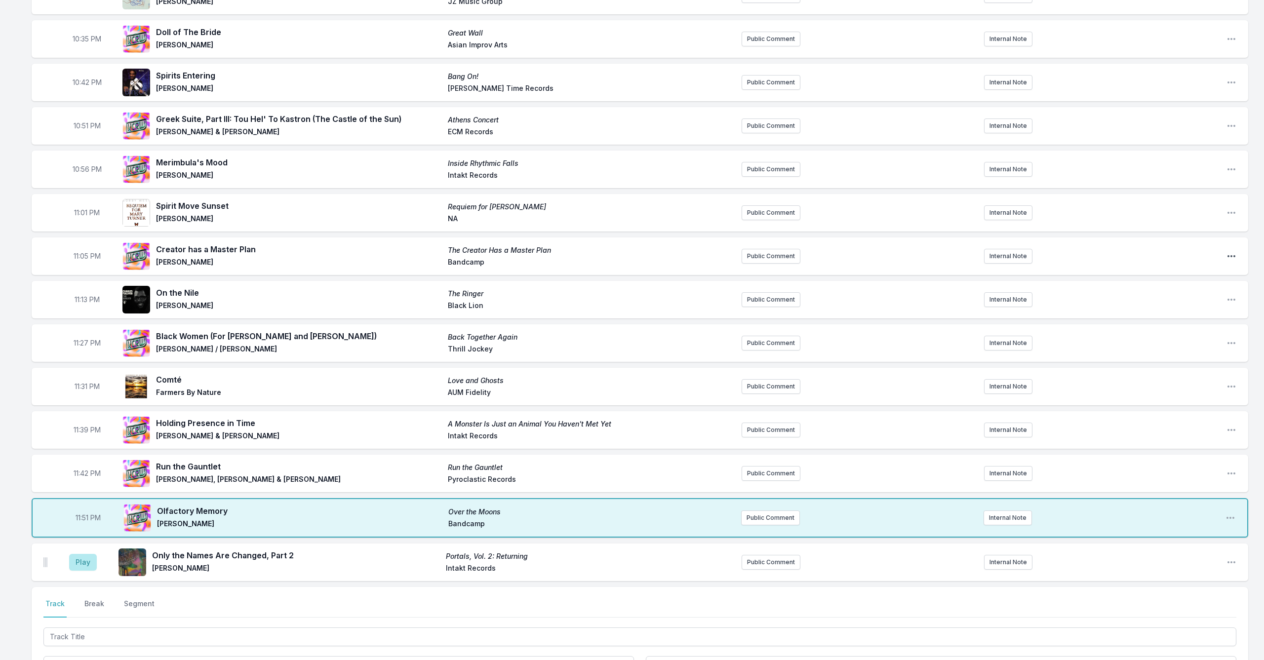
click at [653, 251] on icon "Open playlist item options" at bounding box center [1231, 256] width 10 height 10
click at [653, 285] on button "Edit Track Details" at bounding box center [1180, 294] width 111 height 18
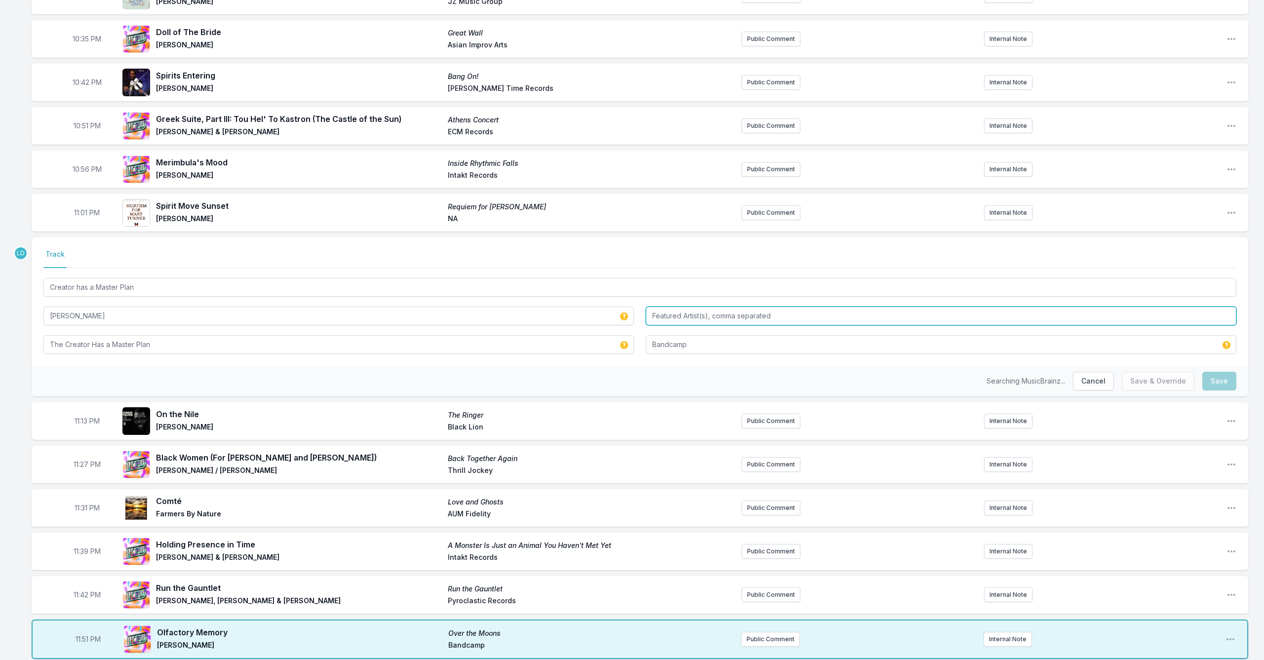
click at [653, 307] on input "Featured Artist(s), comma separated" at bounding box center [941, 316] width 590 height 19
type input "[PERSON_NAME][US_STATE] Dance Theatre Giveaway"
click at [653, 372] on button "Save & Override" at bounding box center [1158, 381] width 73 height 19
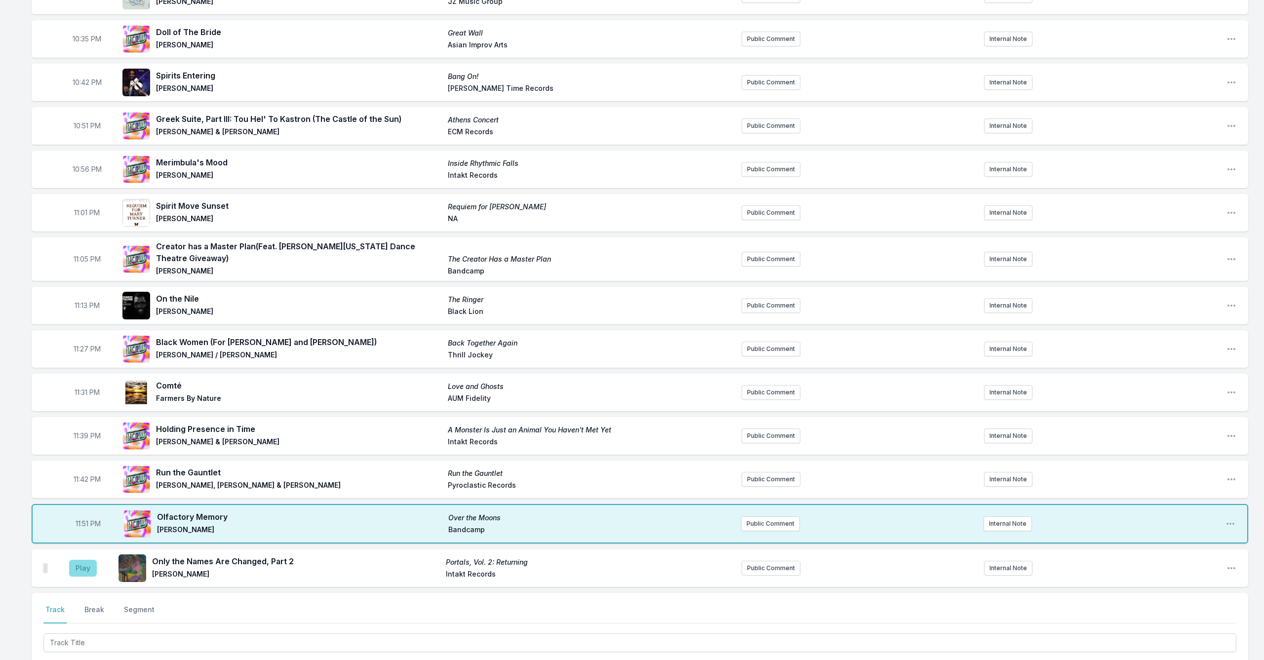
click at [81, 540] on button "Play" at bounding box center [83, 568] width 28 height 17
